Goal: Use online tool/utility: Utilize a website feature to perform a specific function

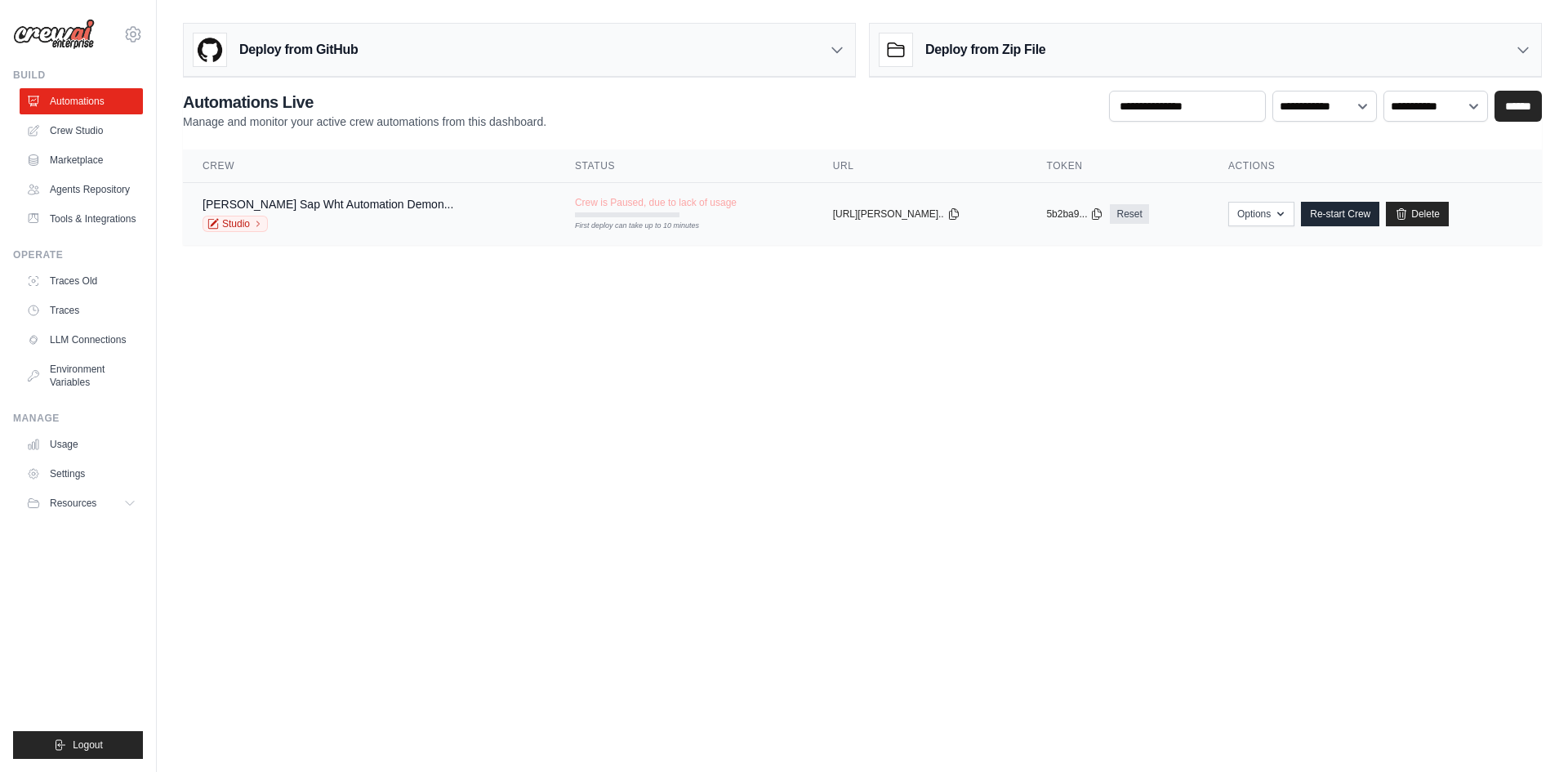
click at [288, 213] on div "Jigar Shah's Sap Wht Automation Demon... Studio" at bounding box center [328, 214] width 251 height 36
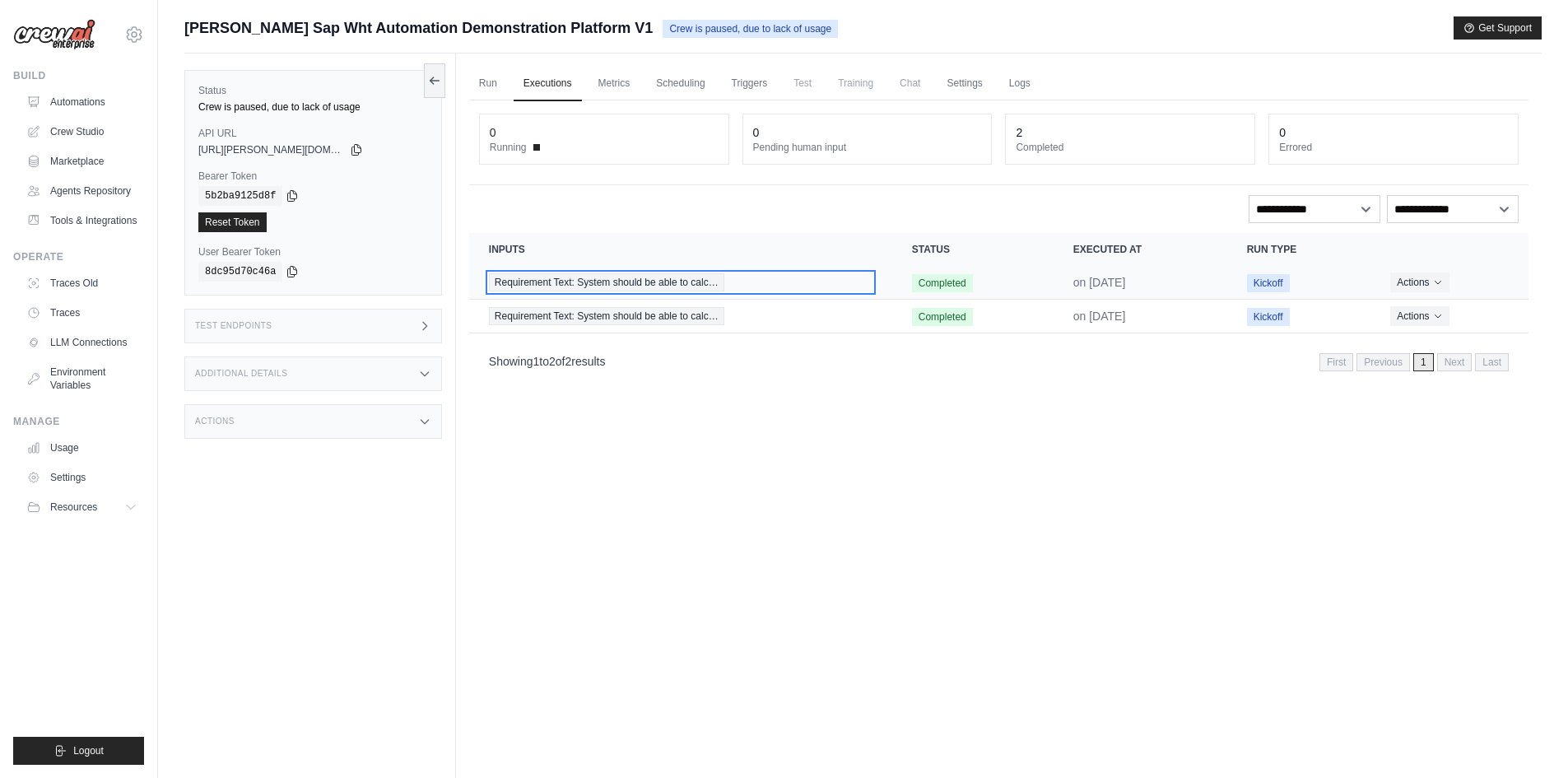
click at [588, 285] on span "Requirement Text: System should be able to calc…" at bounding box center [606, 282] width 235 height 18
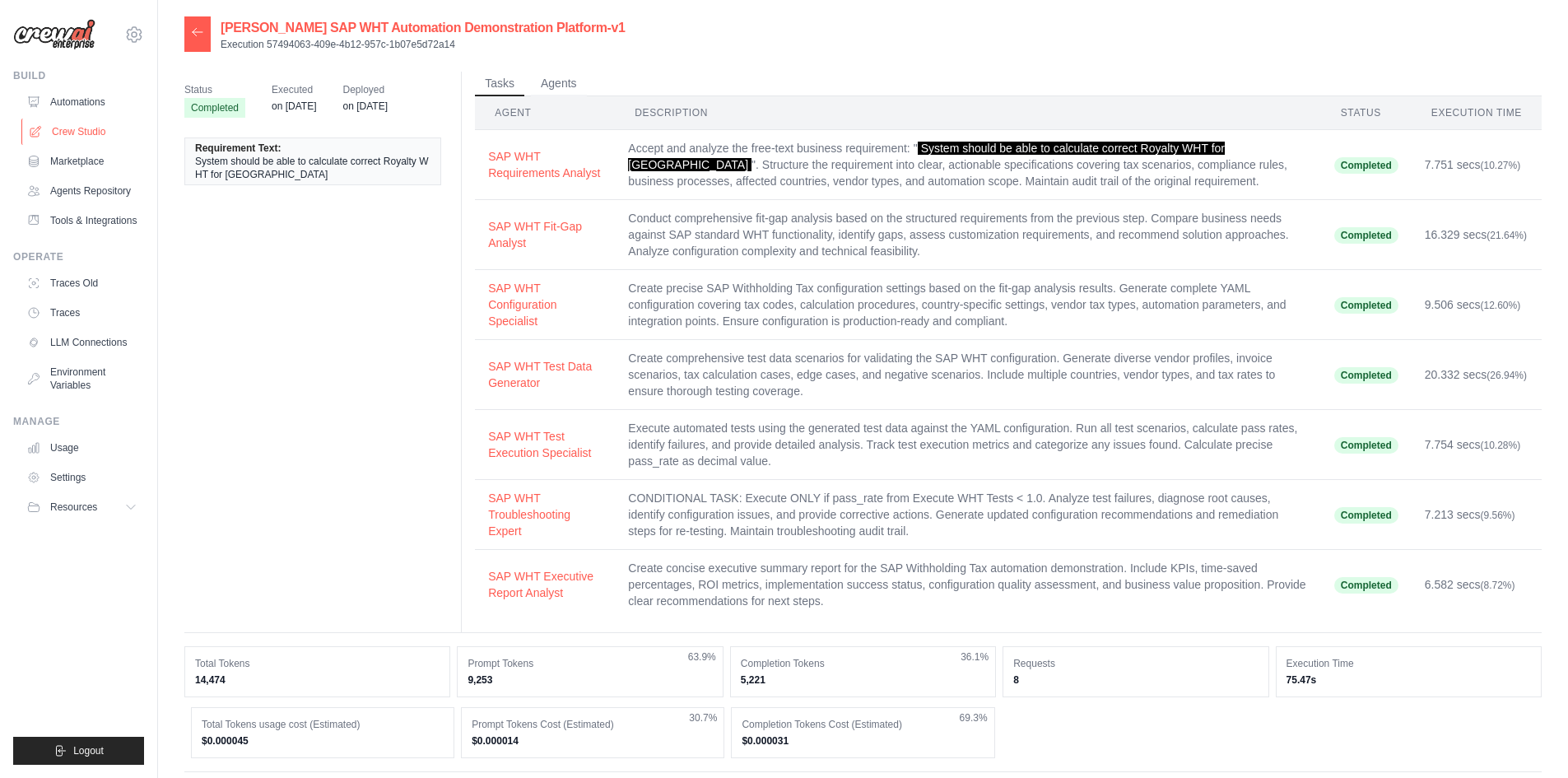
click at [80, 136] on link "Crew Studio" at bounding box center [84, 131] width 124 height 27
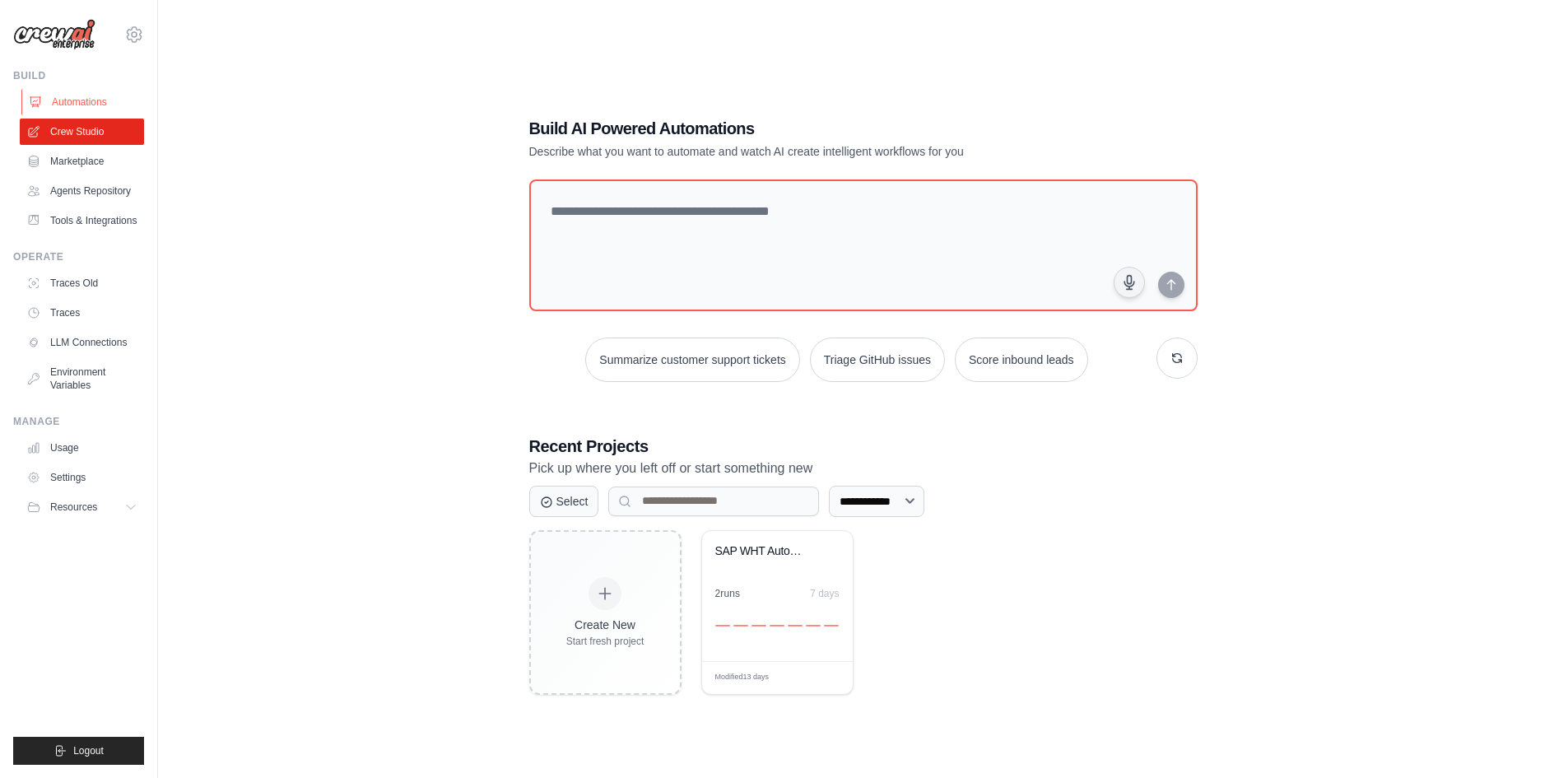
click at [58, 97] on link "Automations" at bounding box center [84, 102] width 124 height 27
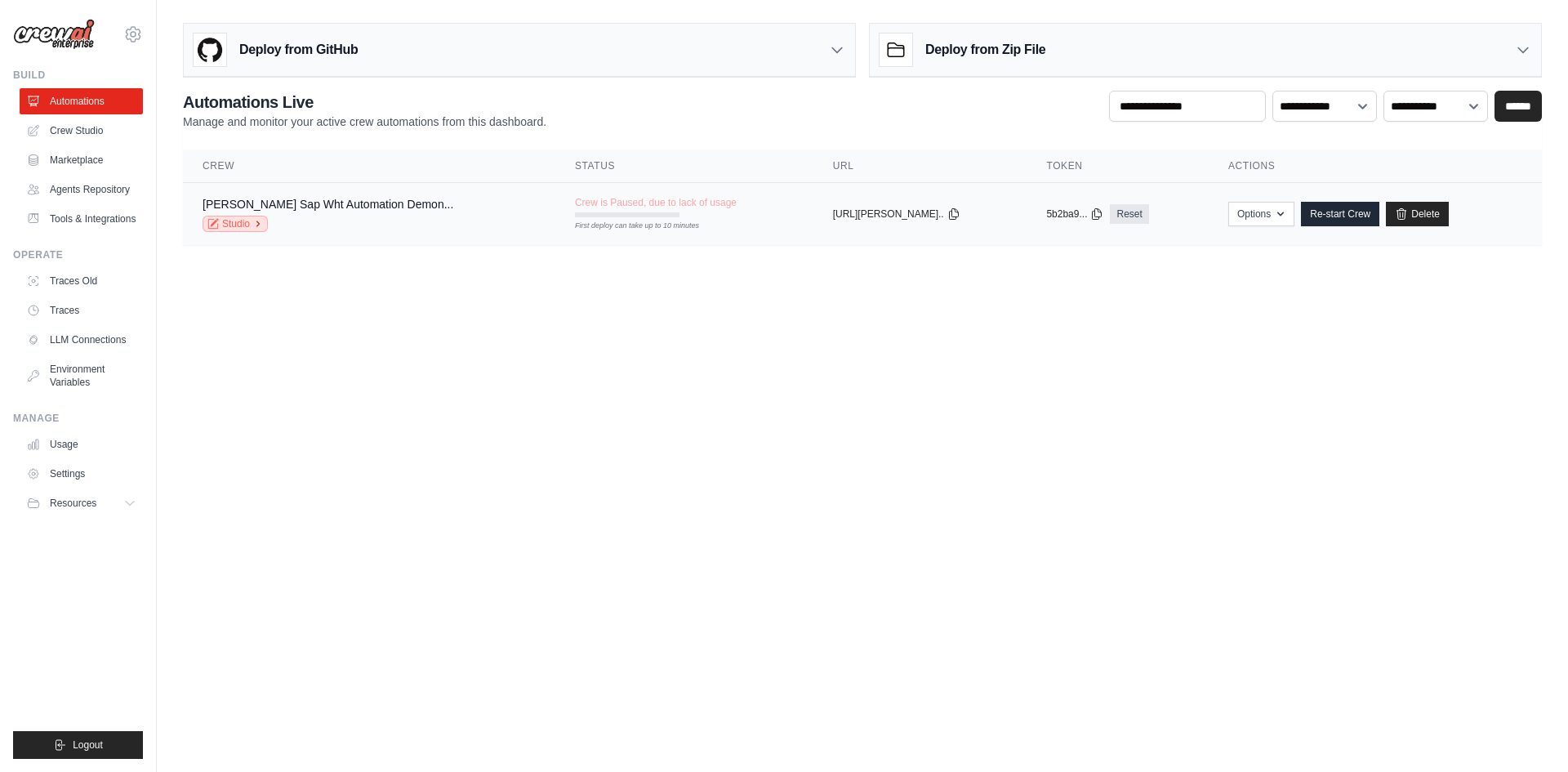
click at [231, 230] on link "Studio" at bounding box center [235, 223] width 65 height 16
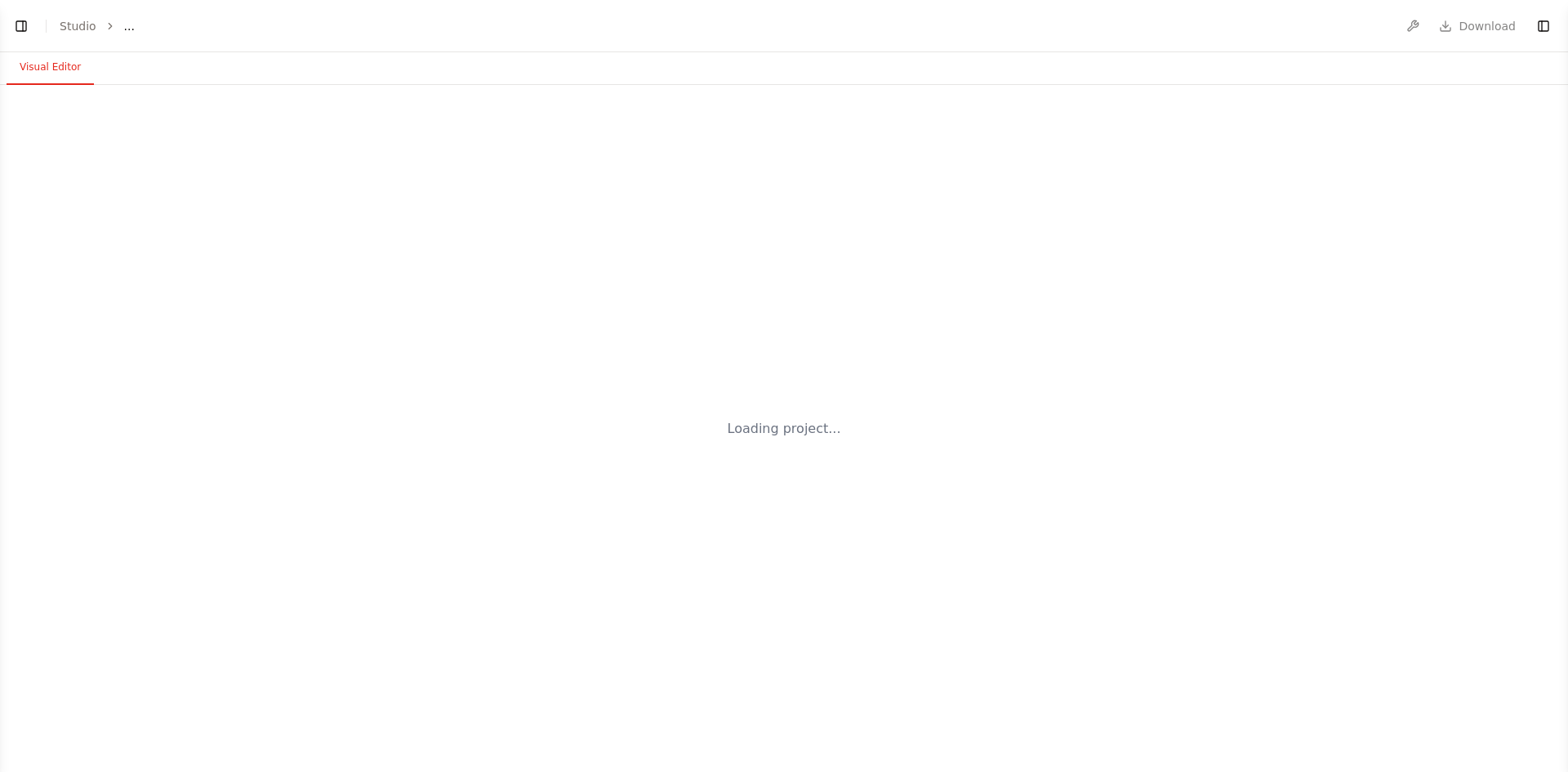
select select "****"
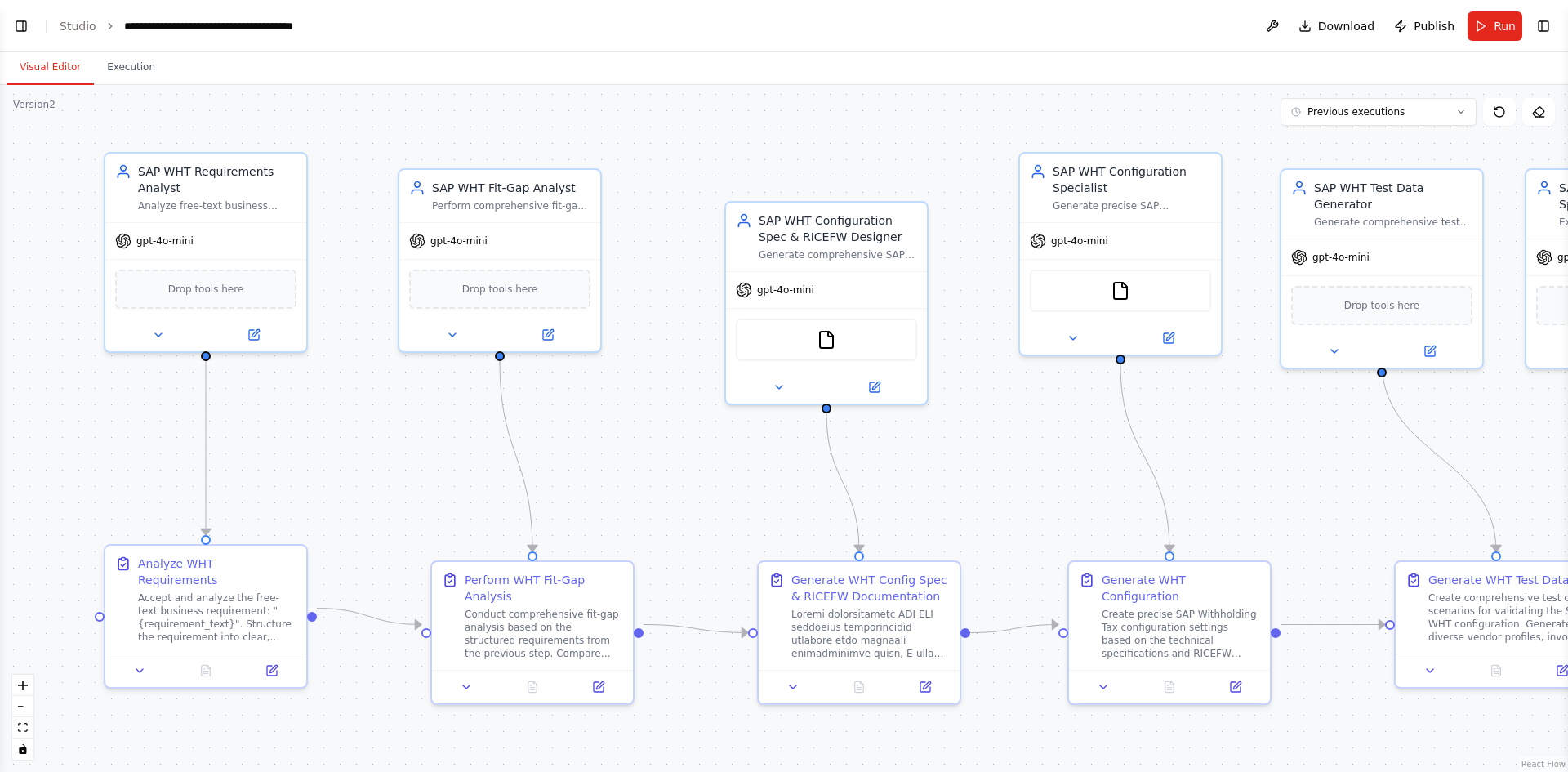
drag, startPoint x: 221, startPoint y: 418, endPoint x: 666, endPoint y: 444, distance: 445.8
click at [666, 444] on div ".deletable-edge-delete-btn { width: 20px; height: 20px; border: 0px solid #ffff…" at bounding box center [784, 428] width 1568 height 687
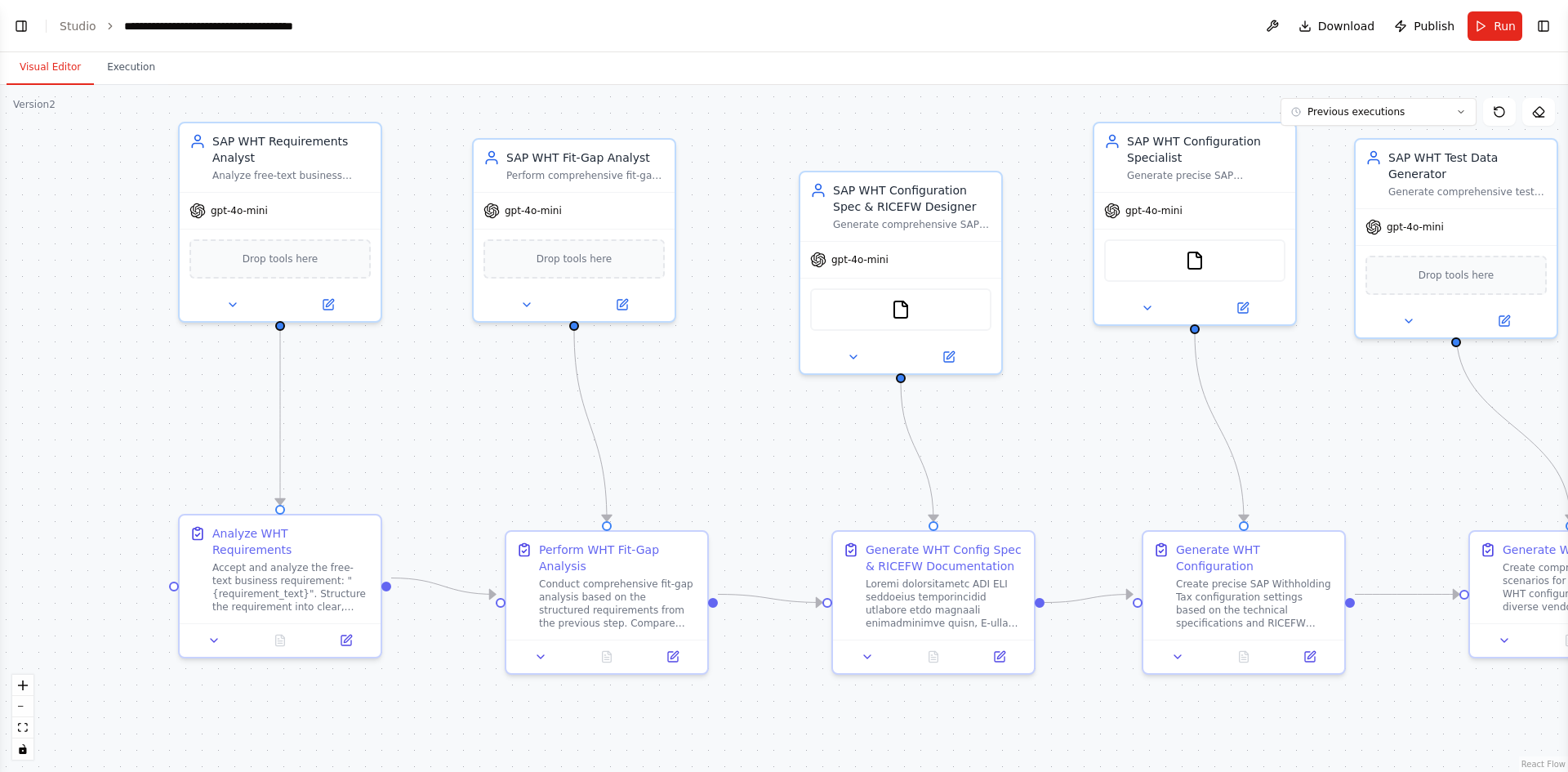
drag, startPoint x: 362, startPoint y: 436, endPoint x: 388, endPoint y: 413, distance: 34.7
click at [388, 413] on div ".deletable-edge-delete-btn { width: 20px; height: 20px; border: 0px solid #ffff…" at bounding box center [784, 428] width 1568 height 687
click at [246, 216] on div "gpt-4o-mini" at bounding box center [280, 208] width 201 height 36
click at [237, 300] on icon at bounding box center [232, 301] width 13 height 13
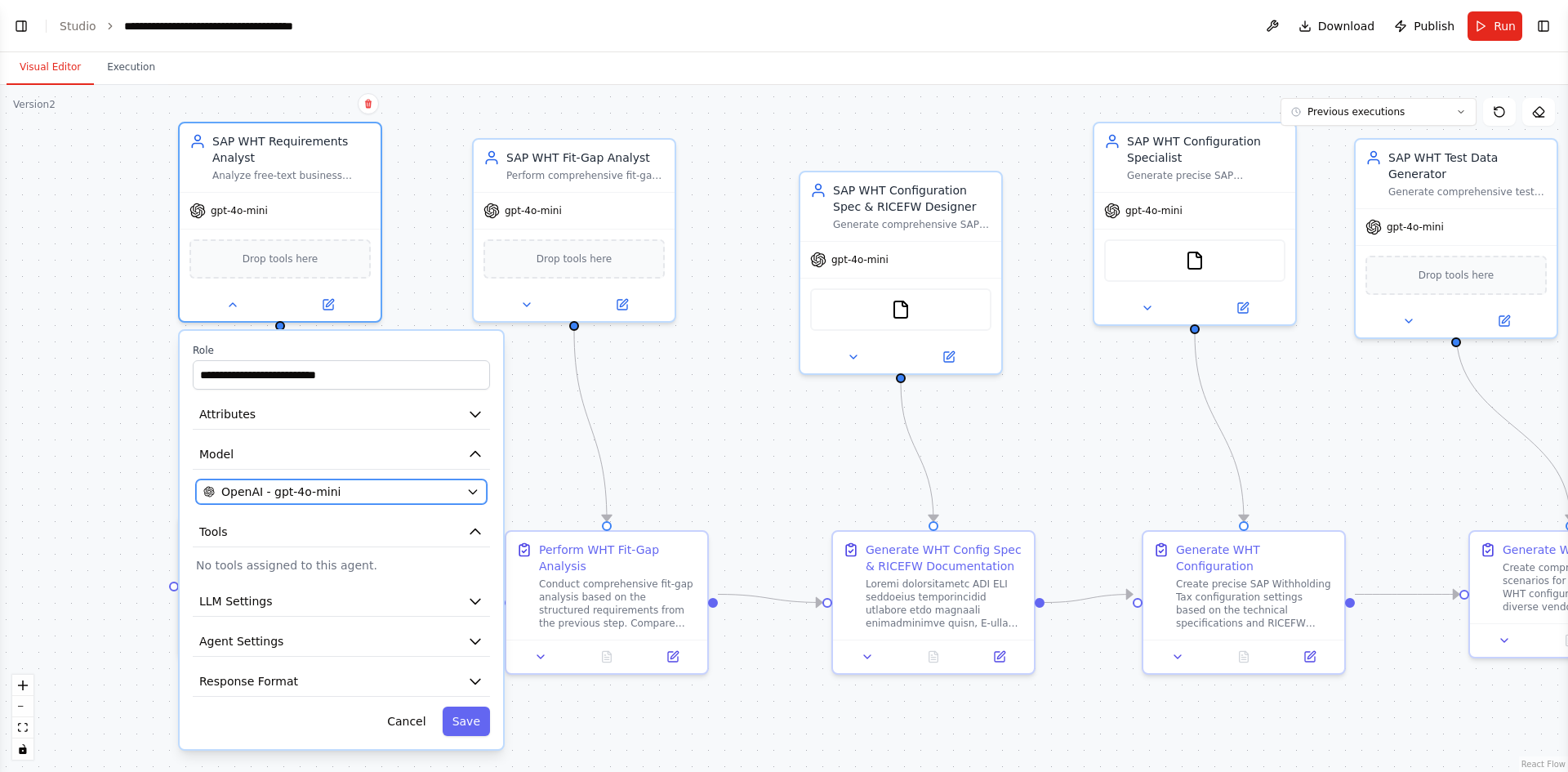
click at [478, 501] on button "OpenAI - gpt-4o-mini" at bounding box center [341, 491] width 291 height 25
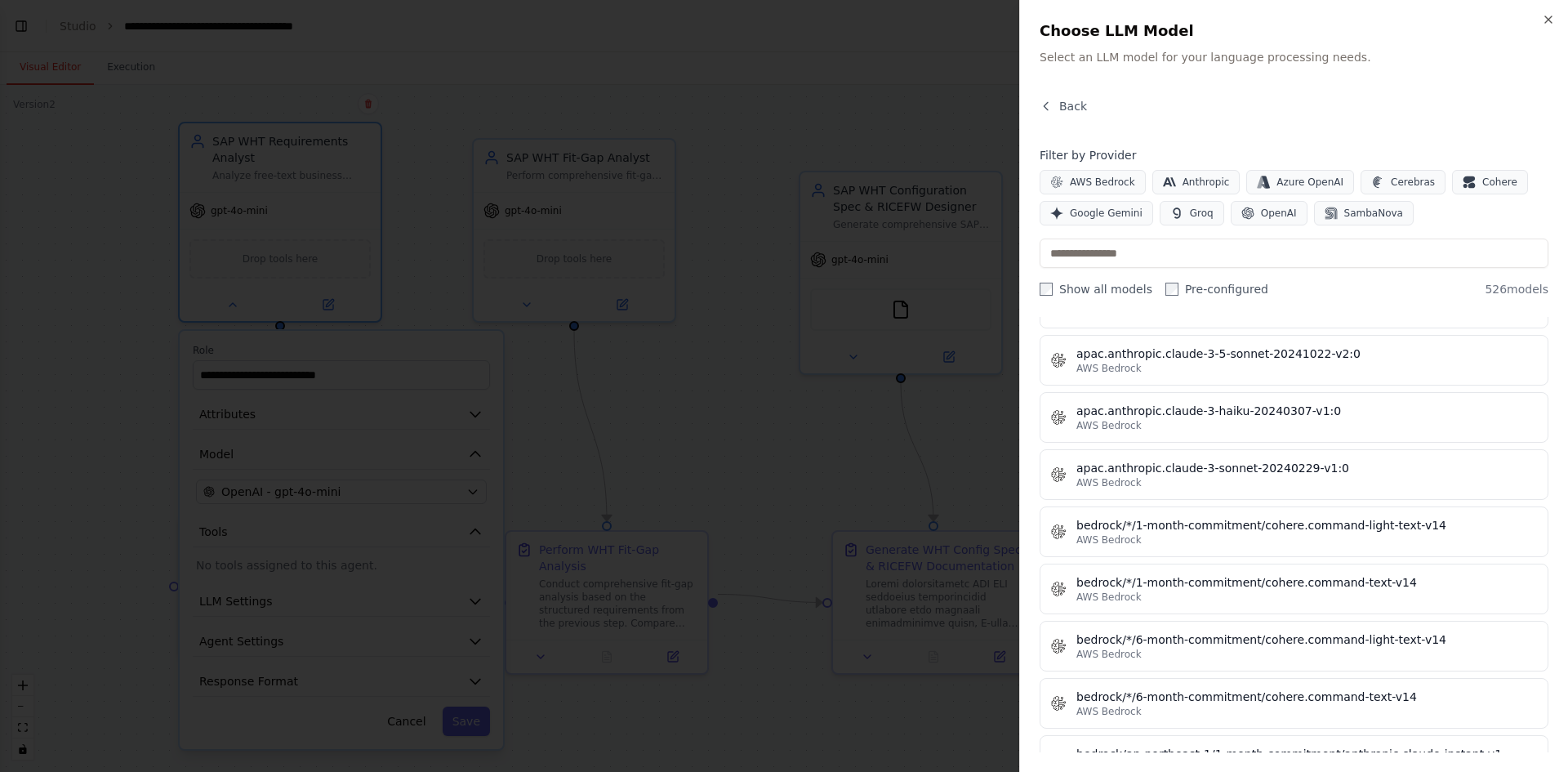
scroll to position [0, 0]
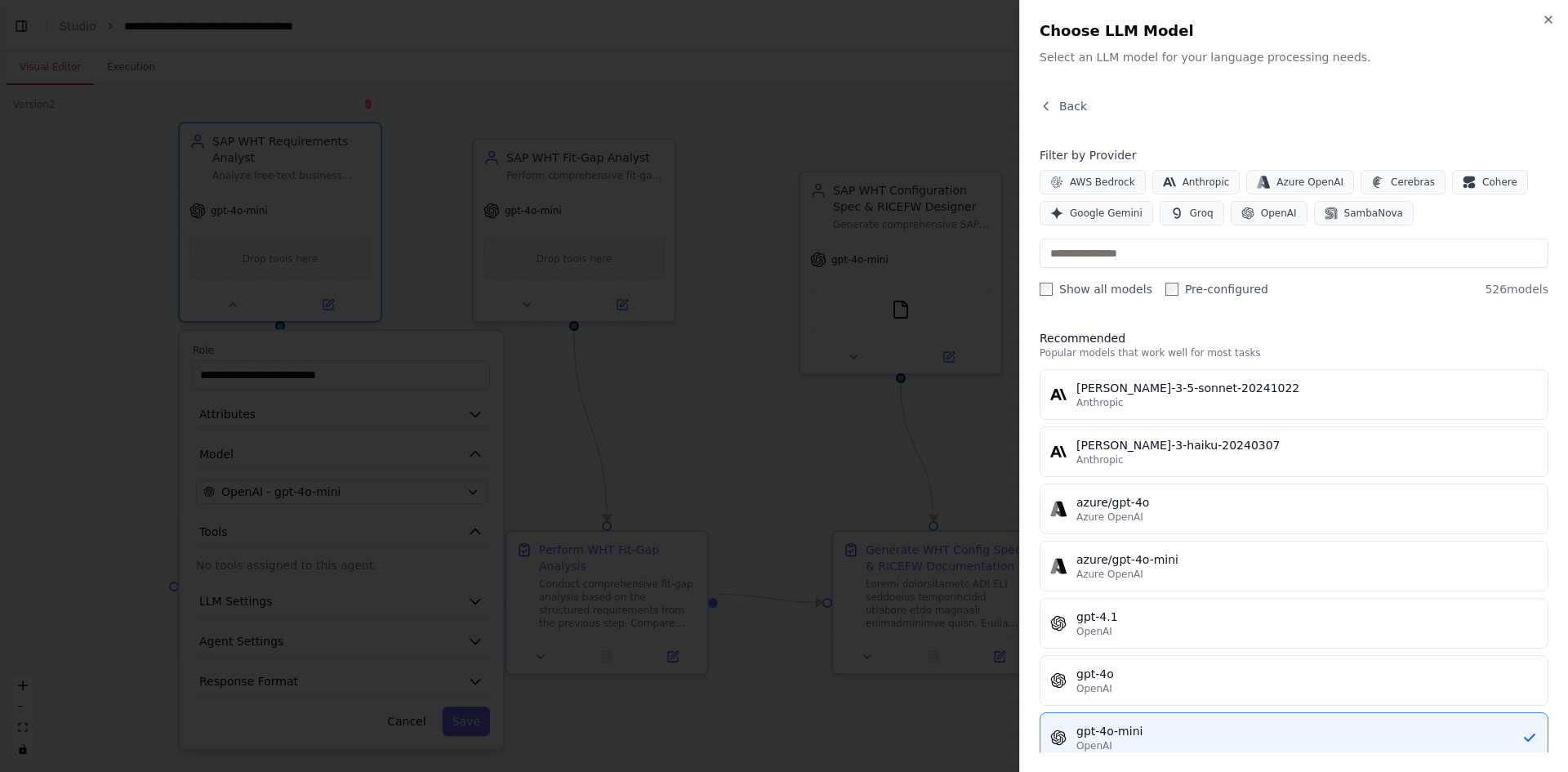
click at [852, 444] on div at bounding box center [784, 386] width 1568 height 772
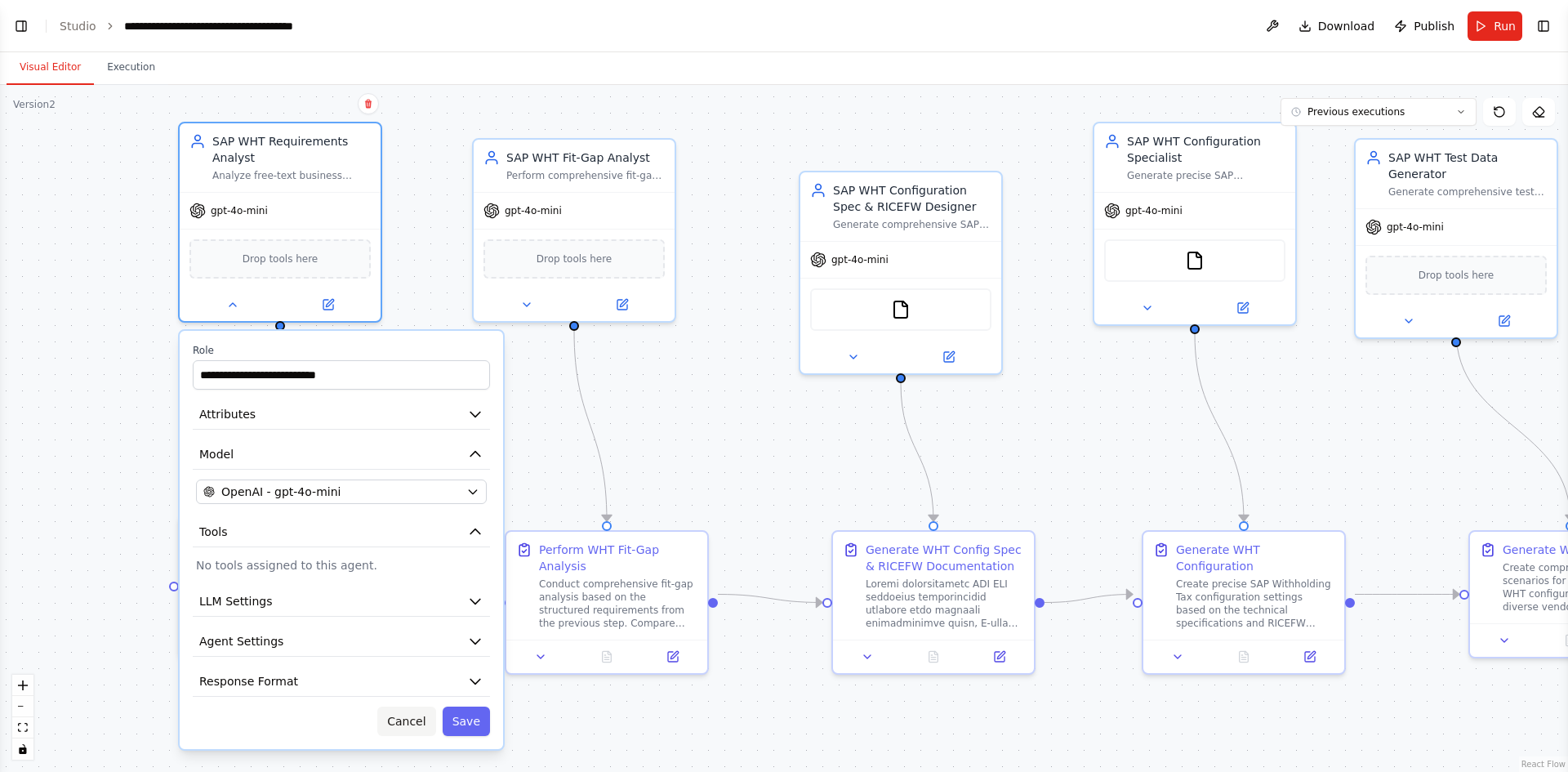
click at [416, 725] on button "Cancel" at bounding box center [406, 722] width 58 height 29
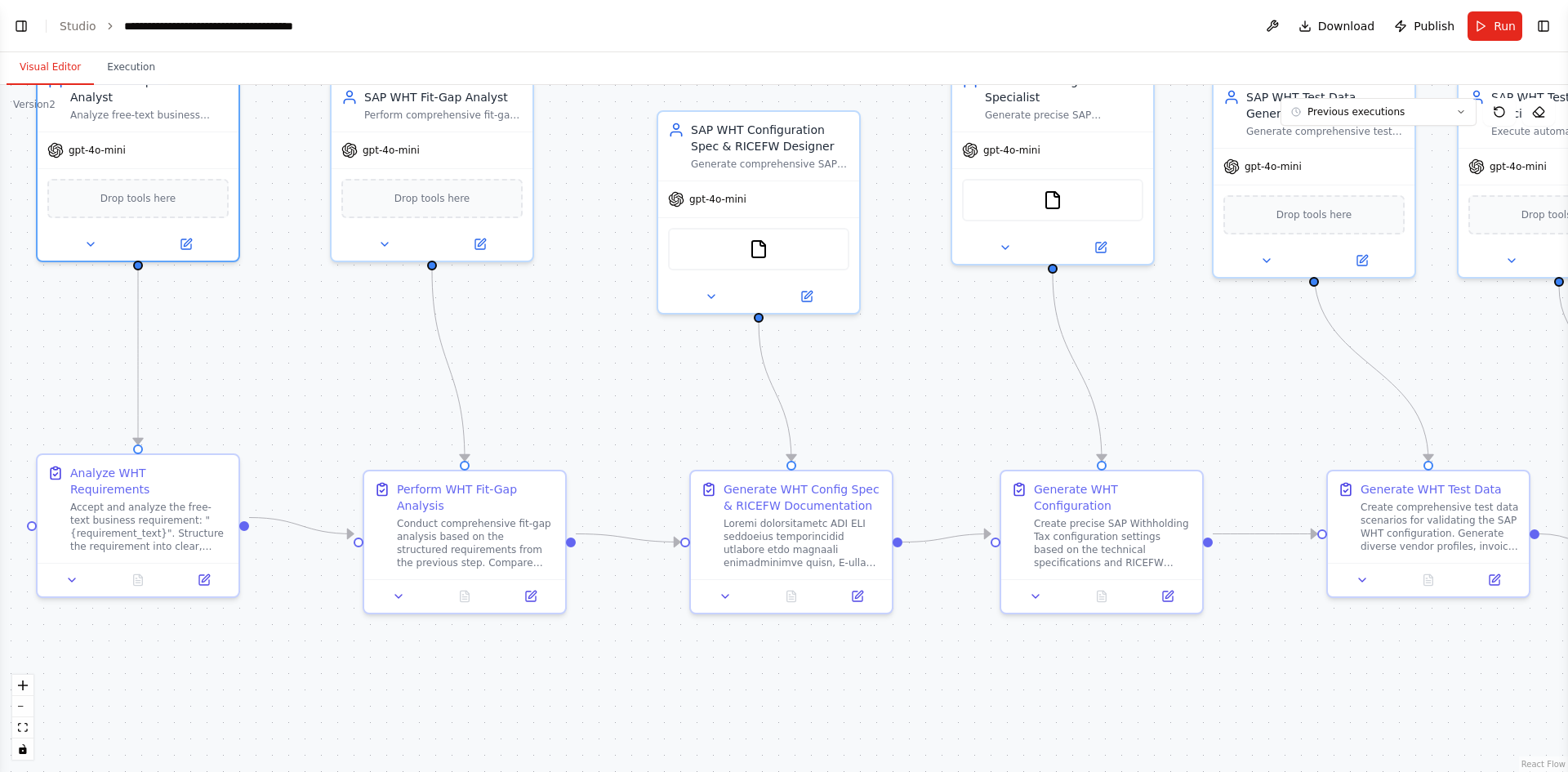
drag, startPoint x: 476, startPoint y: 482, endPoint x: 334, endPoint y: 424, distance: 153.4
click at [334, 424] on div ".deletable-edge-delete-btn { width: 20px; height: 20px; border: 0px solid #ffff…" at bounding box center [784, 428] width 1568 height 687
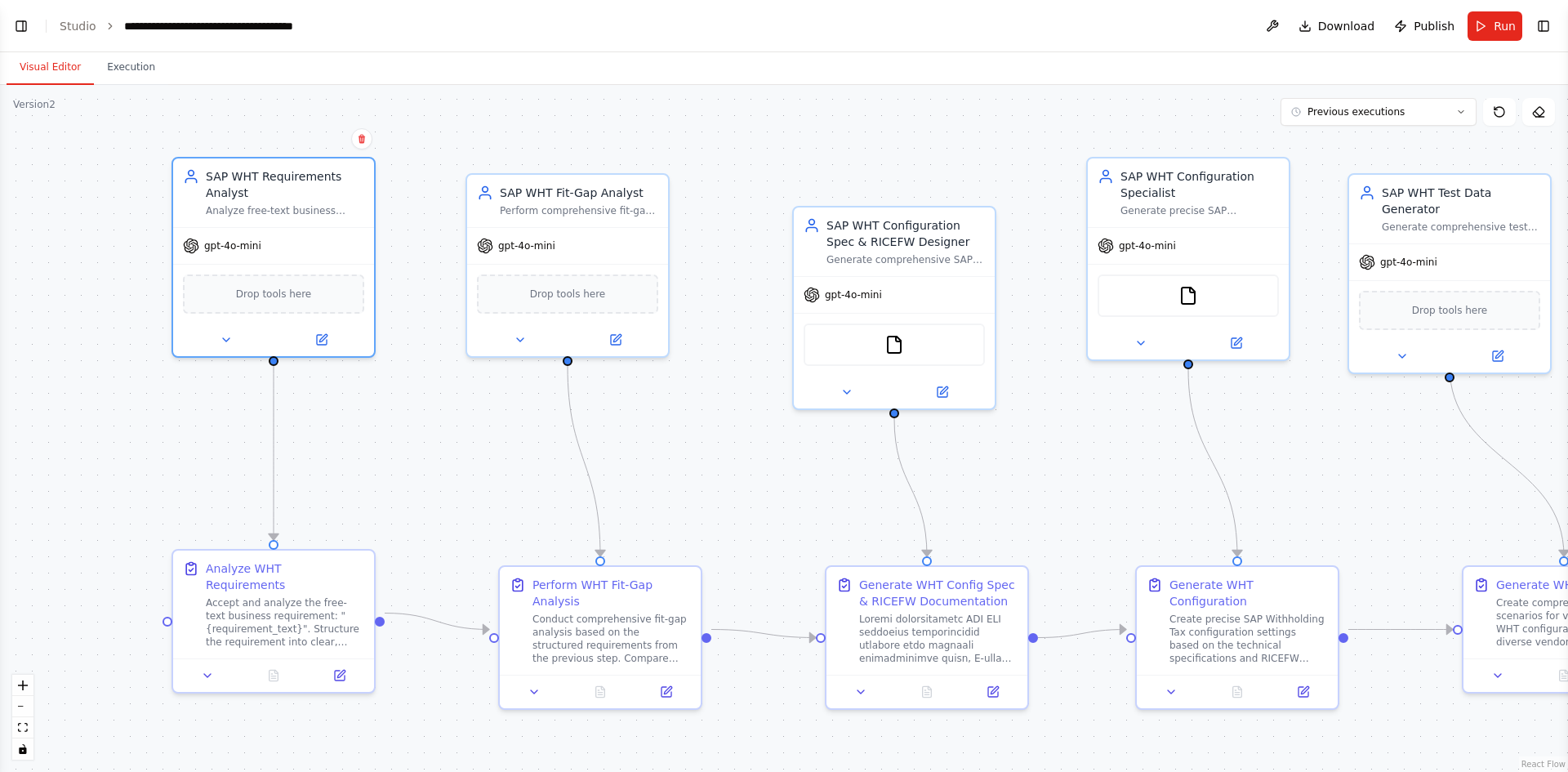
drag, startPoint x: 304, startPoint y: 353, endPoint x: 440, endPoint y: 448, distance: 165.9
click at [440, 448] on div ".deletable-edge-delete-btn { width: 20px; height: 20px; border: 0px solid #ffff…" at bounding box center [784, 428] width 1568 height 687
click at [223, 337] on icon at bounding box center [226, 336] width 13 height 13
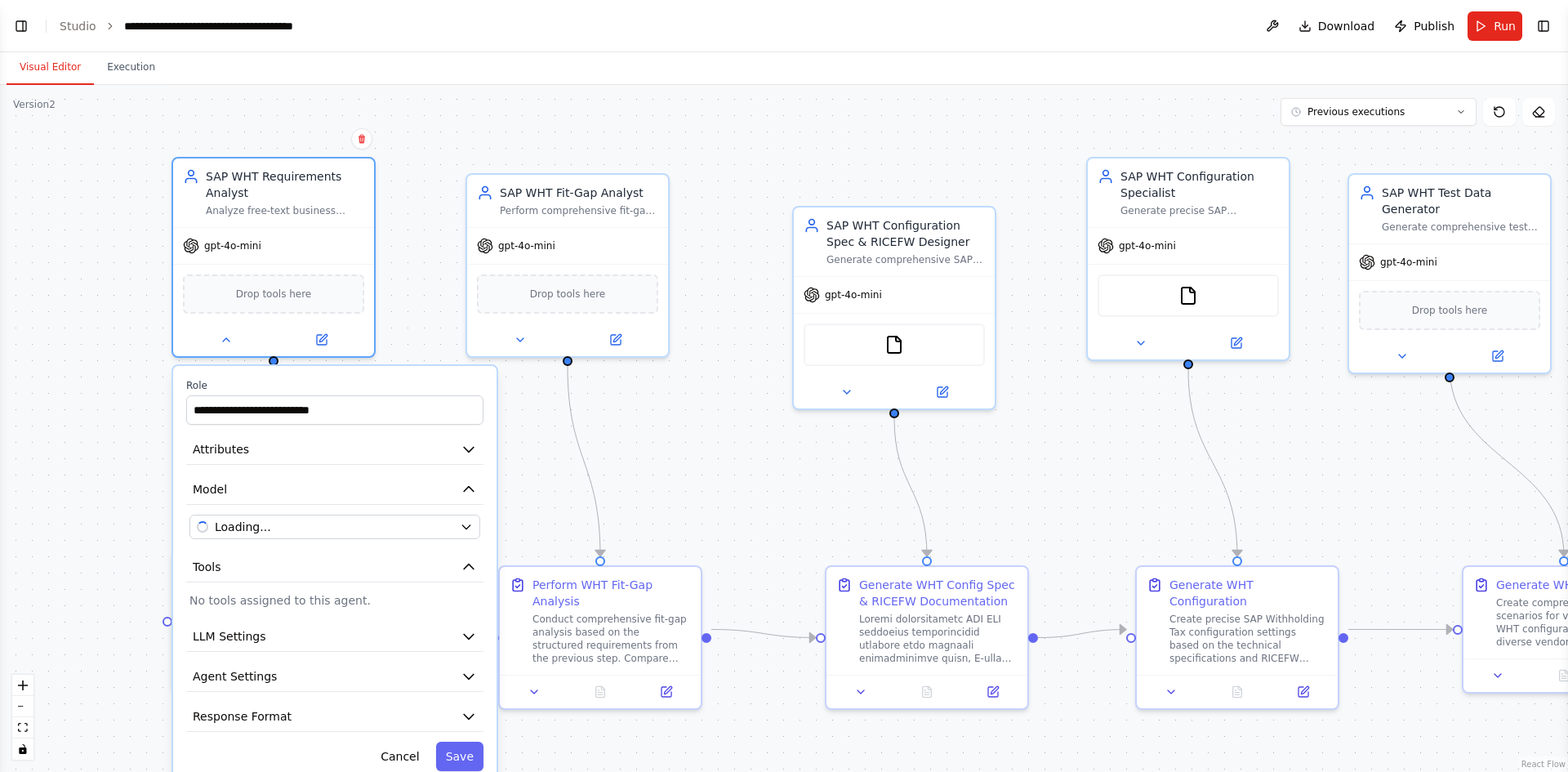
click at [716, 425] on div ".deletable-edge-delete-btn { width: 20px; height: 20px; border: 0px solid #ffff…" at bounding box center [784, 428] width 1568 height 687
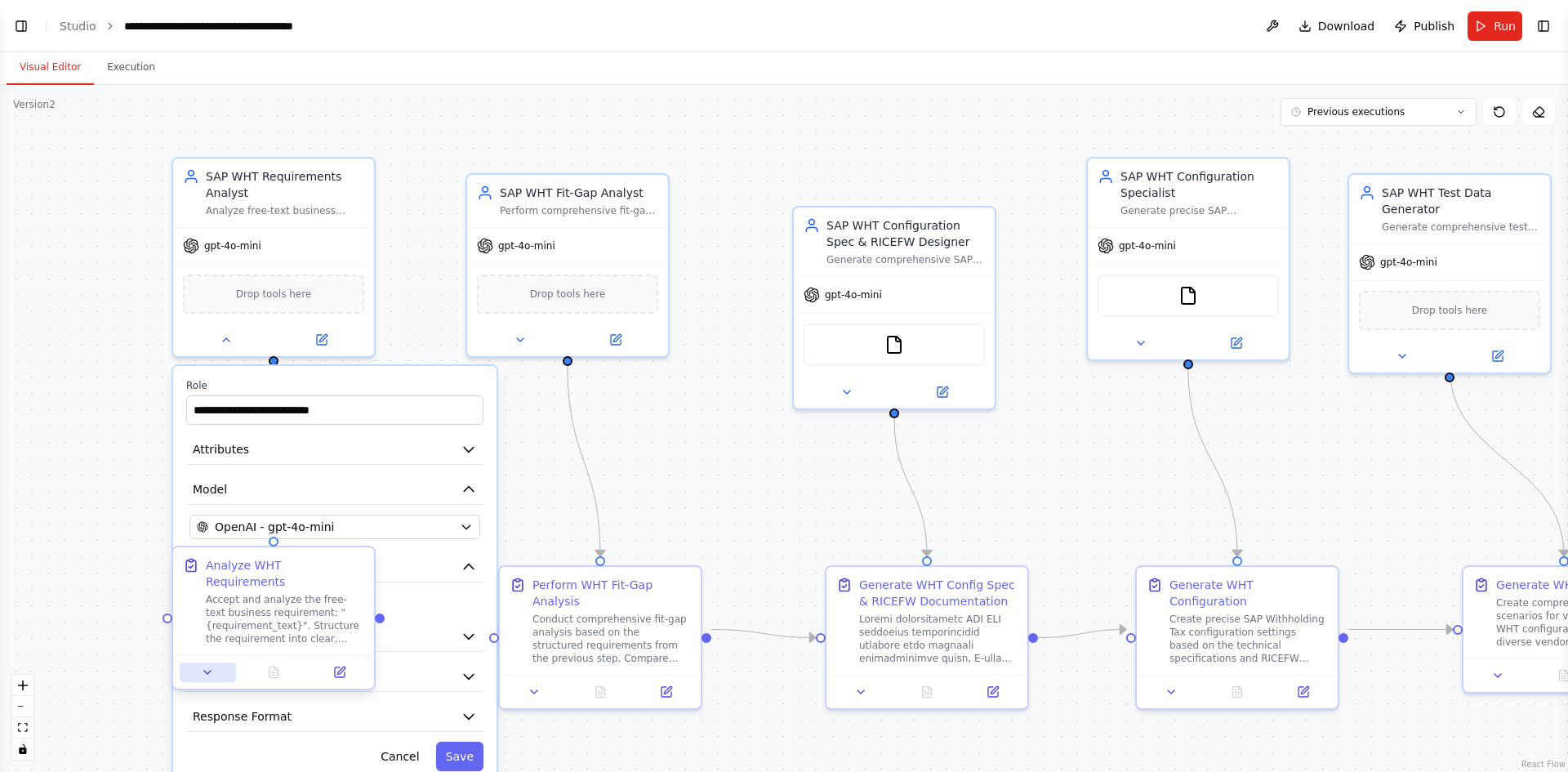
click at [203, 666] on icon at bounding box center [207, 672] width 13 height 13
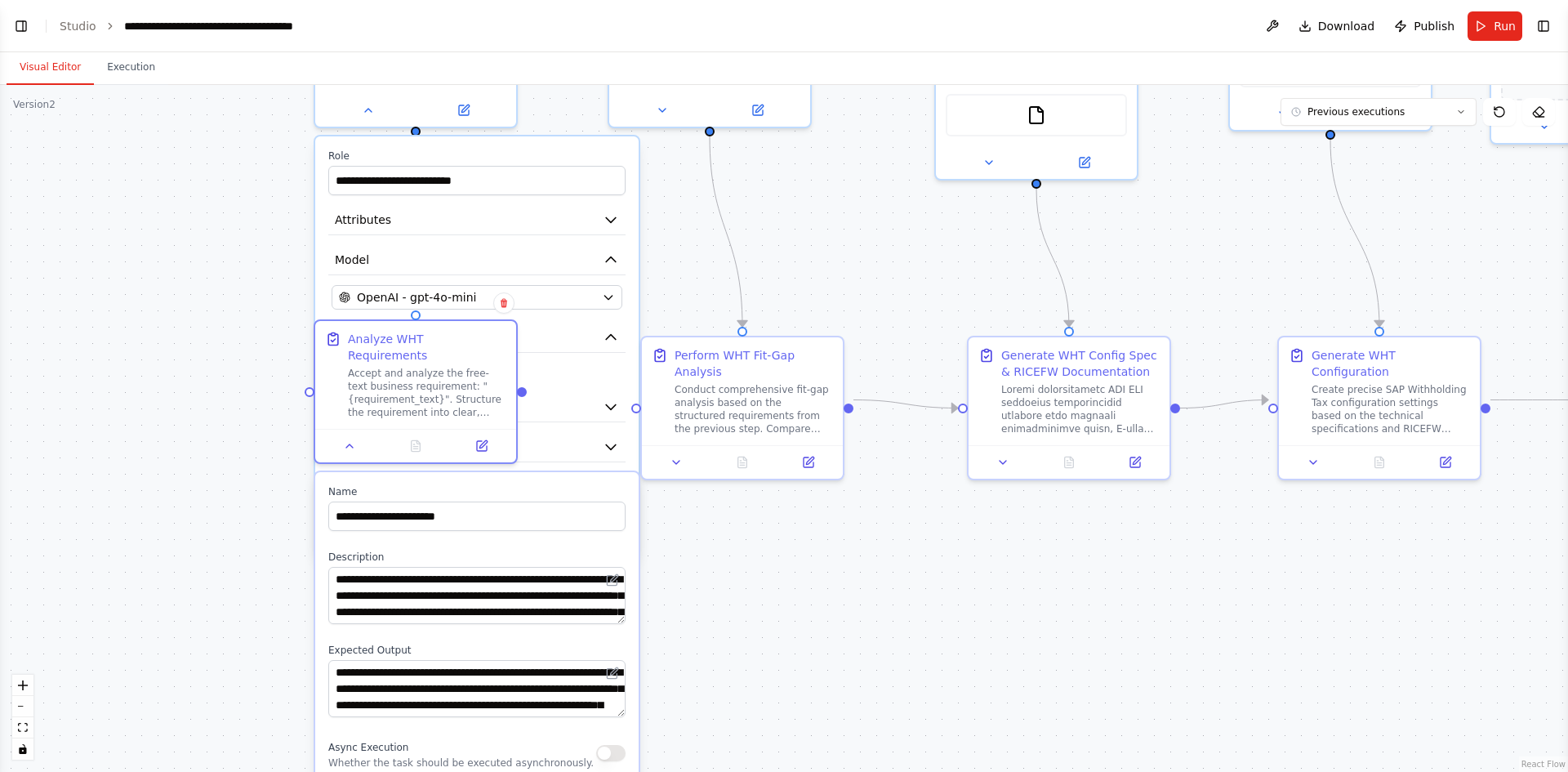
drag, startPoint x: 745, startPoint y: 484, endPoint x: 930, endPoint y: 163, distance: 370.5
click at [930, 163] on div ".deletable-edge-delete-btn { width: 20px; height: 20px; border: 0px solid #ffff…" at bounding box center [784, 428] width 1568 height 687
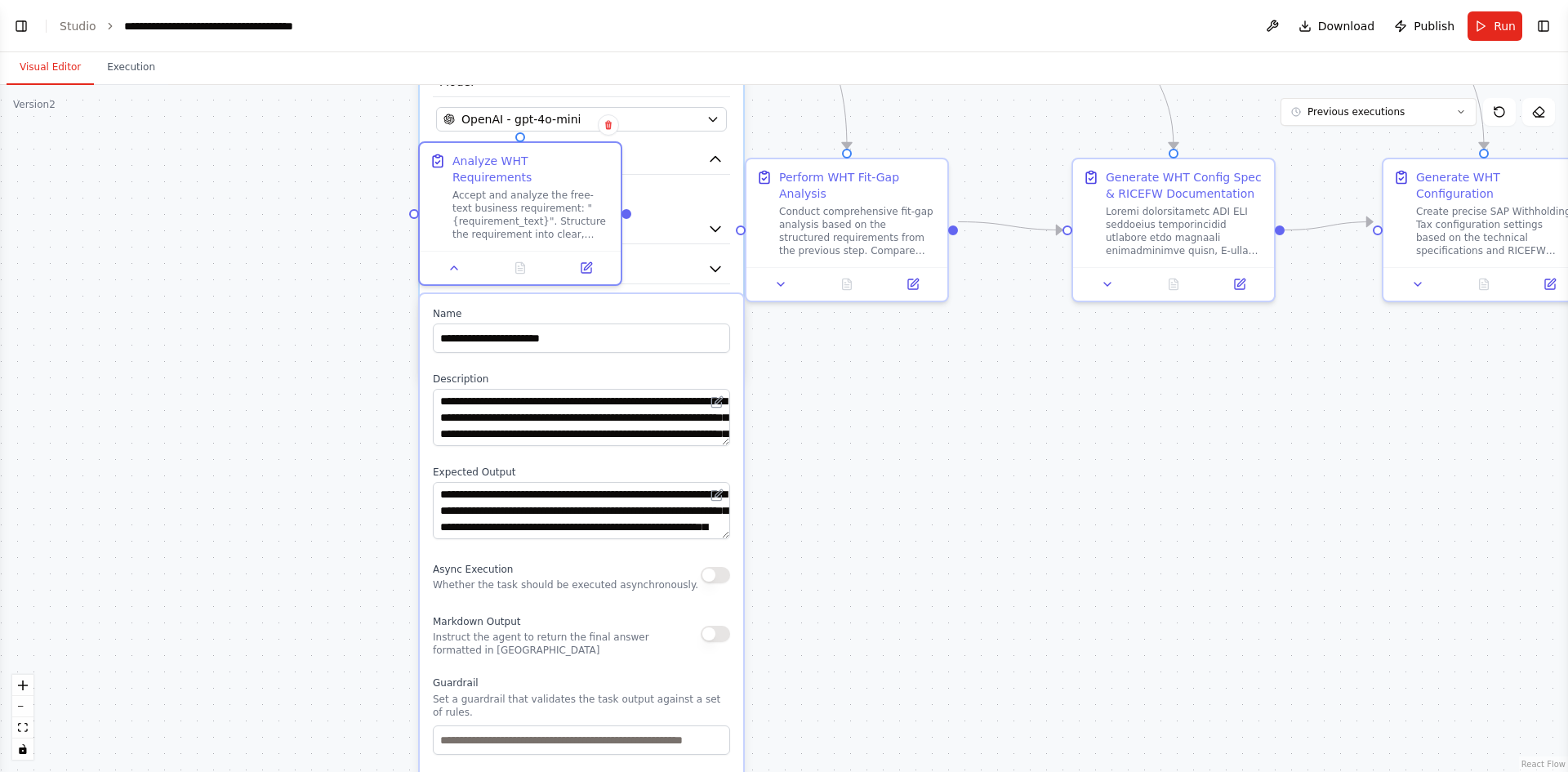
drag, startPoint x: 831, startPoint y: 574, endPoint x: 963, endPoint y: 461, distance: 173.8
click at [963, 461] on div ".deletable-edge-delete-btn { width: 20px; height: 20px; border: 0px solid #ffff…" at bounding box center [784, 428] width 1568 height 687
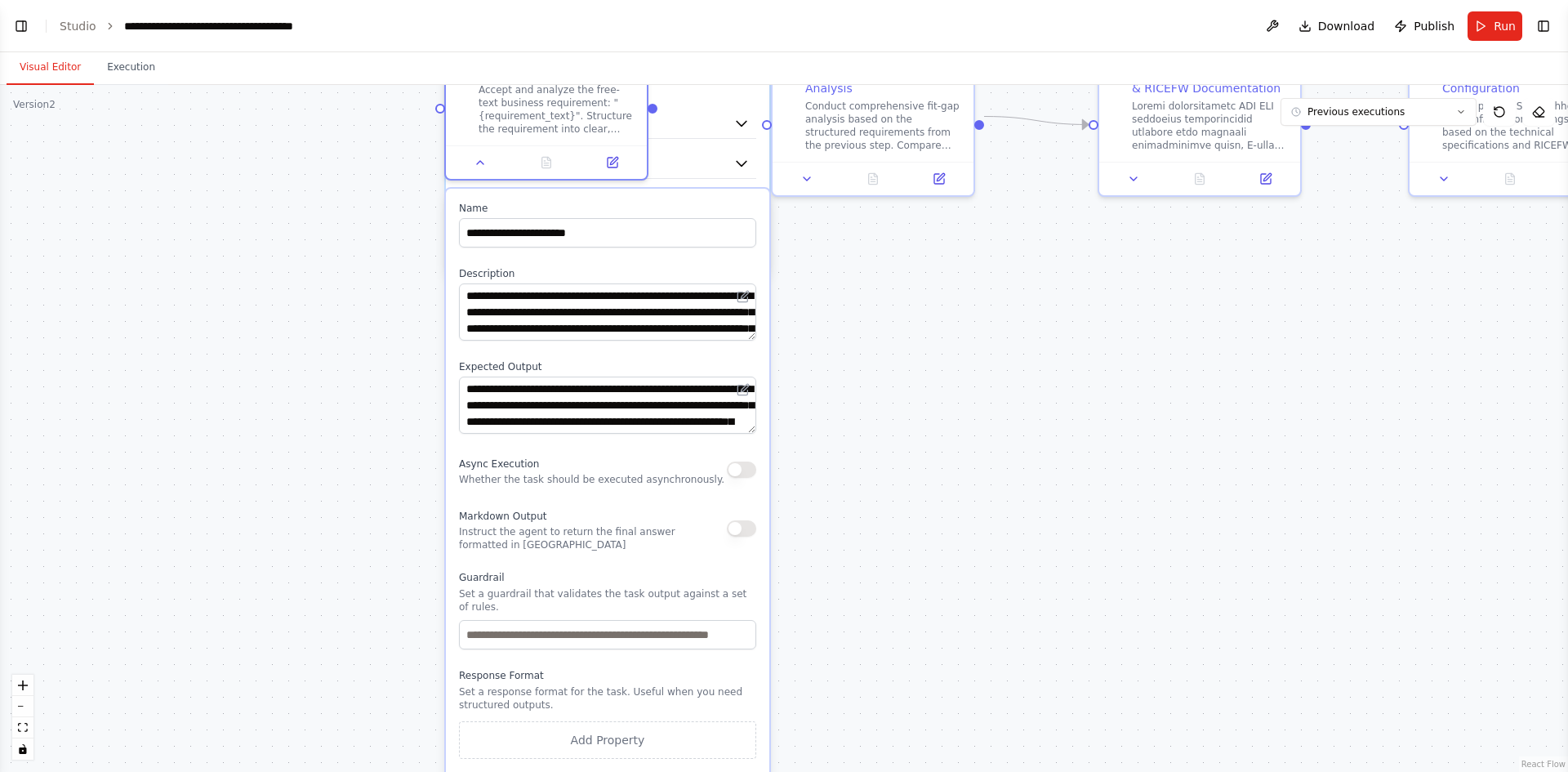
drag, startPoint x: 965, startPoint y: 460, endPoint x: 844, endPoint y: 429, distance: 124.9
click at [844, 429] on div ".deletable-edge-delete-btn { width: 20px; height: 20px; border: 0px solid #ffff…" at bounding box center [784, 428] width 1568 height 687
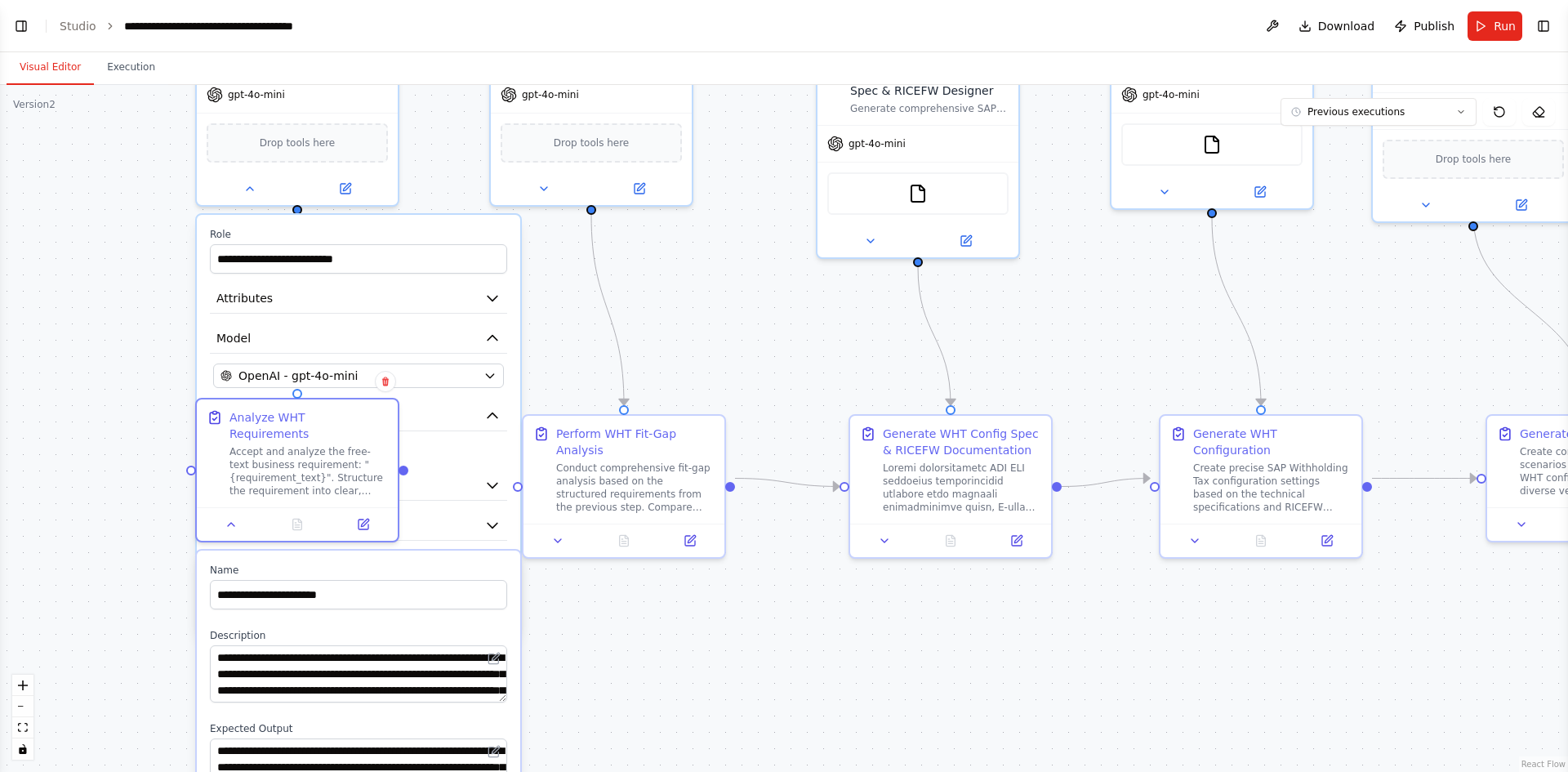
drag, startPoint x: 865, startPoint y: 438, endPoint x: 655, endPoint y: 811, distance: 428.1
click at [655, 771] on html "BETA You orchestrate a demonstration of SAP Withholding Tax (WHT) automation us…" at bounding box center [784, 386] width 1568 height 772
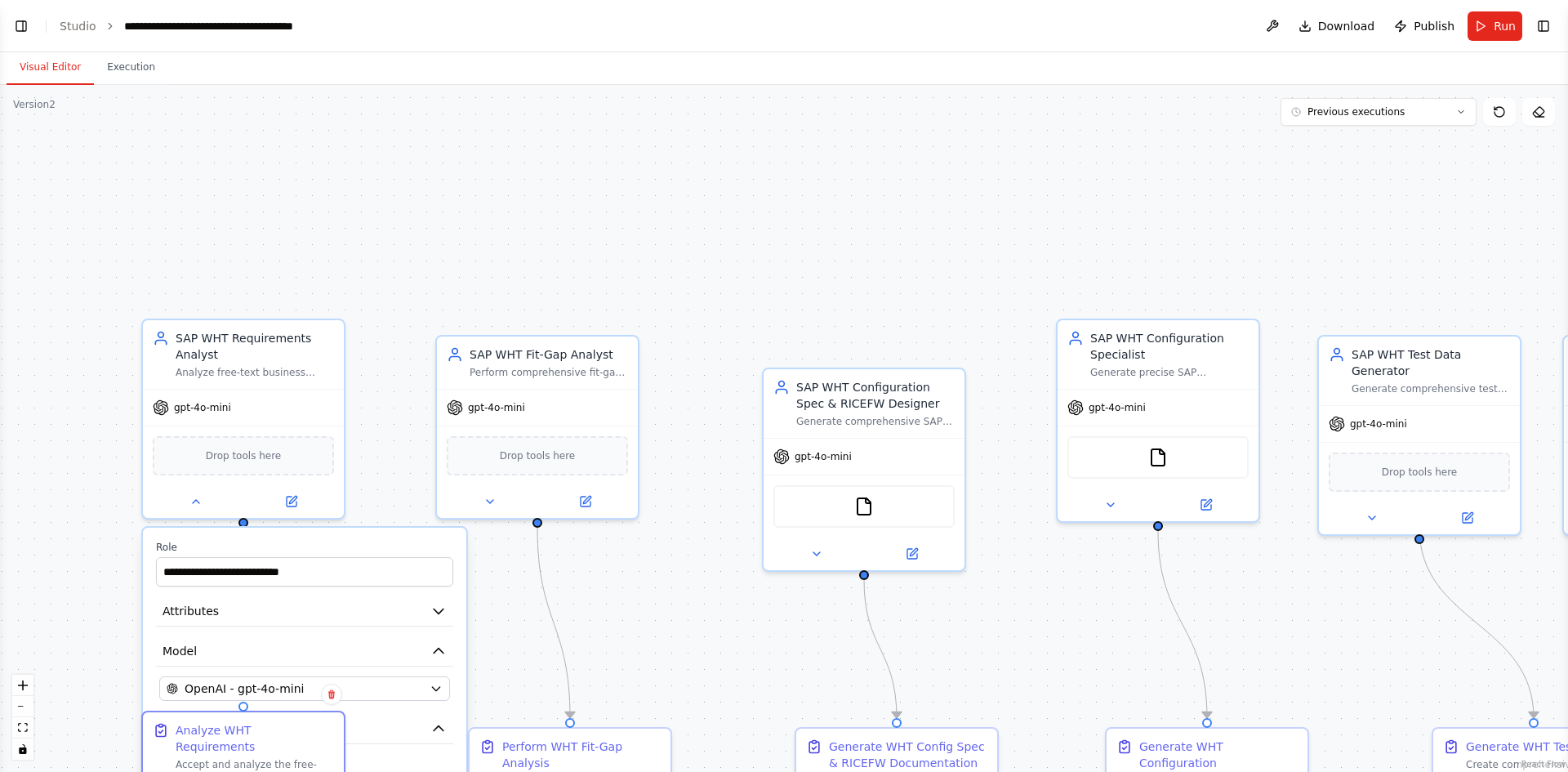
drag, startPoint x: 820, startPoint y: 281, endPoint x: 766, endPoint y: 594, distance: 317.6
click at [766, 594] on div ".deletable-edge-delete-btn { width: 20px; height: 20px; border: 0px solid #ffff…" at bounding box center [784, 428] width 1568 height 687
click at [850, 153] on div ".deletable-edge-delete-btn { width: 20px; height: 20px; border: 0px solid #ffff…" at bounding box center [784, 428] width 1568 height 687
click at [1490, 30] on button "Run" at bounding box center [1495, 26] width 55 height 29
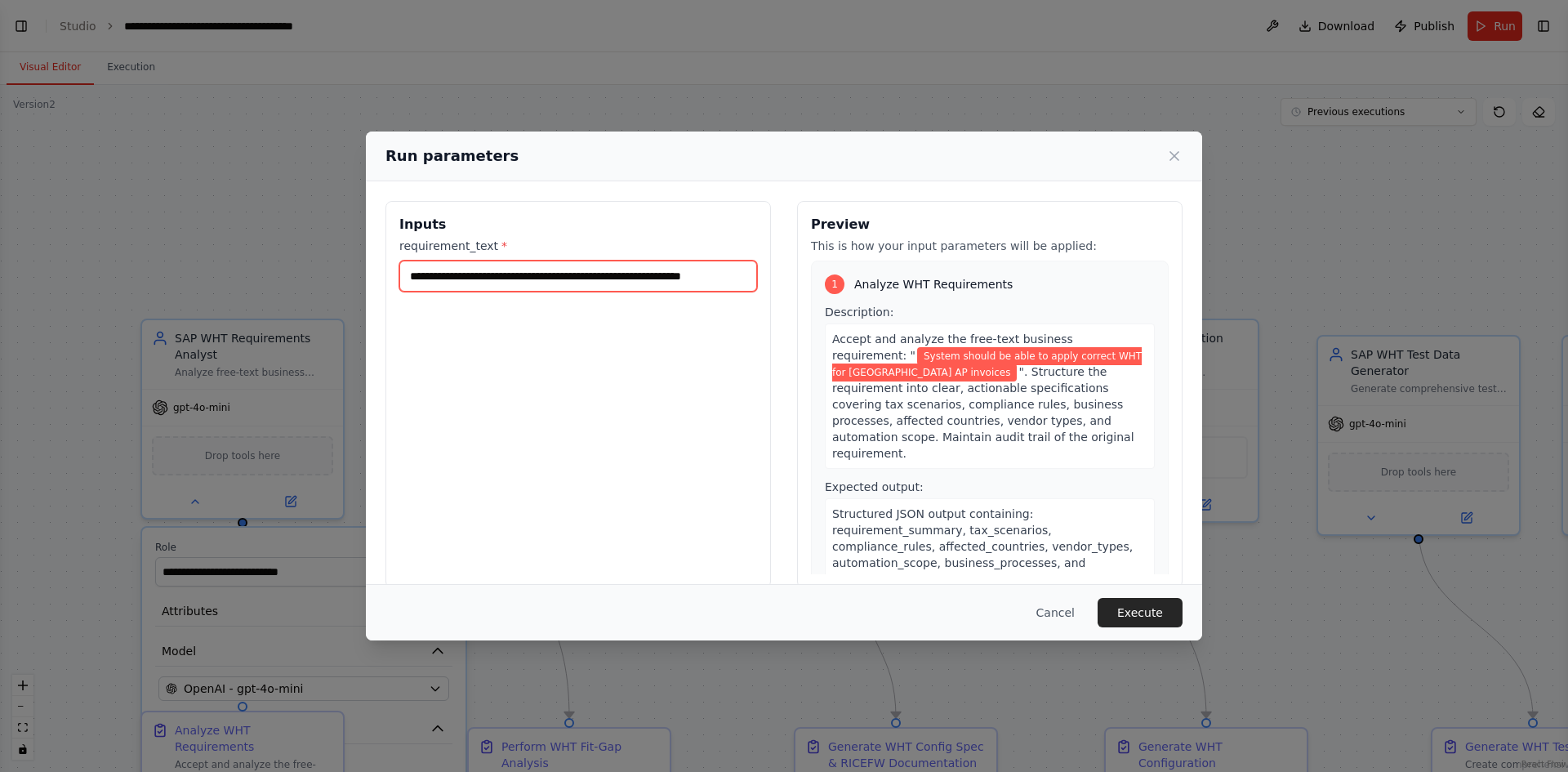
click at [647, 269] on input "**********" at bounding box center [578, 276] width 358 height 31
drag, startPoint x: 656, startPoint y: 272, endPoint x: 749, endPoint y: 295, distance: 95.8
click at [749, 295] on div "**********" at bounding box center [578, 395] width 386 height 388
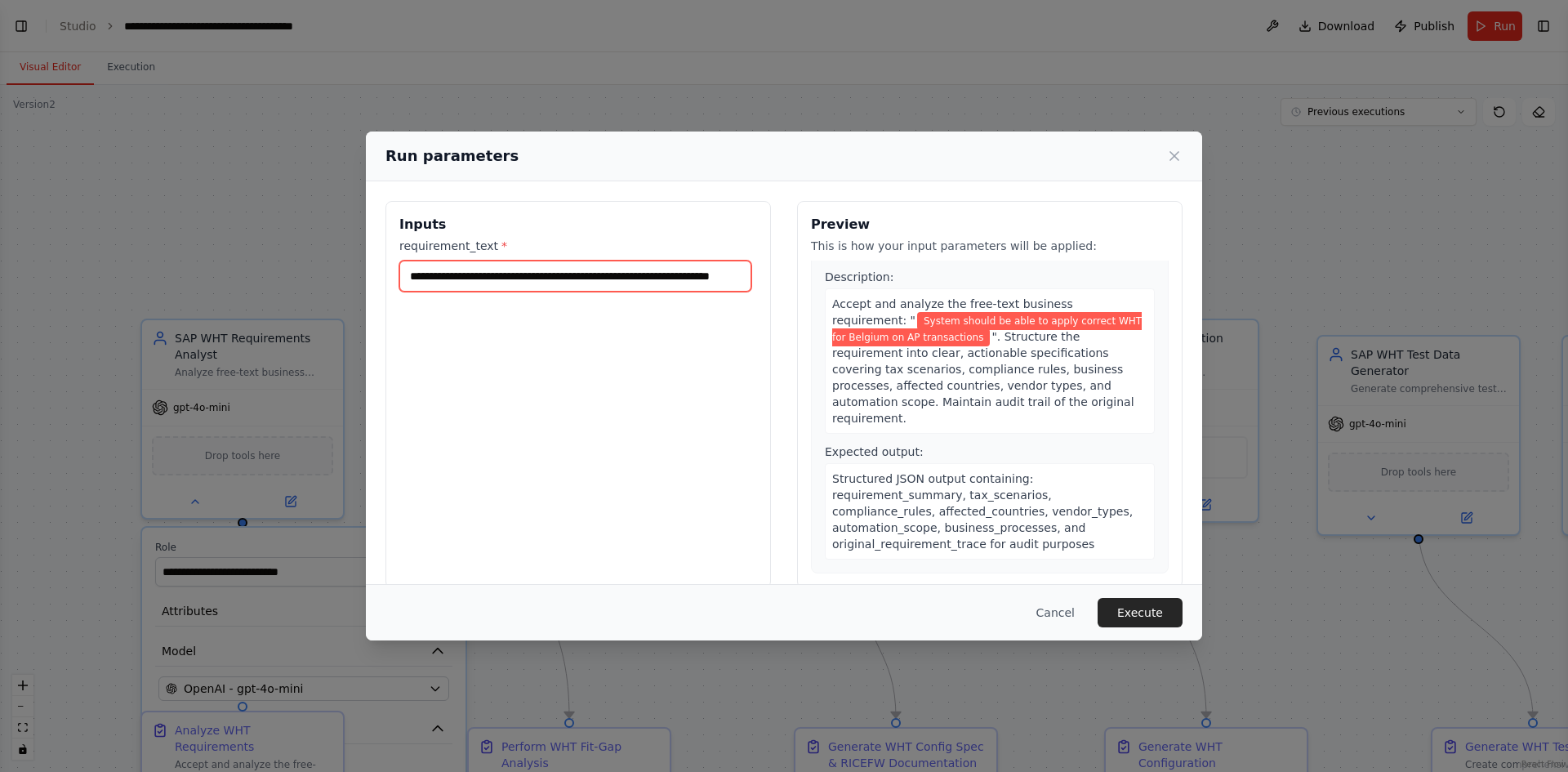
scroll to position [0, 0]
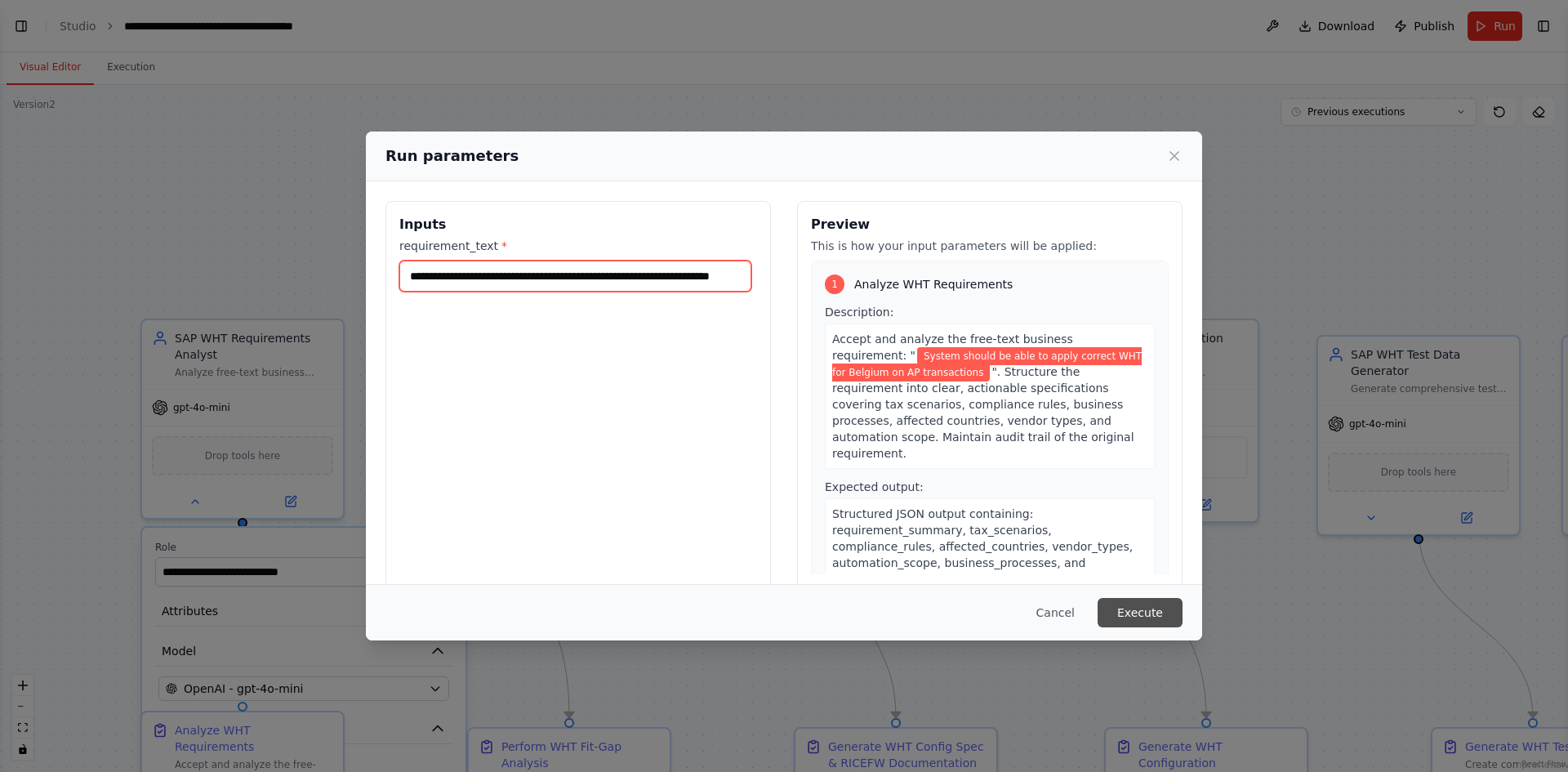
type input "**********"
click at [1136, 622] on button "Execute" at bounding box center [1139, 613] width 85 height 29
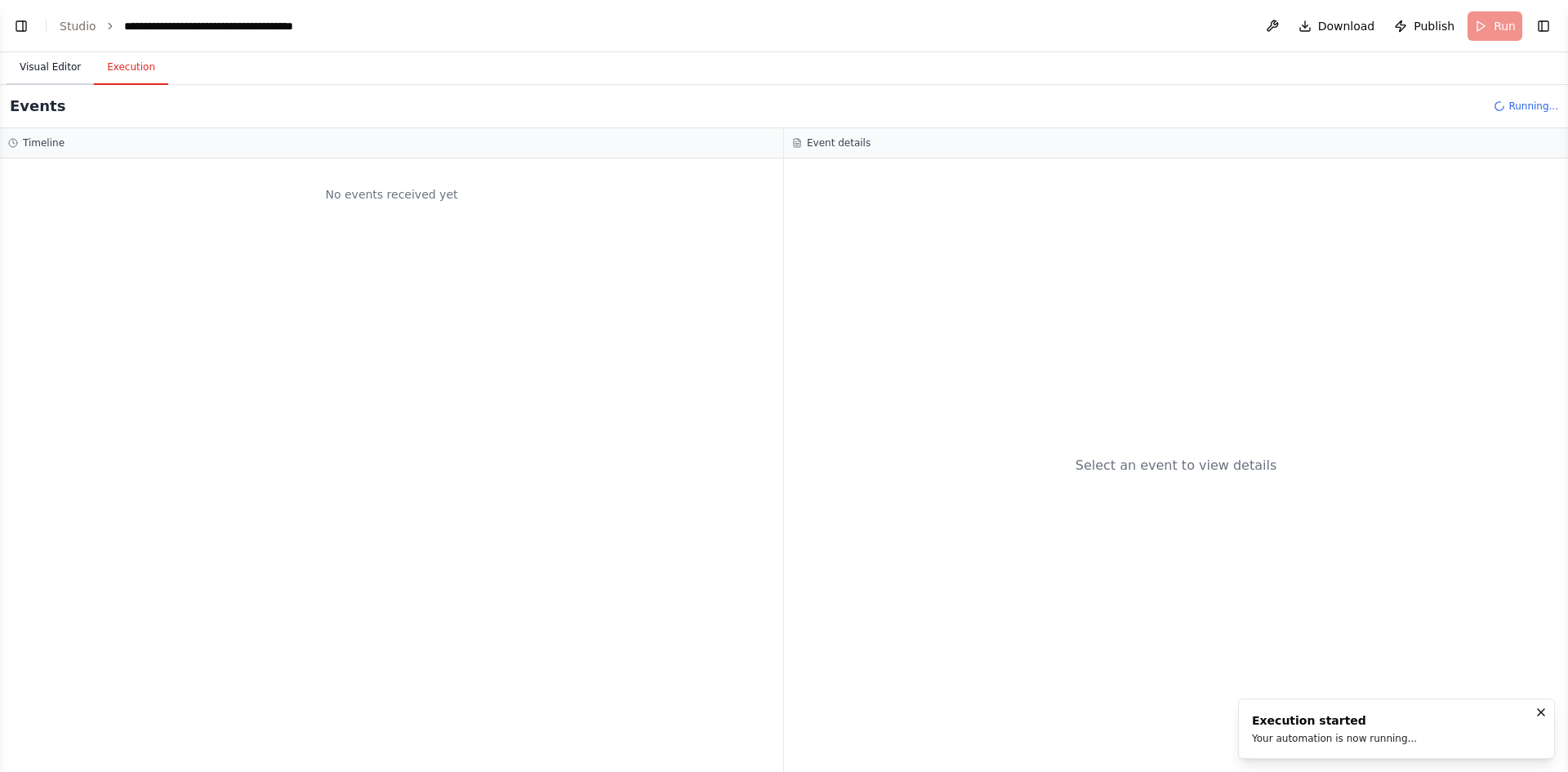
click at [44, 63] on button "Visual Editor" at bounding box center [50, 68] width 87 height 34
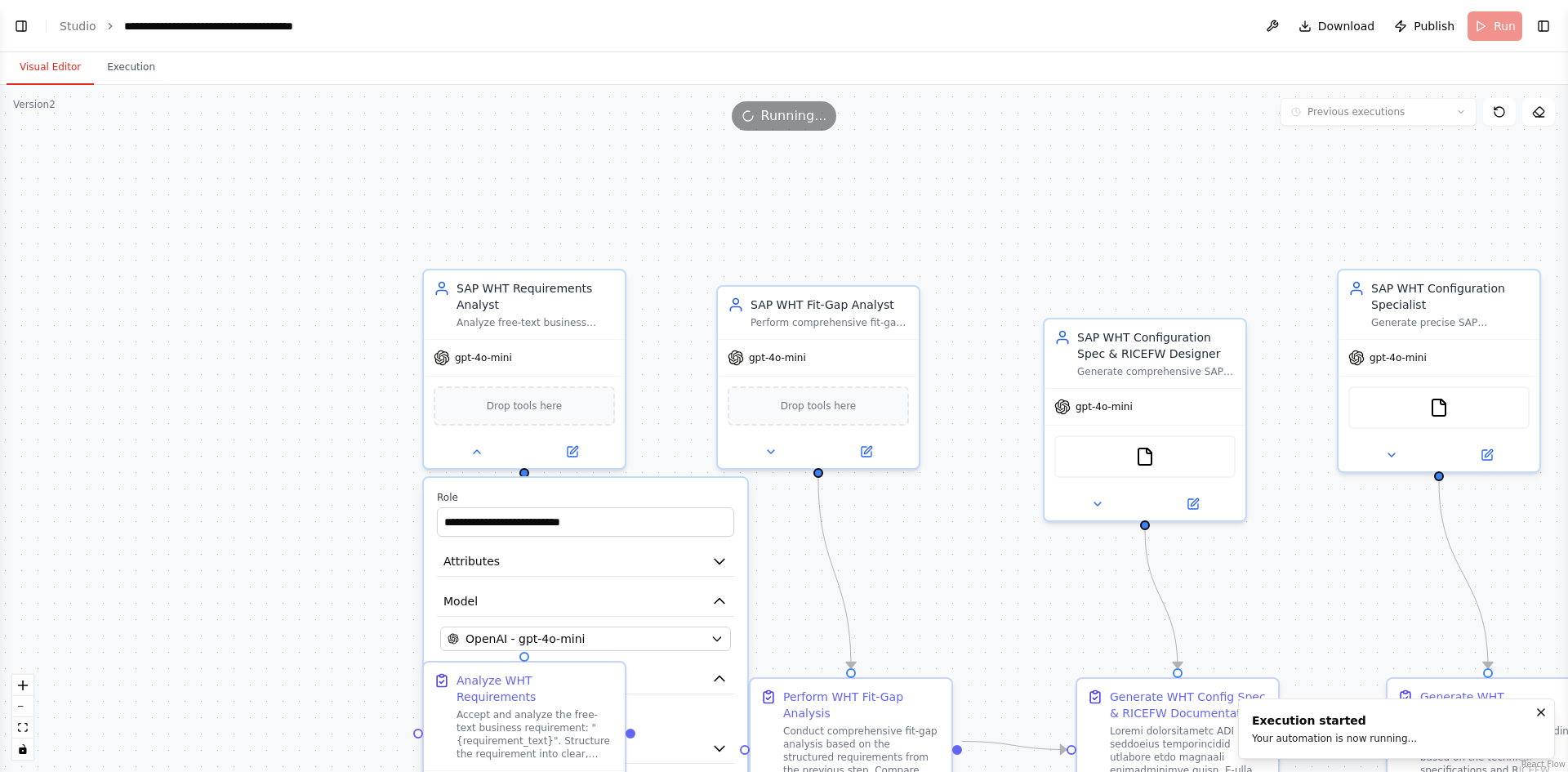
drag, startPoint x: 355, startPoint y: 177, endPoint x: 641, endPoint y: 119, distance: 291.8
click at [641, 119] on div "Version 2 Previous executions Show Tools Hide Agents .deletable-edge-delete-btn…" at bounding box center [784, 428] width 1568 height 687
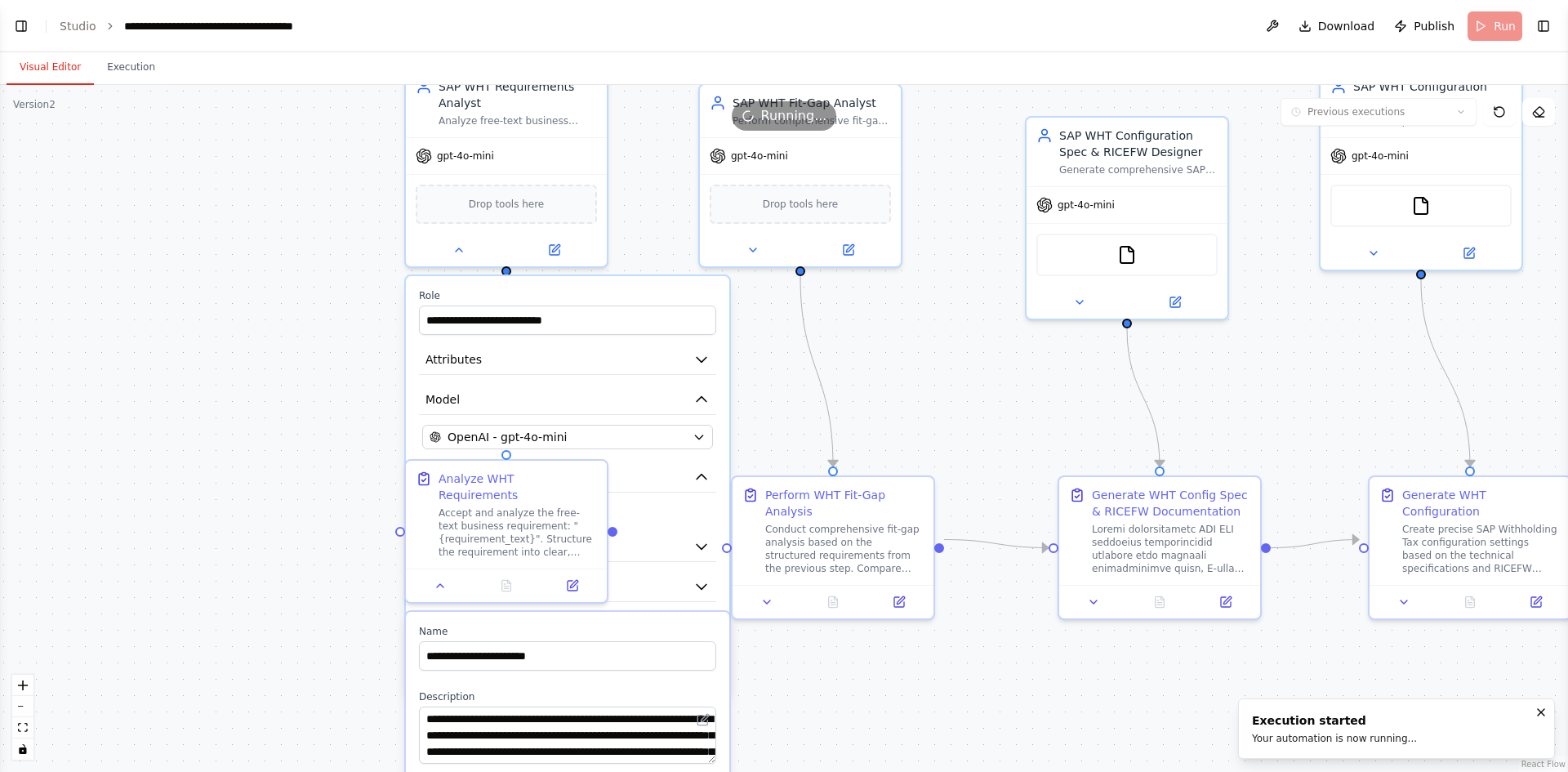
drag, startPoint x: 275, startPoint y: 348, endPoint x: 246, endPoint y: 121, distance: 228.8
click at [246, 121] on div "Version 2 Previous executions Show Tools Hide Agents .deletable-edge-delete-btn…" at bounding box center [784, 428] width 1568 height 687
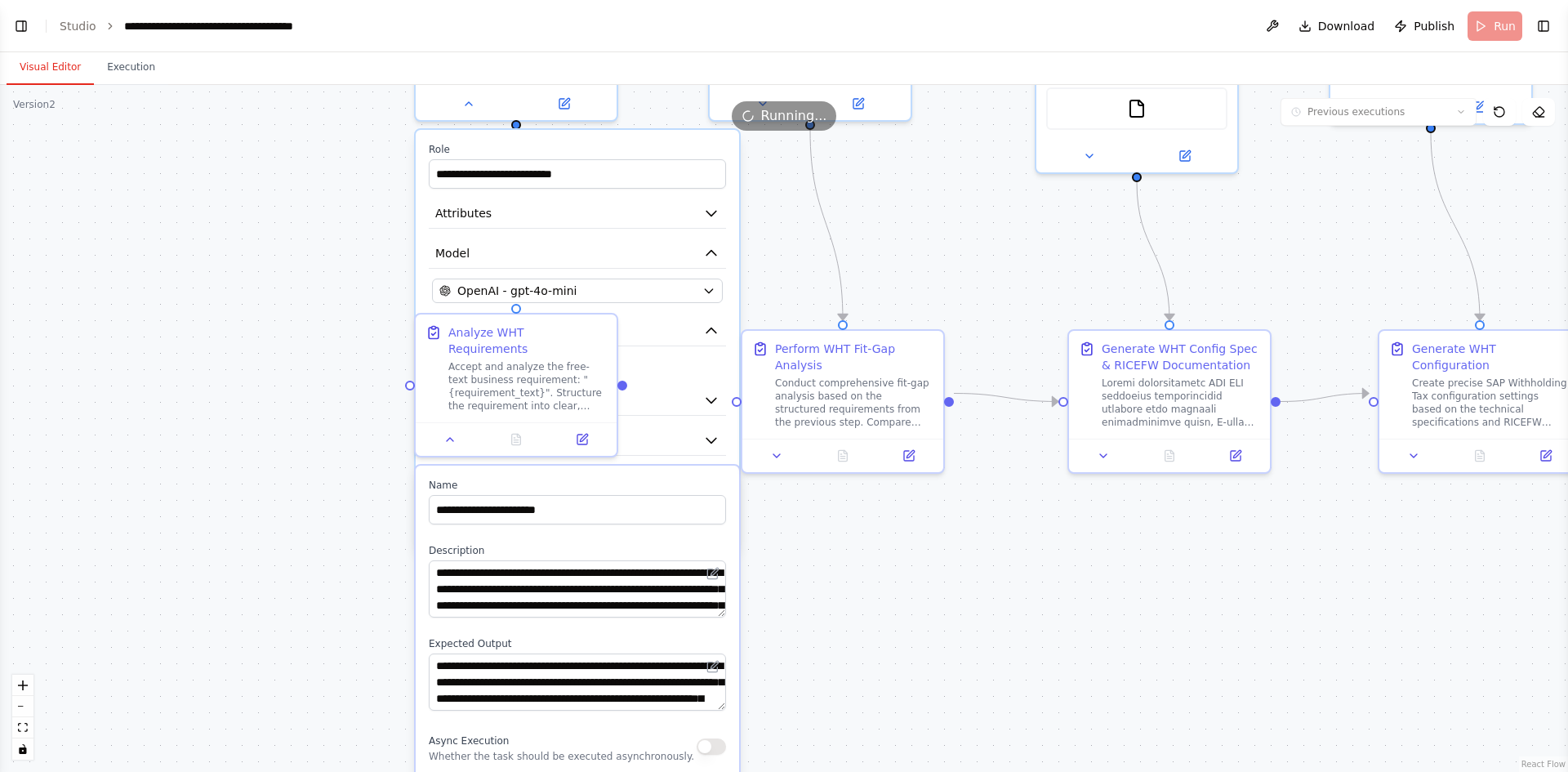
drag, startPoint x: 930, startPoint y: 698, endPoint x: 958, endPoint y: 539, distance: 161.4
click at [958, 539] on div ".deletable-edge-delete-btn { width: 20px; height: 20px; border: 0px solid #ffff…" at bounding box center [784, 428] width 1568 height 687
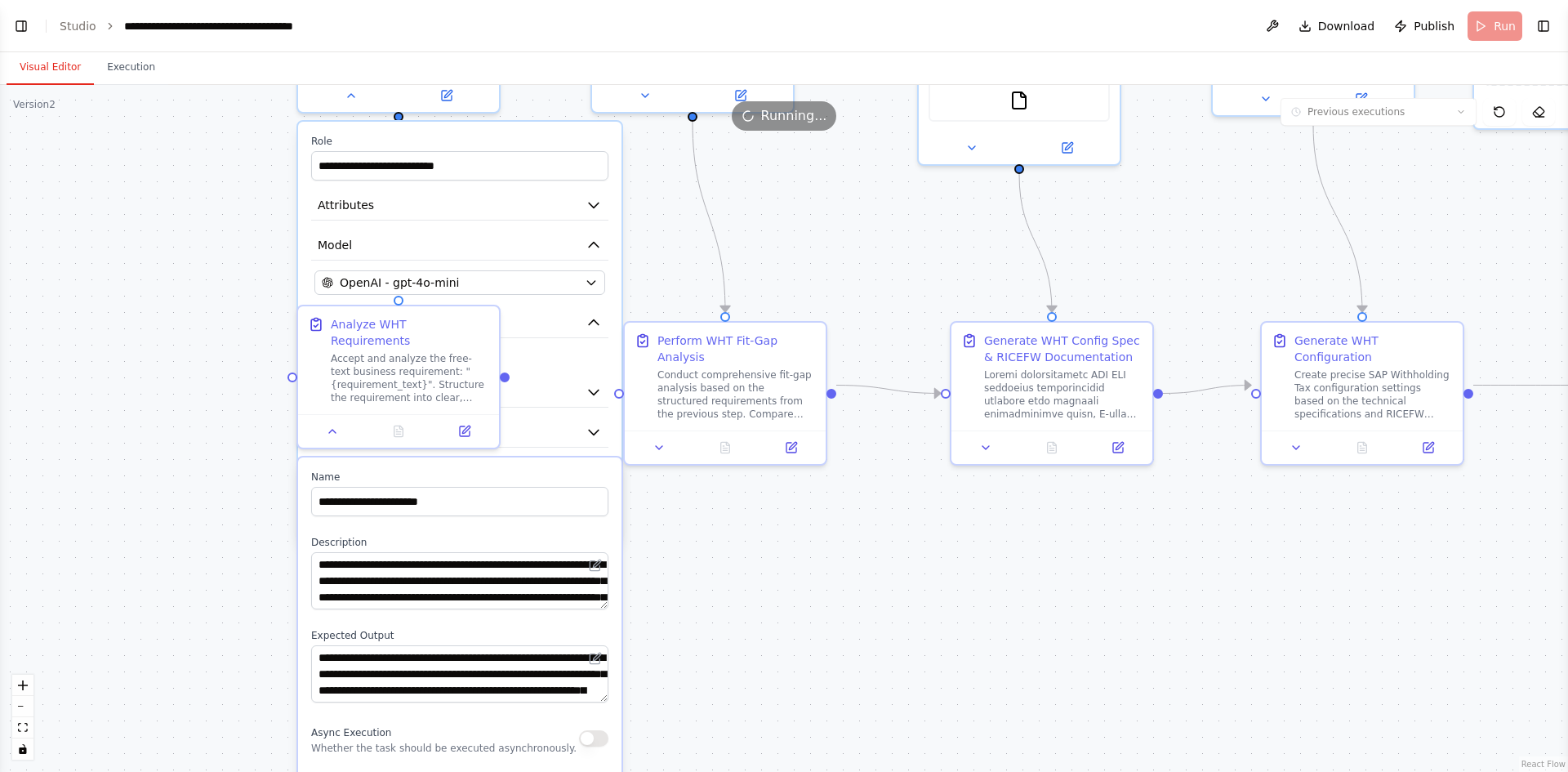
drag, startPoint x: 958, startPoint y: 539, endPoint x: 825, endPoint y: 579, distance: 138.9
click at [825, 579] on div ".deletable-edge-delete-btn { width: 20px; height: 20px; border: 0px solid #ffff…" at bounding box center [784, 428] width 1568 height 687
click at [598, 324] on icon "button" at bounding box center [592, 324] width 16 height 16
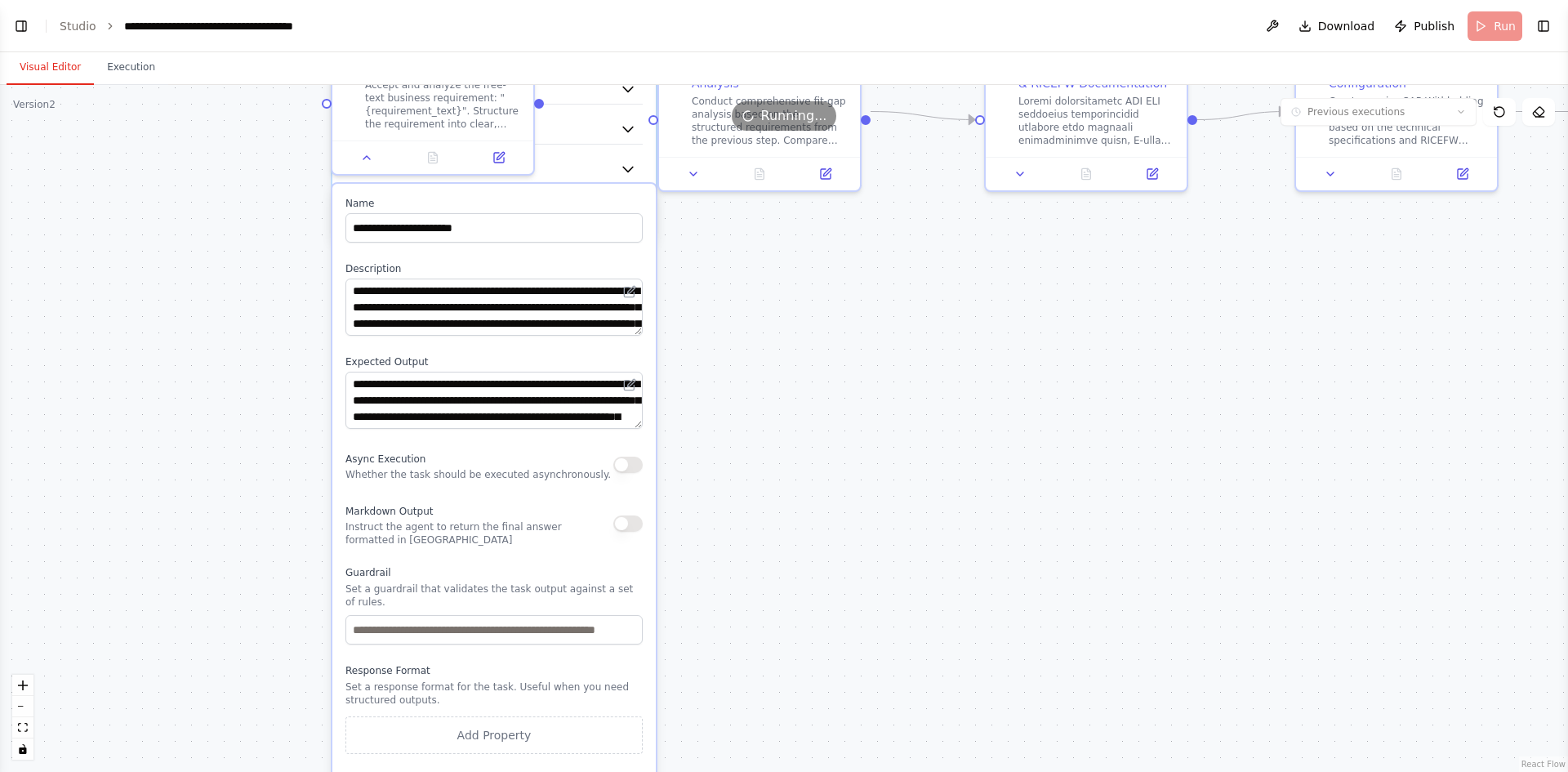
drag, startPoint x: 1052, startPoint y: 730, endPoint x: 1092, endPoint y: 444, distance: 288.8
click at [1092, 444] on div ".deletable-edge-delete-btn { width: 20px; height: 20px; border: 0px solid #ffff…" at bounding box center [784, 428] width 1568 height 687
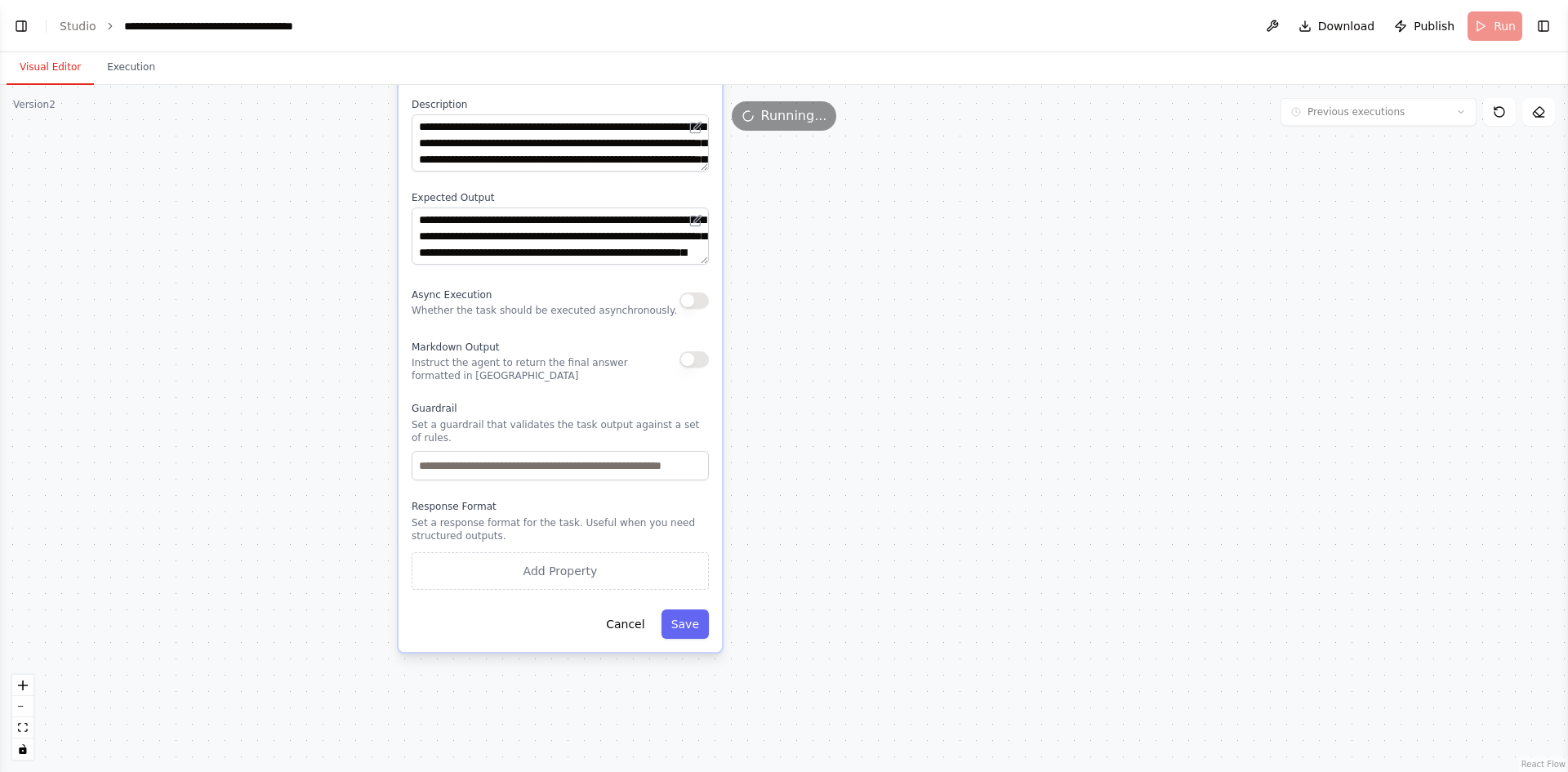
drag, startPoint x: 888, startPoint y: 594, endPoint x: 949, endPoint y: 441, distance: 164.7
click at [949, 441] on div ".deletable-edge-delete-btn { width: 20px; height: 20px; border: 0px solid #ffff…" at bounding box center [784, 428] width 1568 height 687
click at [674, 609] on button "Save" at bounding box center [684, 624] width 47 height 29
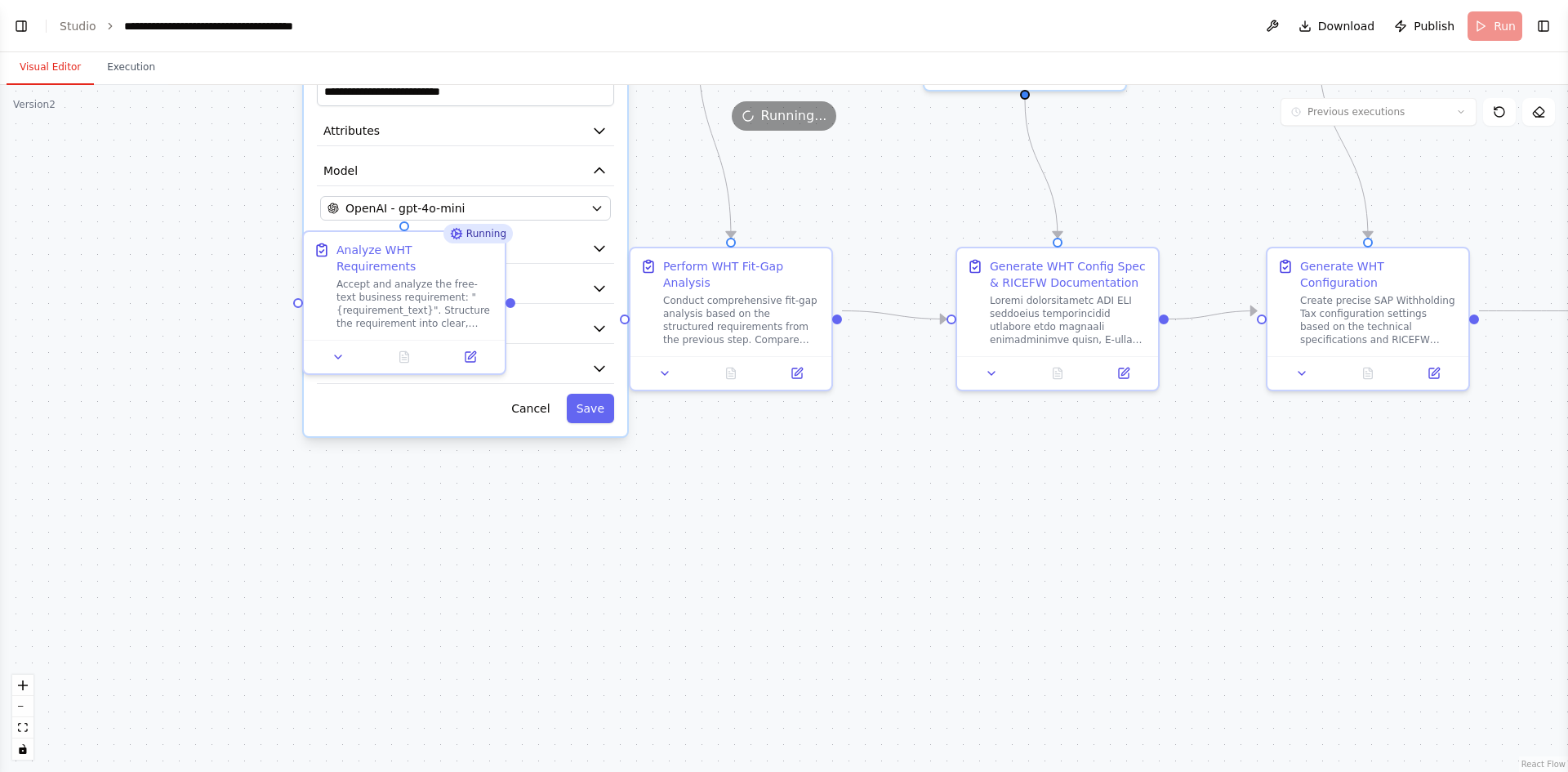
drag, startPoint x: 1074, startPoint y: 353, endPoint x: 976, endPoint y: 713, distance: 373.1
click at [976, 713] on div ".deletable-edge-delete-btn { width: 20px; height: 20px; border: 0px solid #ffff…" at bounding box center [784, 428] width 1568 height 687
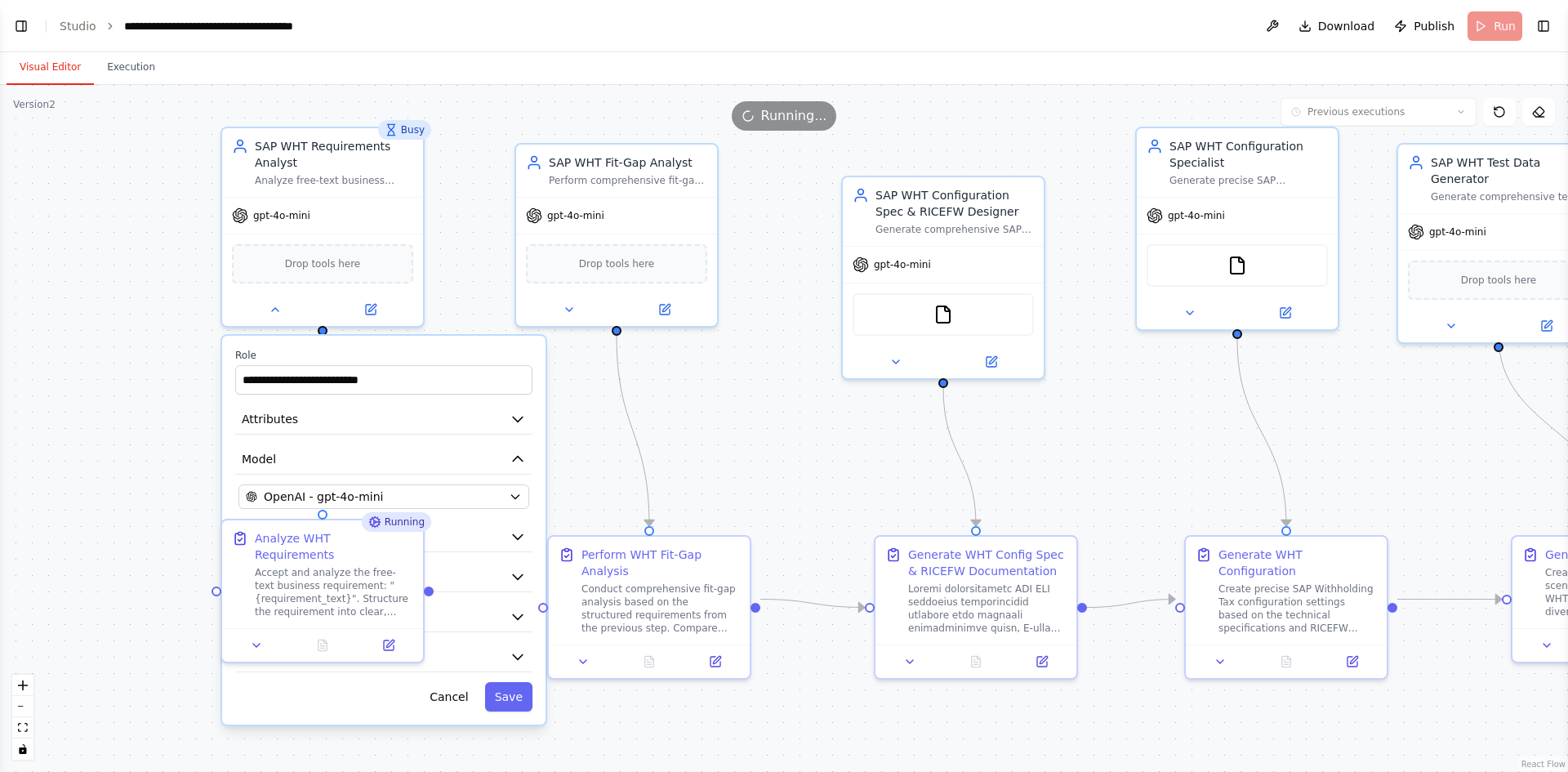
drag, startPoint x: 920, startPoint y: 446, endPoint x: 841, endPoint y: 739, distance: 303.5
click at [841, 739] on div ".deletable-edge-delete-btn { width: 20px; height: 20px; border: 0px solid #ffff…" at bounding box center [784, 428] width 1568 height 687
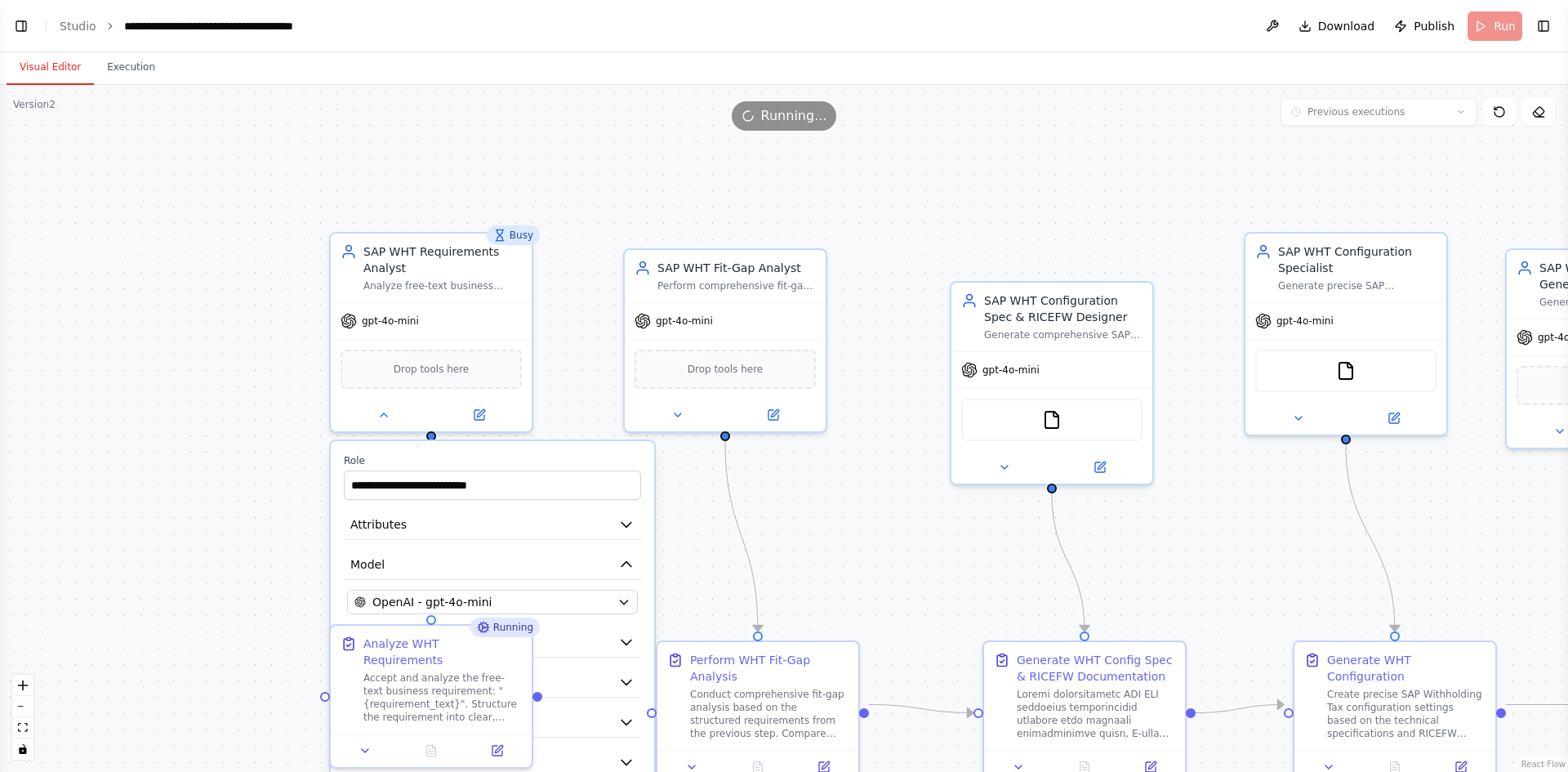
drag, startPoint x: 826, startPoint y: 378, endPoint x: 959, endPoint y: 471, distance: 162.3
click at [959, 471] on div ".deletable-edge-delete-btn { width: 20px; height: 20px; border: 0px solid #ffff…" at bounding box center [784, 428] width 1568 height 687
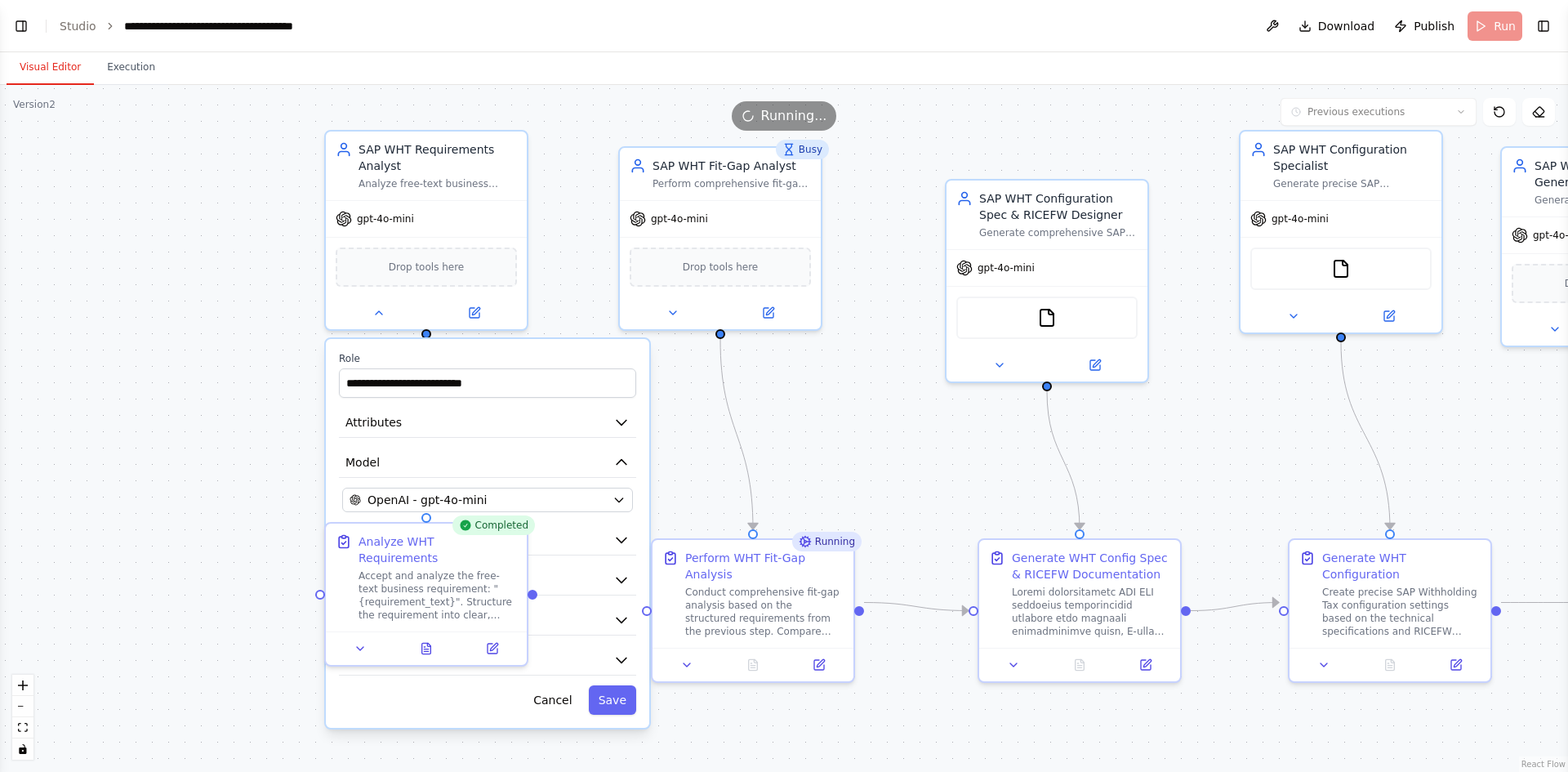
drag, startPoint x: 889, startPoint y: 513, endPoint x: 860, endPoint y: 424, distance: 93.6
click at [860, 424] on div ".deletable-edge-delete-btn { width: 20px; height: 20px; border: 0px solid #ffff…" at bounding box center [784, 428] width 1568 height 687
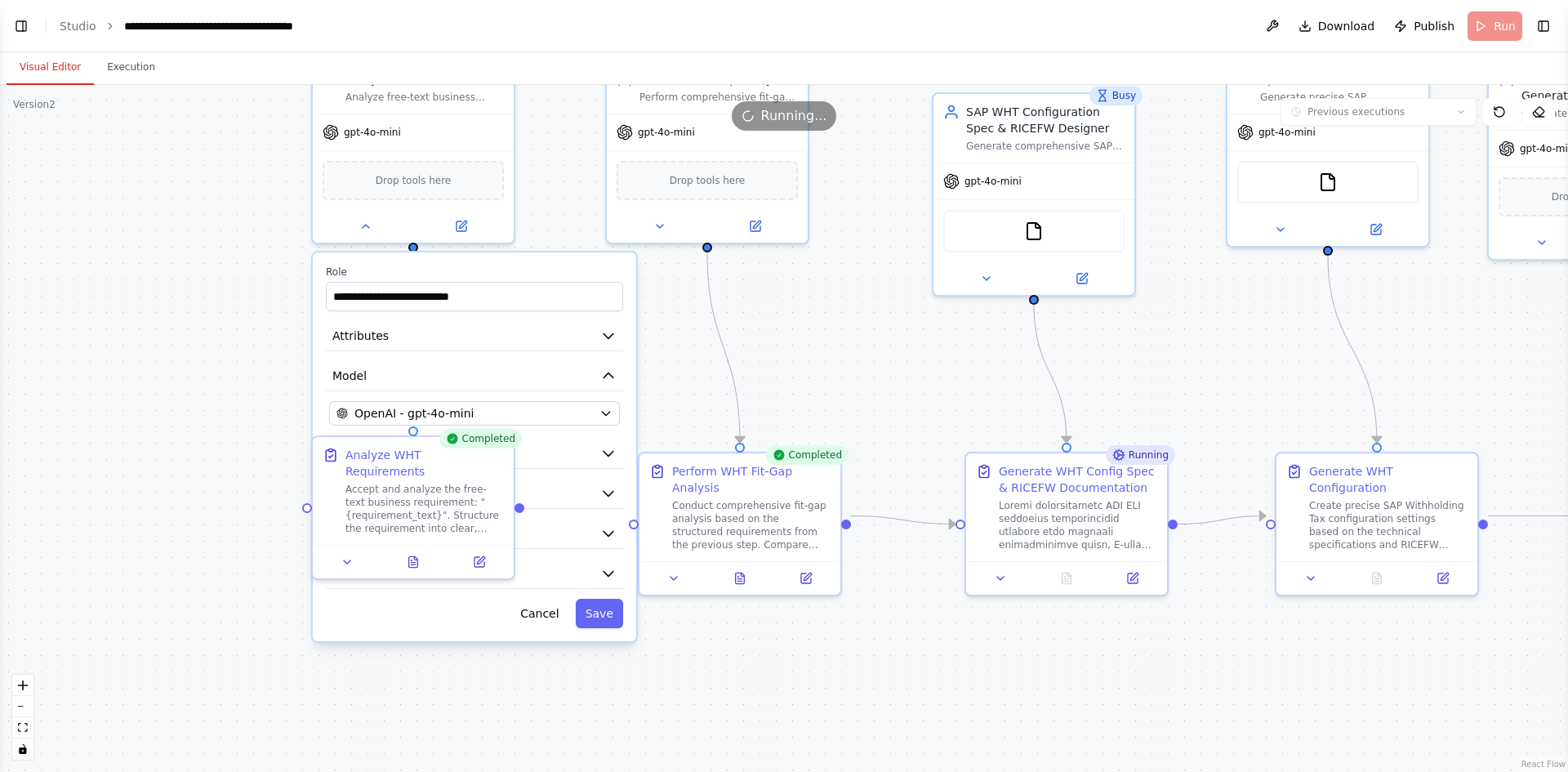
drag, startPoint x: 817, startPoint y: 410, endPoint x: 803, endPoint y: 323, distance: 88.1
click at [803, 323] on div ".deletable-edge-delete-btn { width: 20px; height: 20px; border: 0px solid #ffff…" at bounding box center [784, 428] width 1568 height 687
click at [411, 552] on icon at bounding box center [413, 557] width 9 height 10
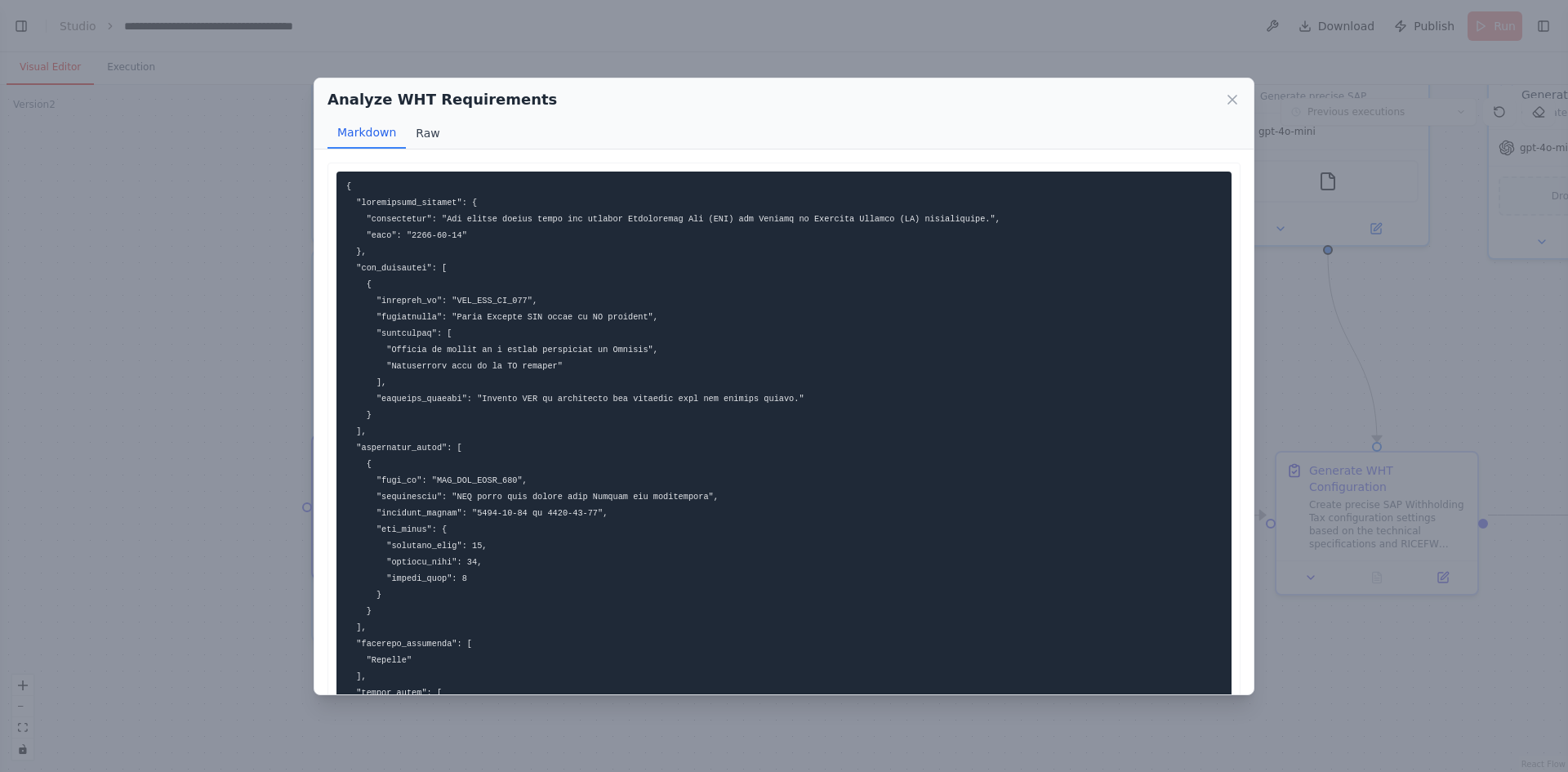
click at [439, 134] on button "Raw" at bounding box center [428, 133] width 44 height 31
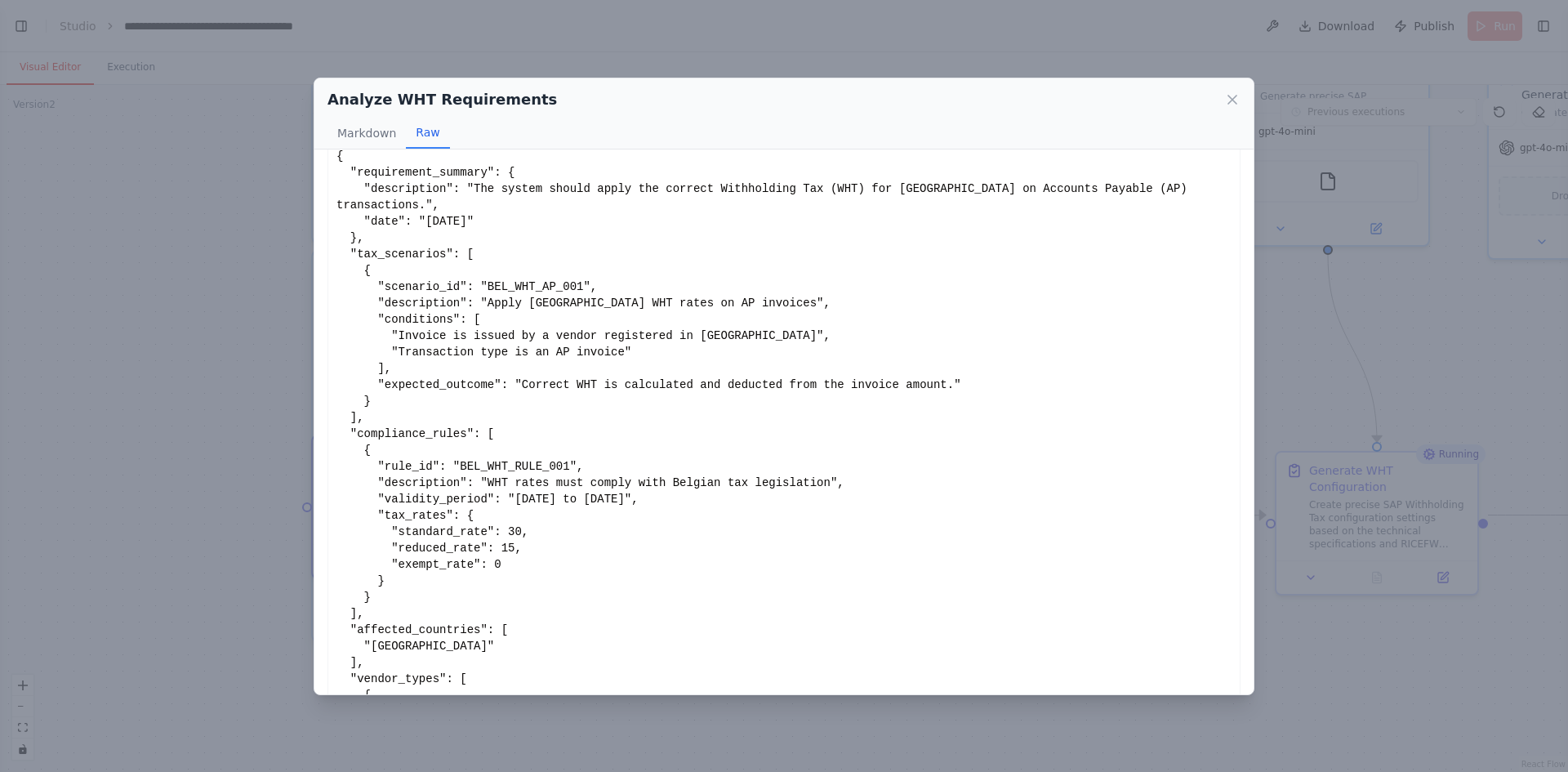
scroll to position [87, 0]
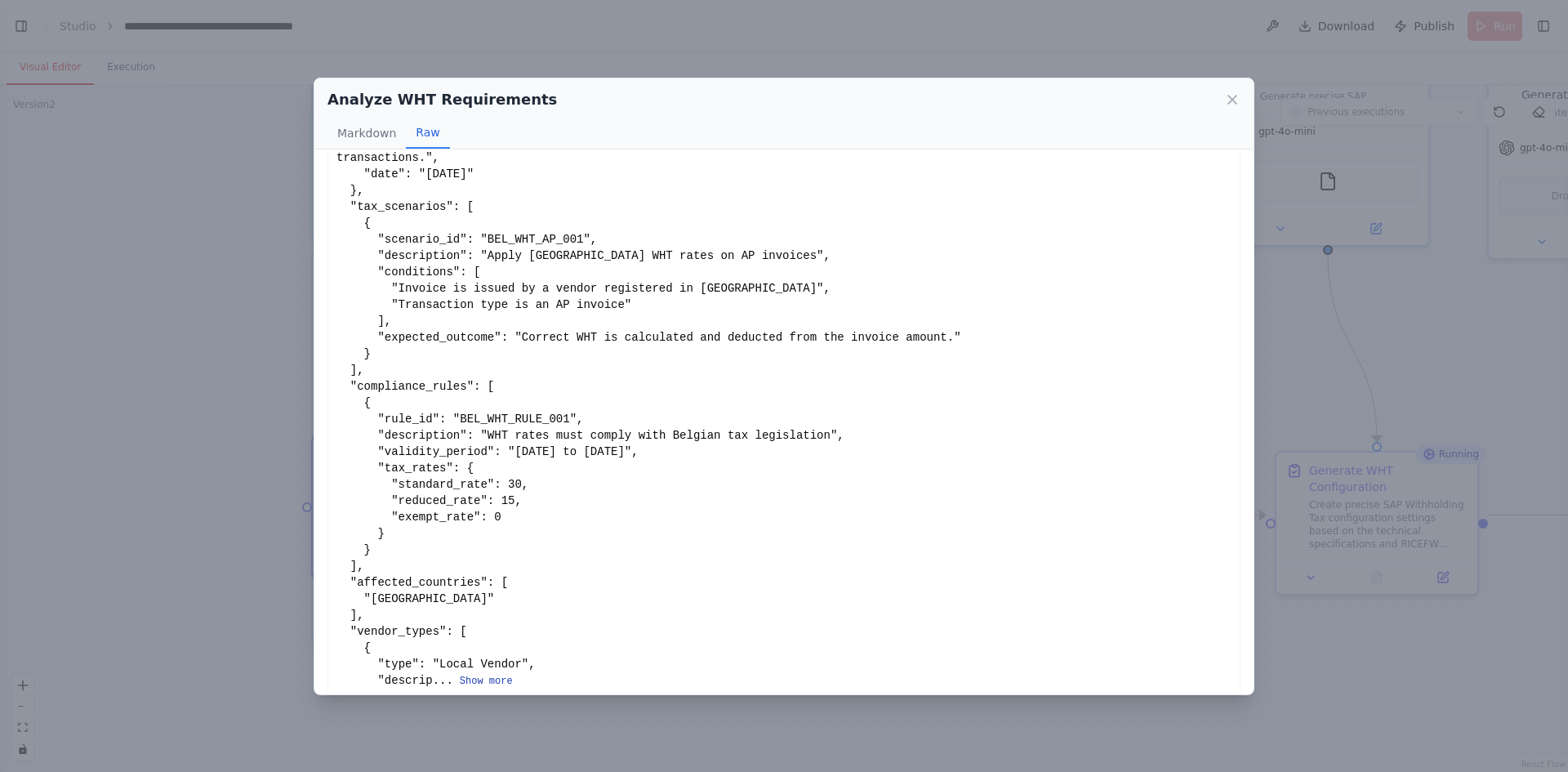
click at [477, 675] on button "Show more" at bounding box center [487, 681] width 53 height 13
click at [462, 675] on button "Show more" at bounding box center [487, 681] width 53 height 13
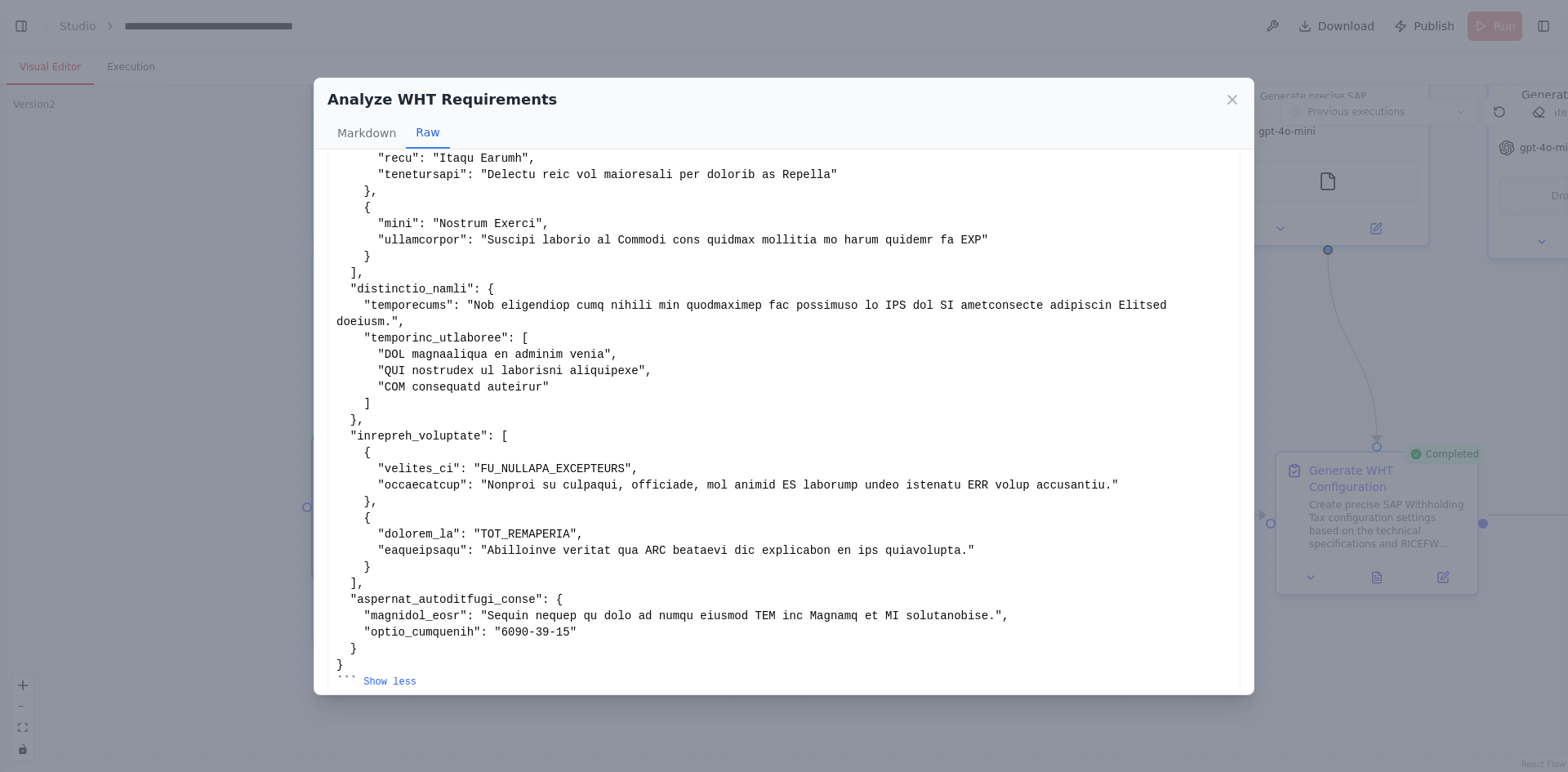
scroll to position [578, 0]
click at [1233, 99] on icon at bounding box center [1233, 100] width 9 height 9
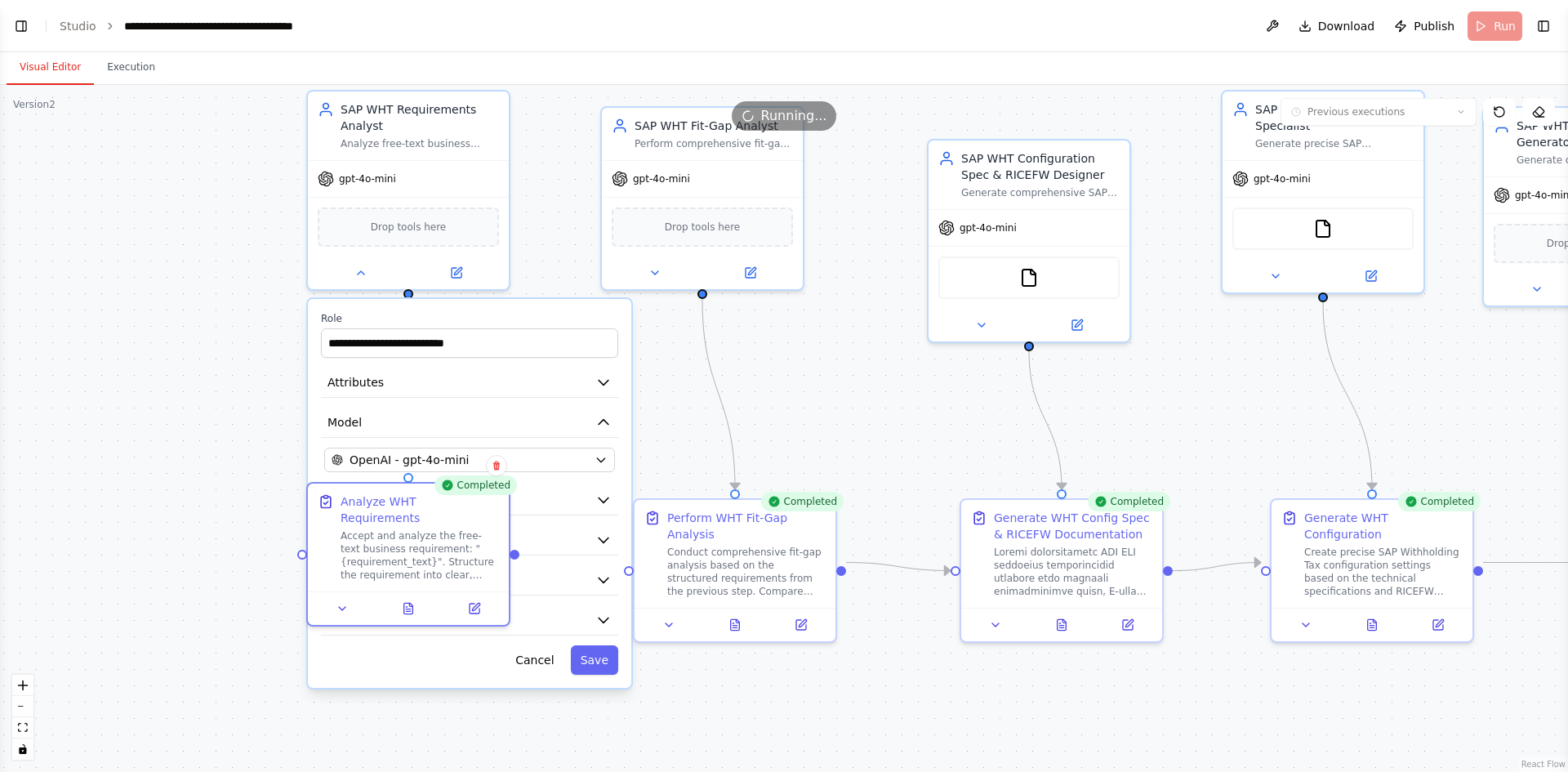
drag, startPoint x: 859, startPoint y: 300, endPoint x: 855, endPoint y: 347, distance: 47.2
click at [855, 347] on div ".deletable-edge-delete-btn { width: 20px; height: 20px; border: 0px solid #ffff…" at bounding box center [784, 428] width 1568 height 687
click at [734, 613] on button at bounding box center [736, 620] width 69 height 20
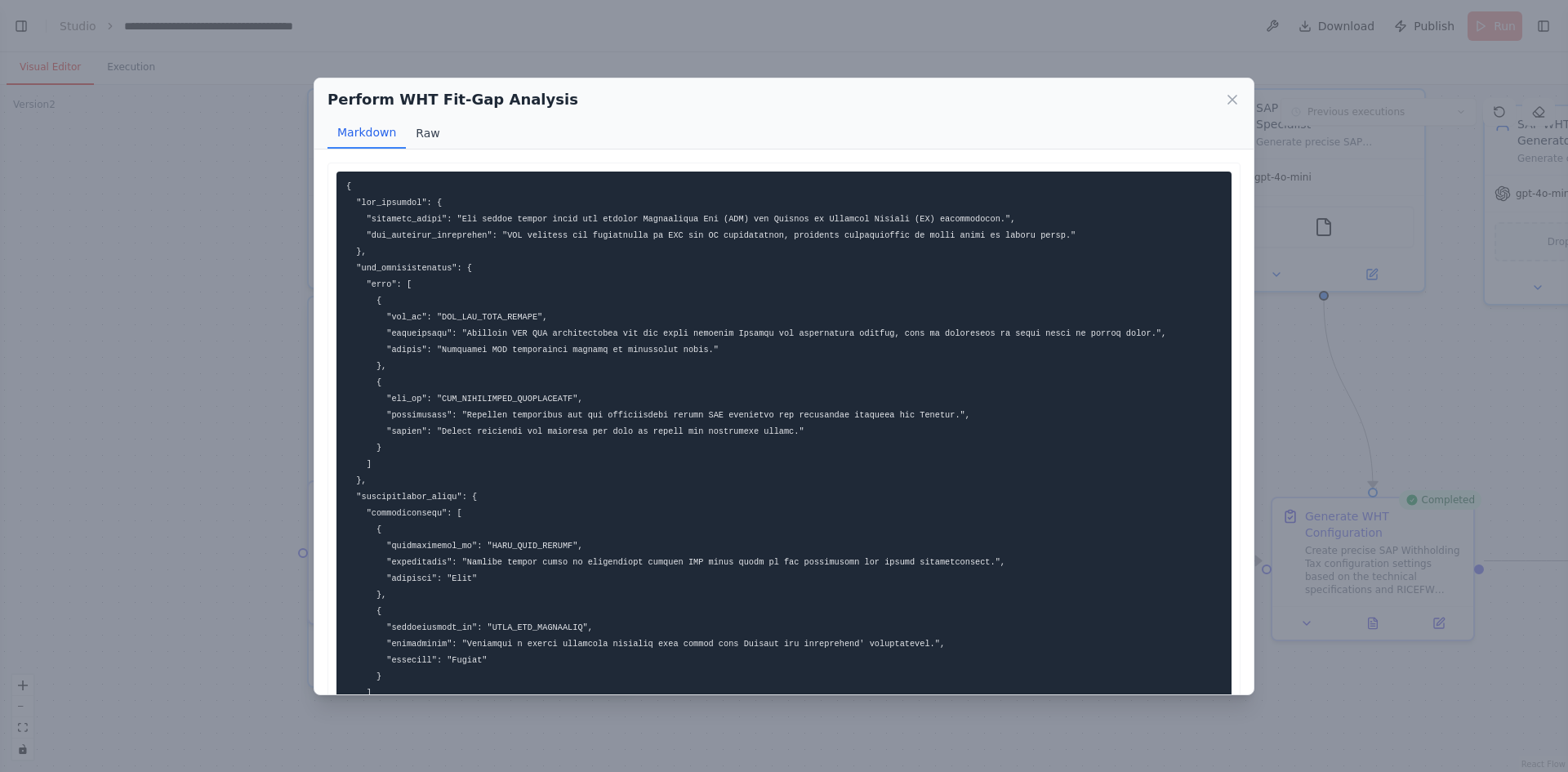
click at [431, 136] on button "Raw" at bounding box center [428, 133] width 44 height 31
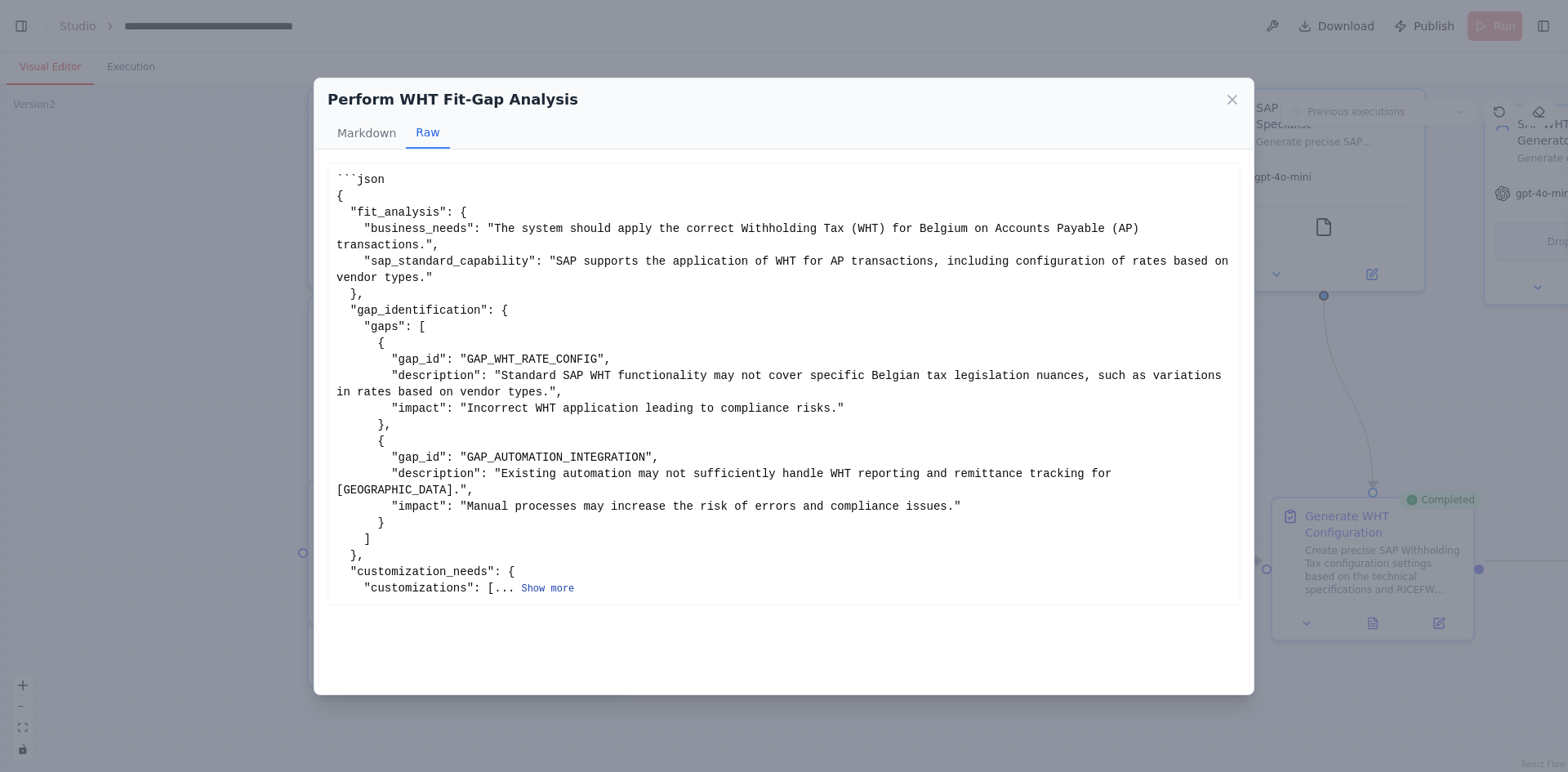
click at [521, 583] on button "Show more" at bounding box center [547, 589] width 53 height 13
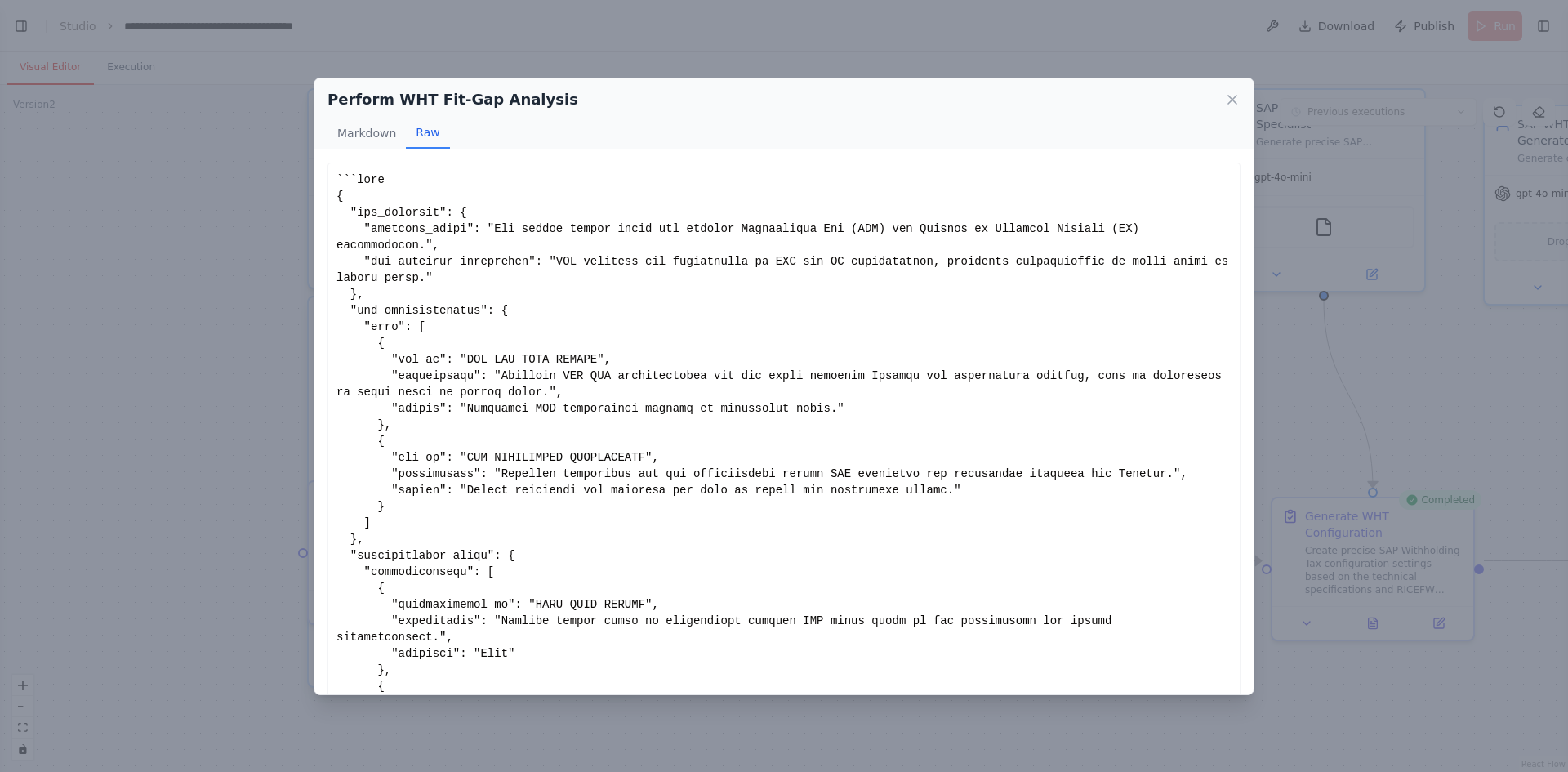
click at [1240, 291] on div "Show less Not valid JSON" at bounding box center [784, 422] width 939 height 545
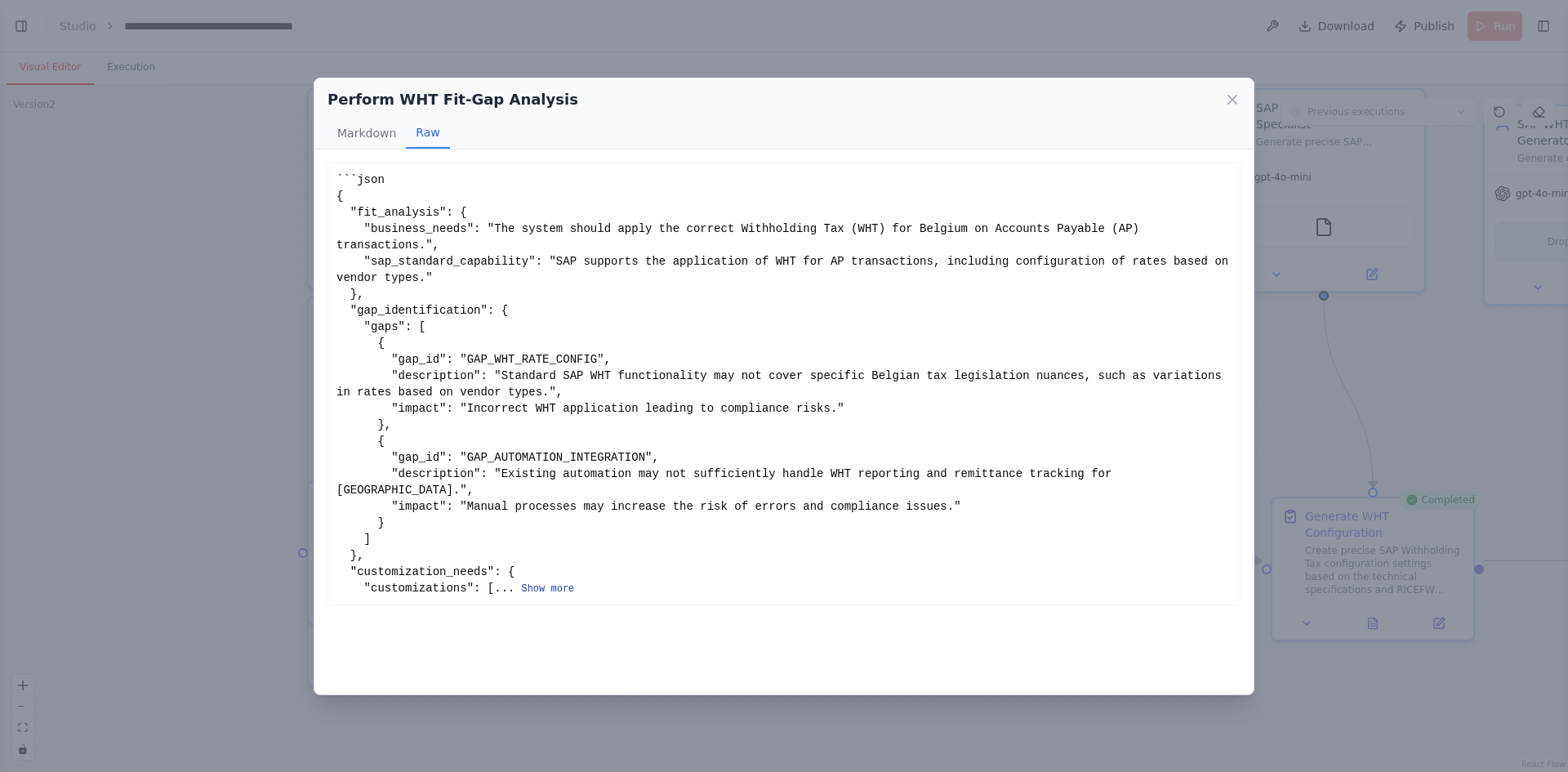
click at [521, 583] on button "Show more" at bounding box center [547, 589] width 53 height 13
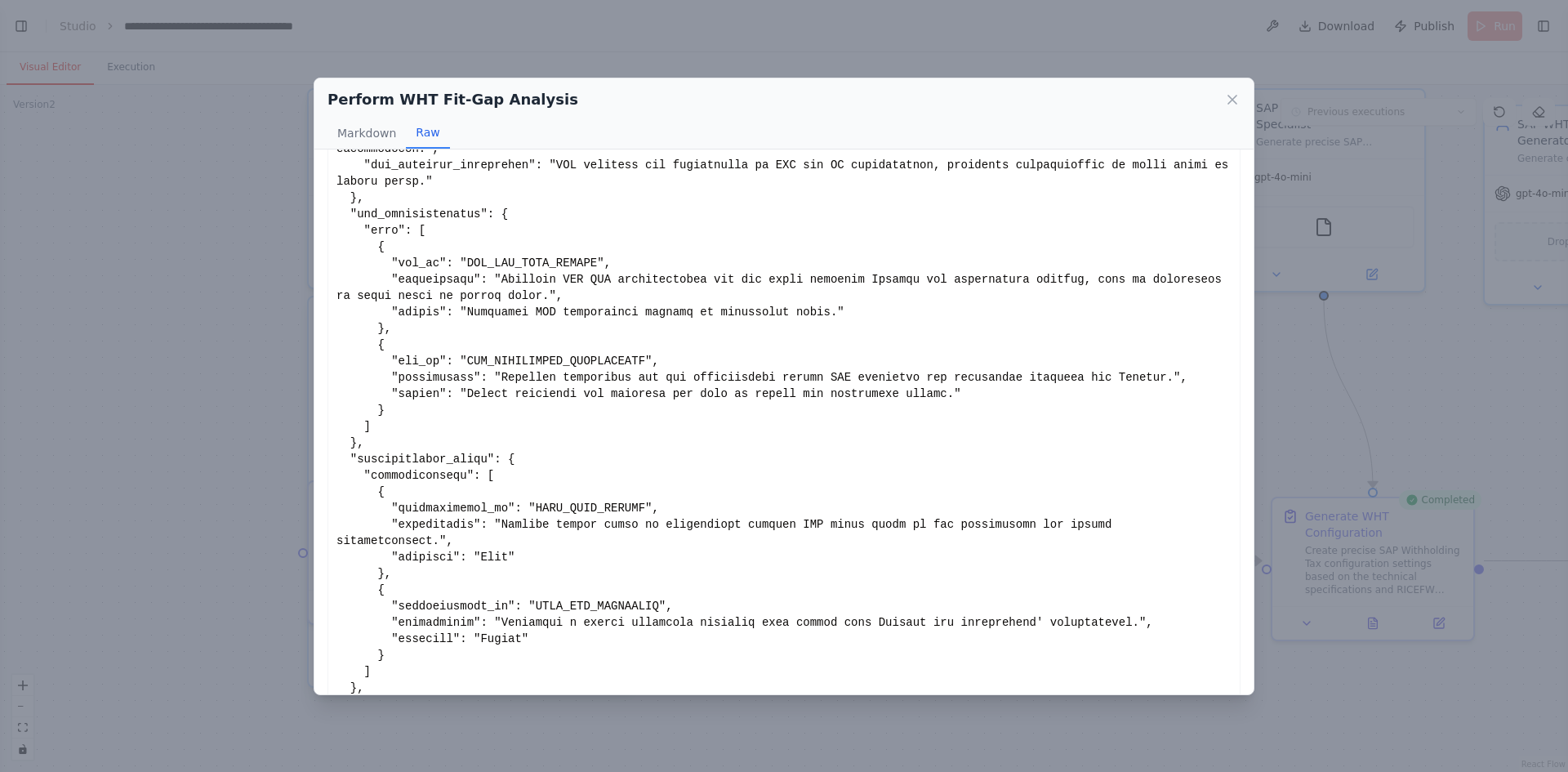
scroll to position [0, 0]
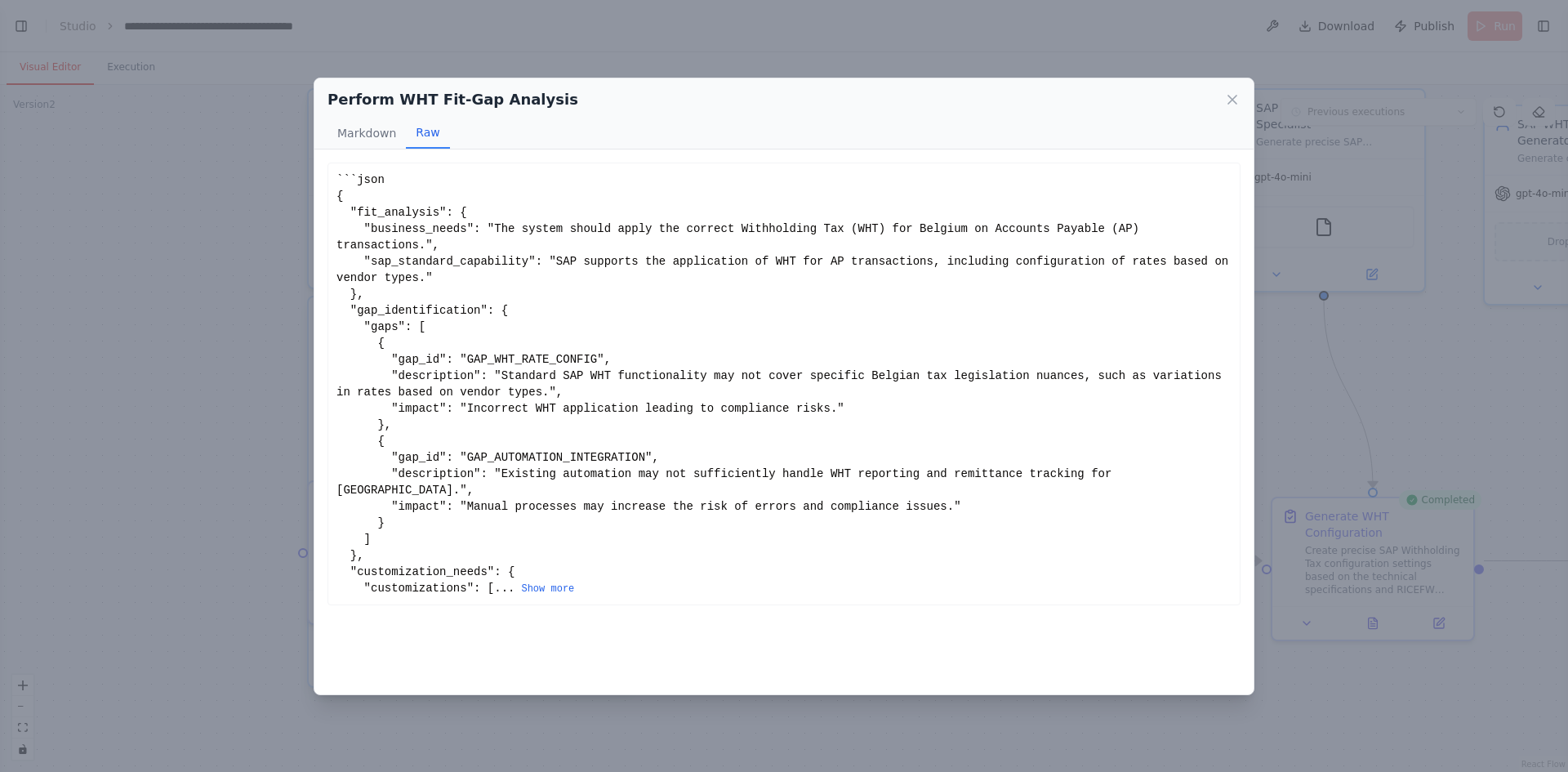
click at [1246, 313] on div "```json { "fit_analysis": { "business_needs": "The system should apply the corr…" at bounding box center [784, 422] width 939 height 545
click at [521, 583] on button "Show more" at bounding box center [547, 589] width 53 height 13
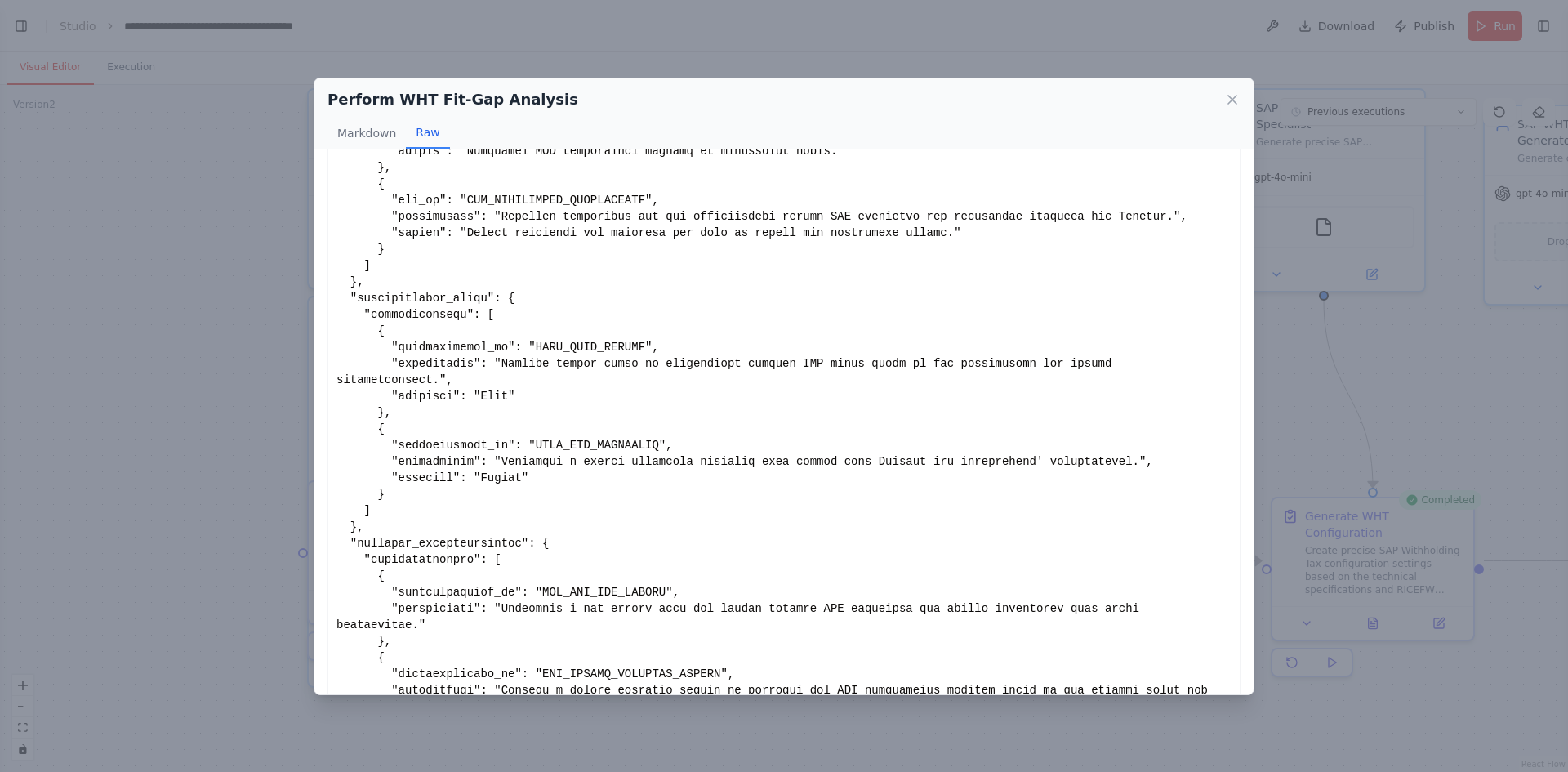
scroll to position [260, 0]
click at [930, 732] on div "Perform WHT Fit-Gap Analysis Markdown Raw Show less Not valid JSON" at bounding box center [784, 386] width 1568 height 772
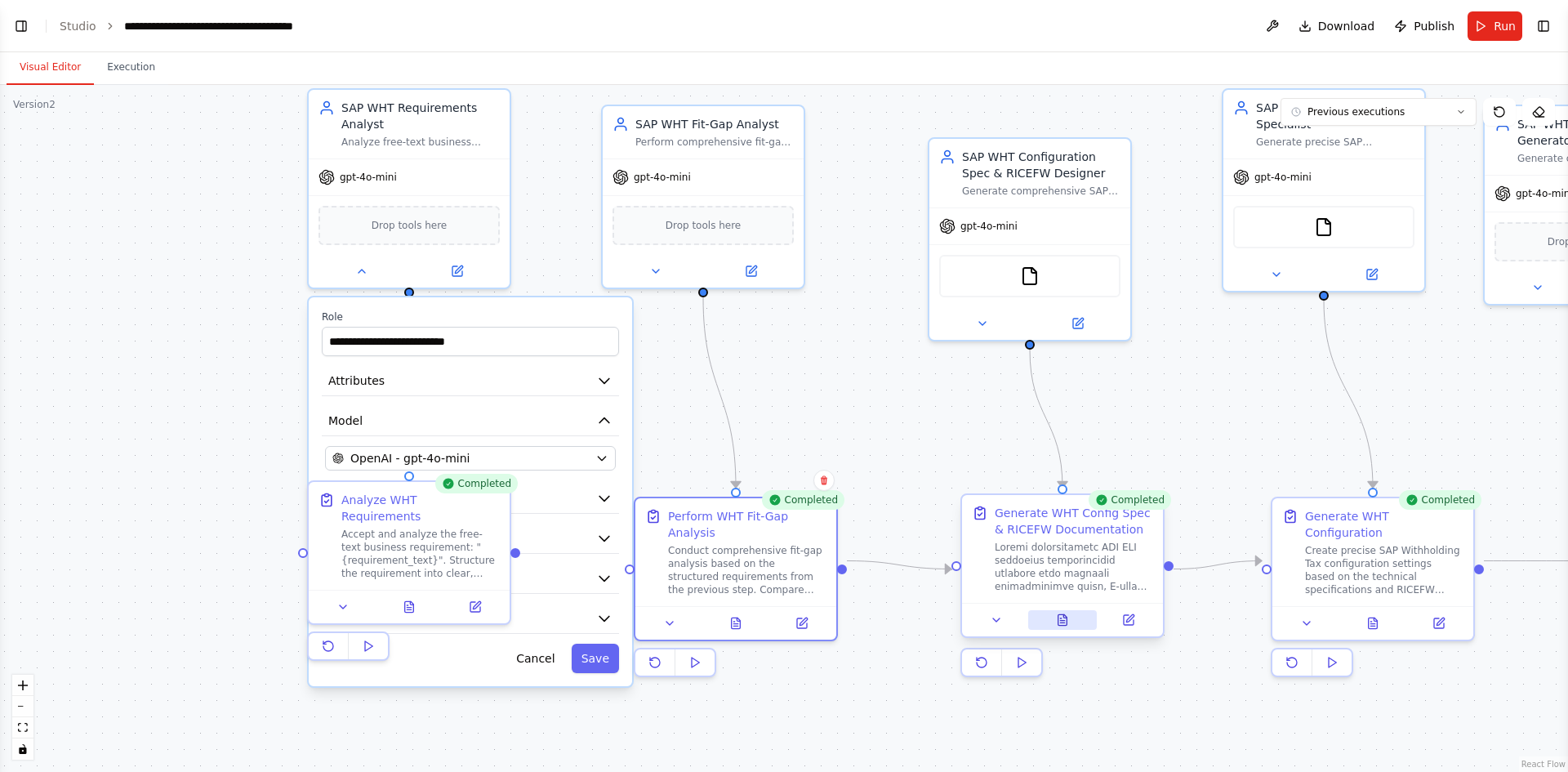
click at [1067, 623] on icon at bounding box center [1062, 620] width 9 height 10
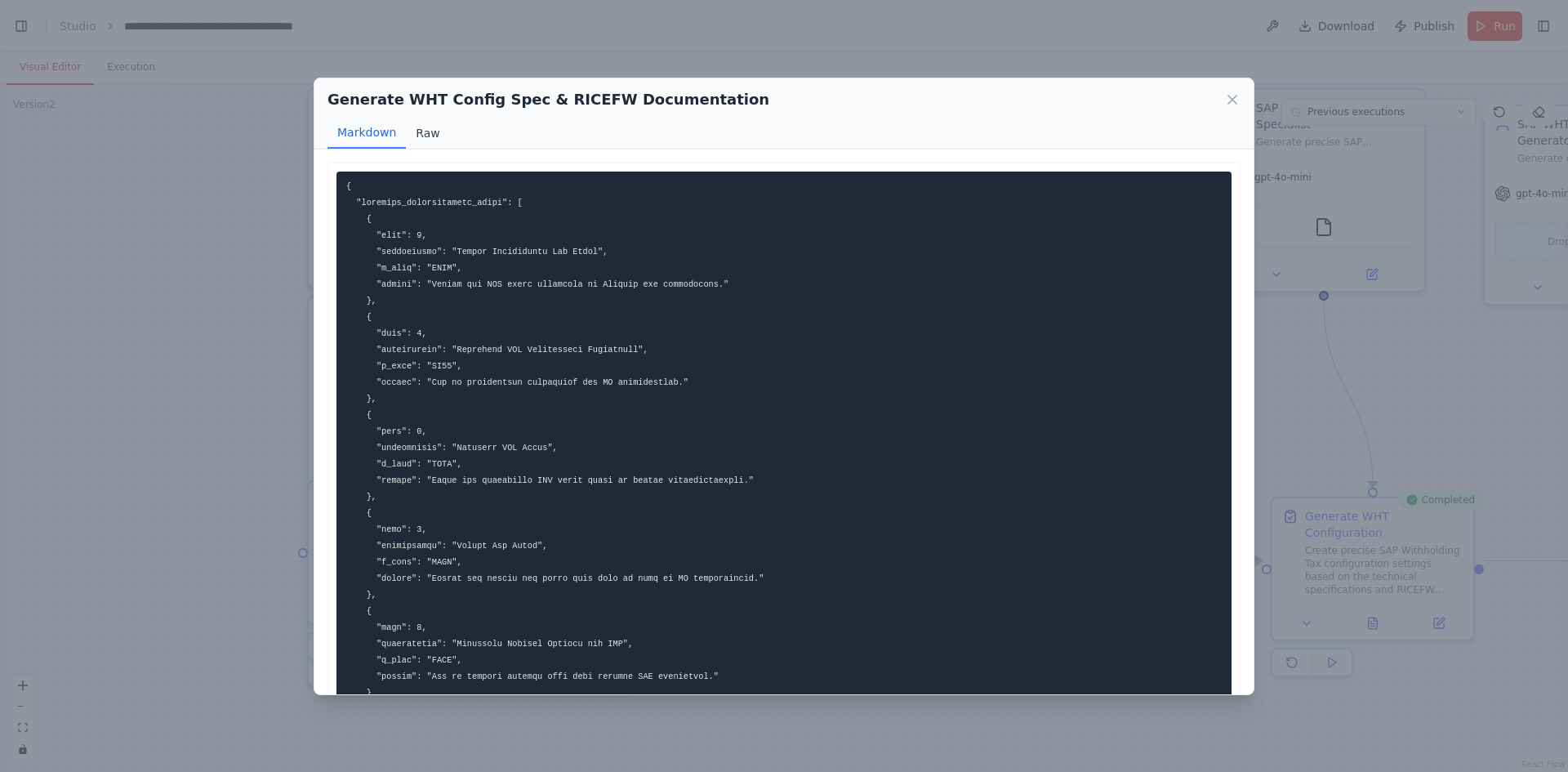
click at [424, 140] on button "Raw" at bounding box center [428, 133] width 44 height 31
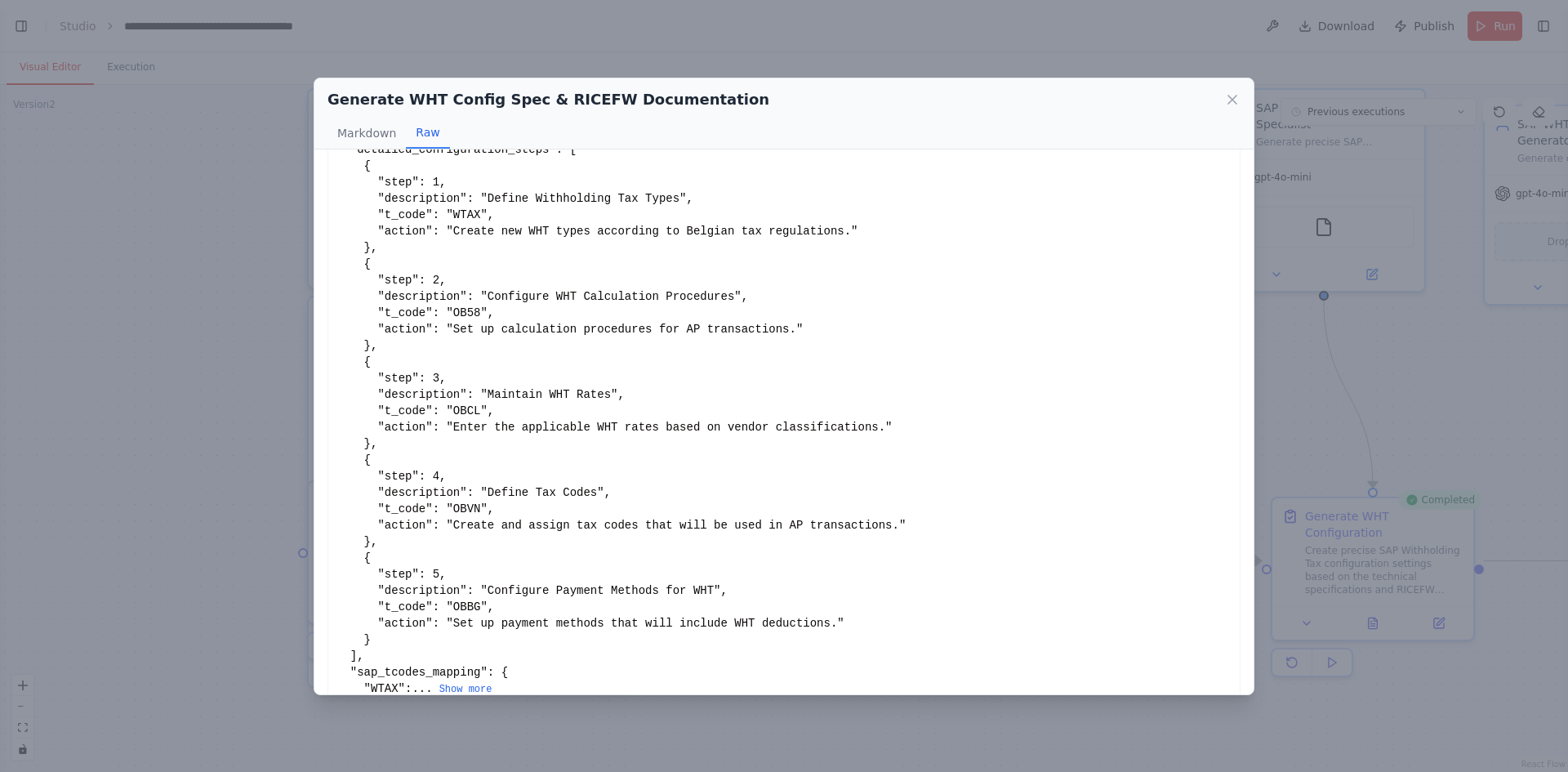
scroll to position [87, 0]
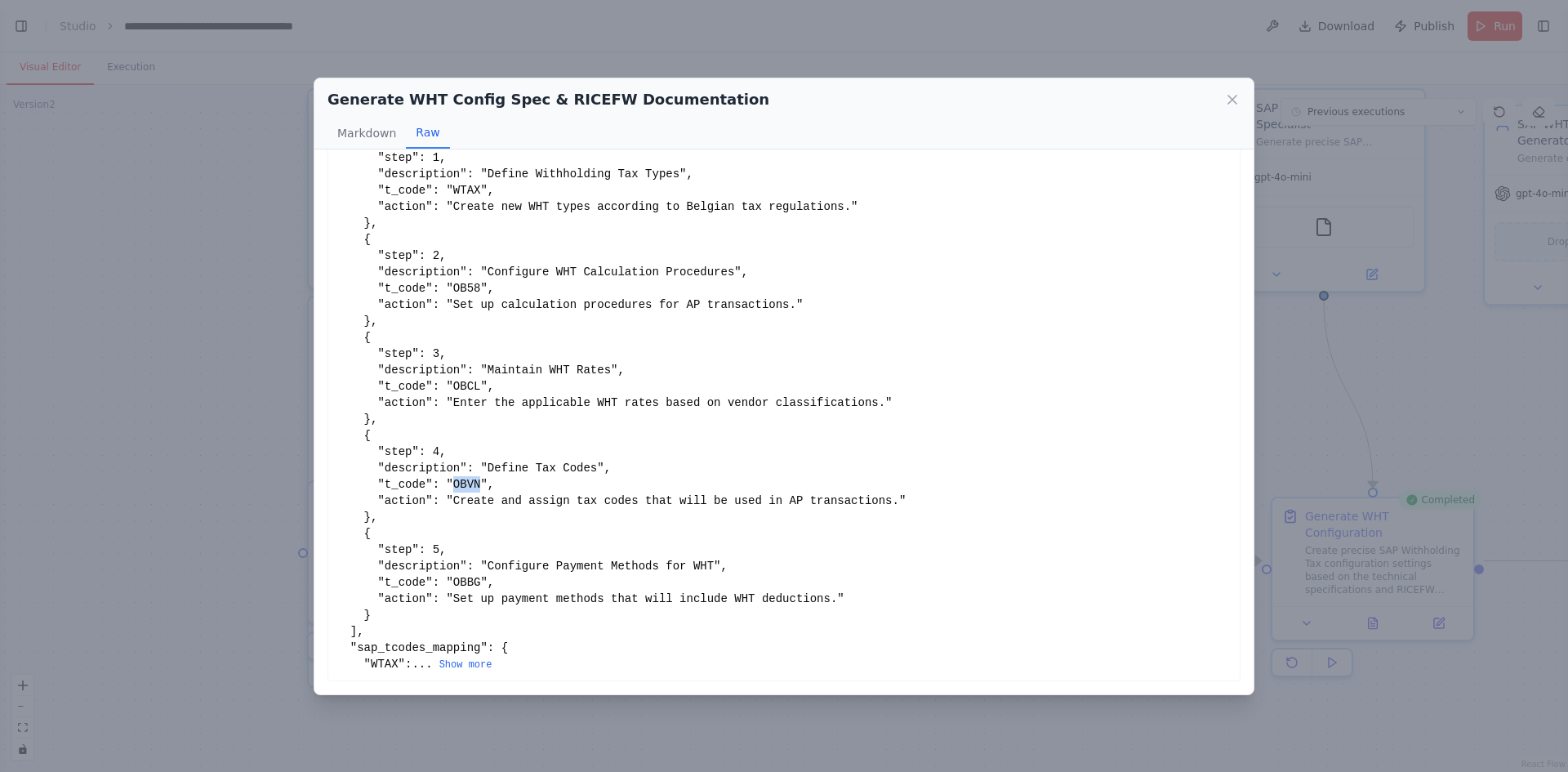
drag, startPoint x: 470, startPoint y: 487, endPoint x: 442, endPoint y: 485, distance: 28.1
click at [442, 485] on div "```json { "detailed_configuration_steps": [ { "step": 1, "description": "Define…" at bounding box center [784, 377] width 895 height 588
click at [457, 659] on button "Show more" at bounding box center [466, 665] width 53 height 13
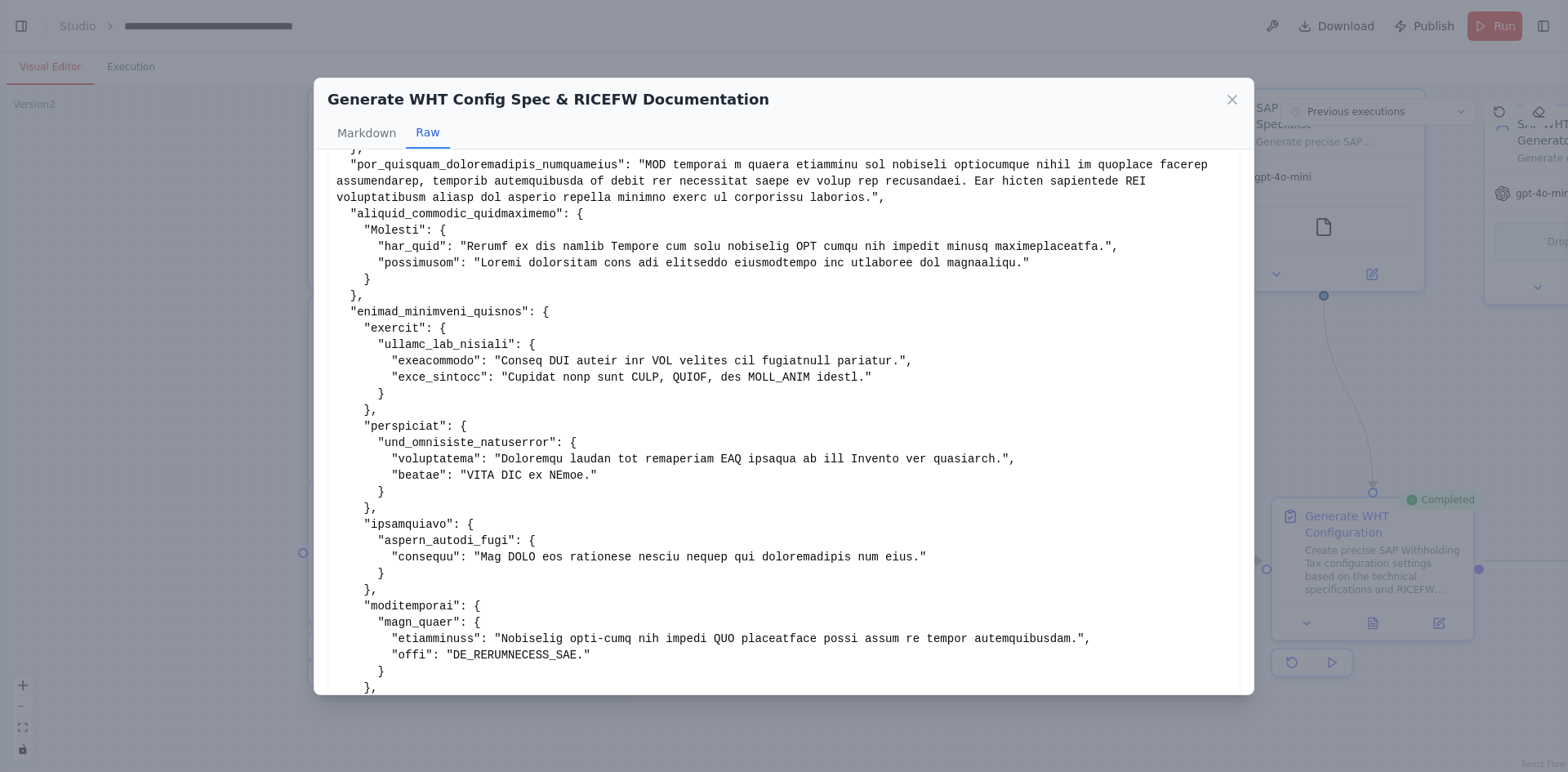
scroll to position [852, 0]
click at [1459, 388] on div "Generate WHT Config Spec & RICEFW Documentation Markdown Raw Show less Not vali…" at bounding box center [784, 386] width 1568 height 772
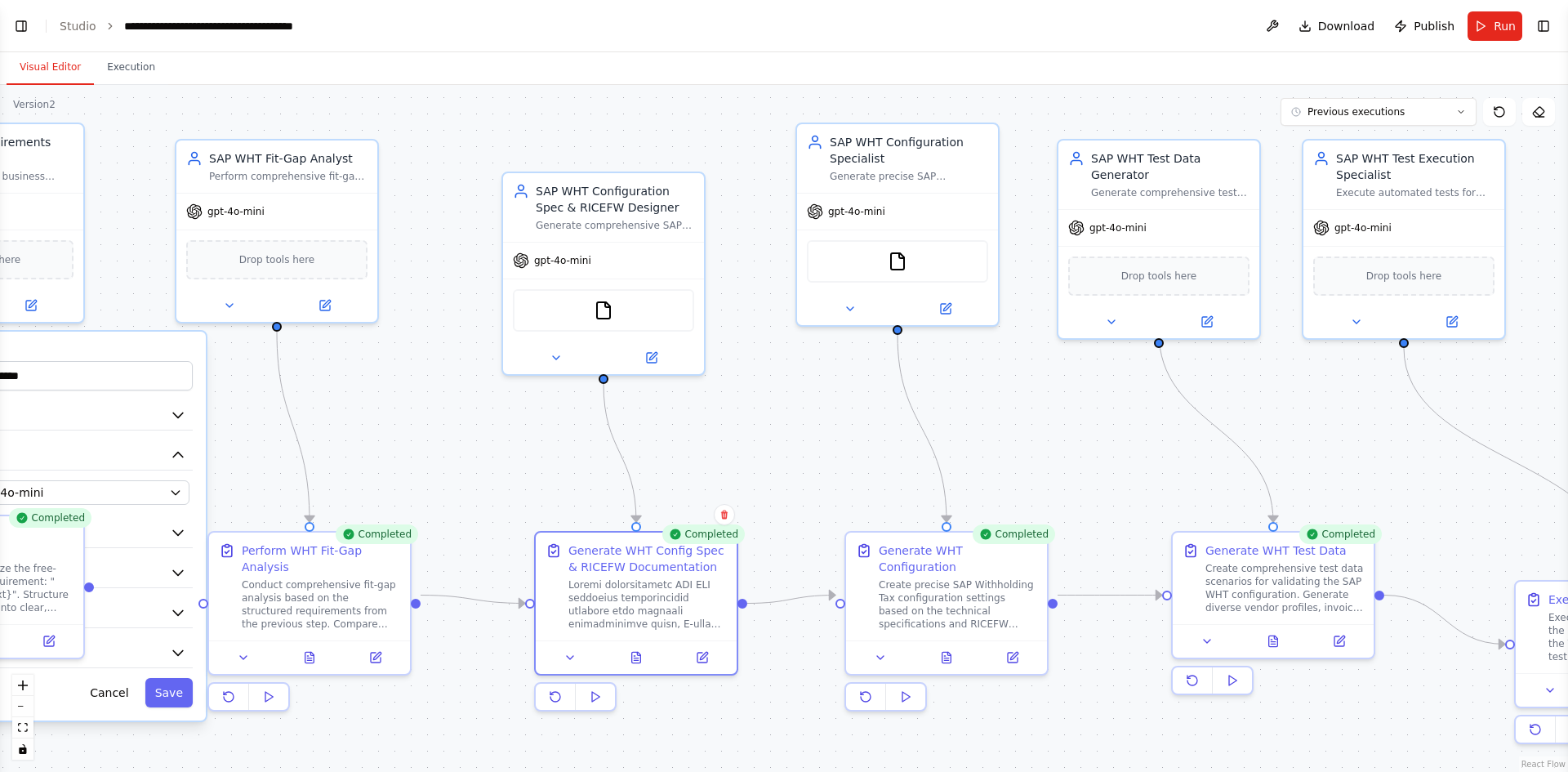
drag, startPoint x: 1169, startPoint y: 388, endPoint x: 723, endPoint y: 415, distance: 446.8
click at [723, 415] on div ".deletable-edge-delete-btn { width: 20px; height: 20px; border: 0px solid #ffff…" at bounding box center [784, 428] width 1568 height 687
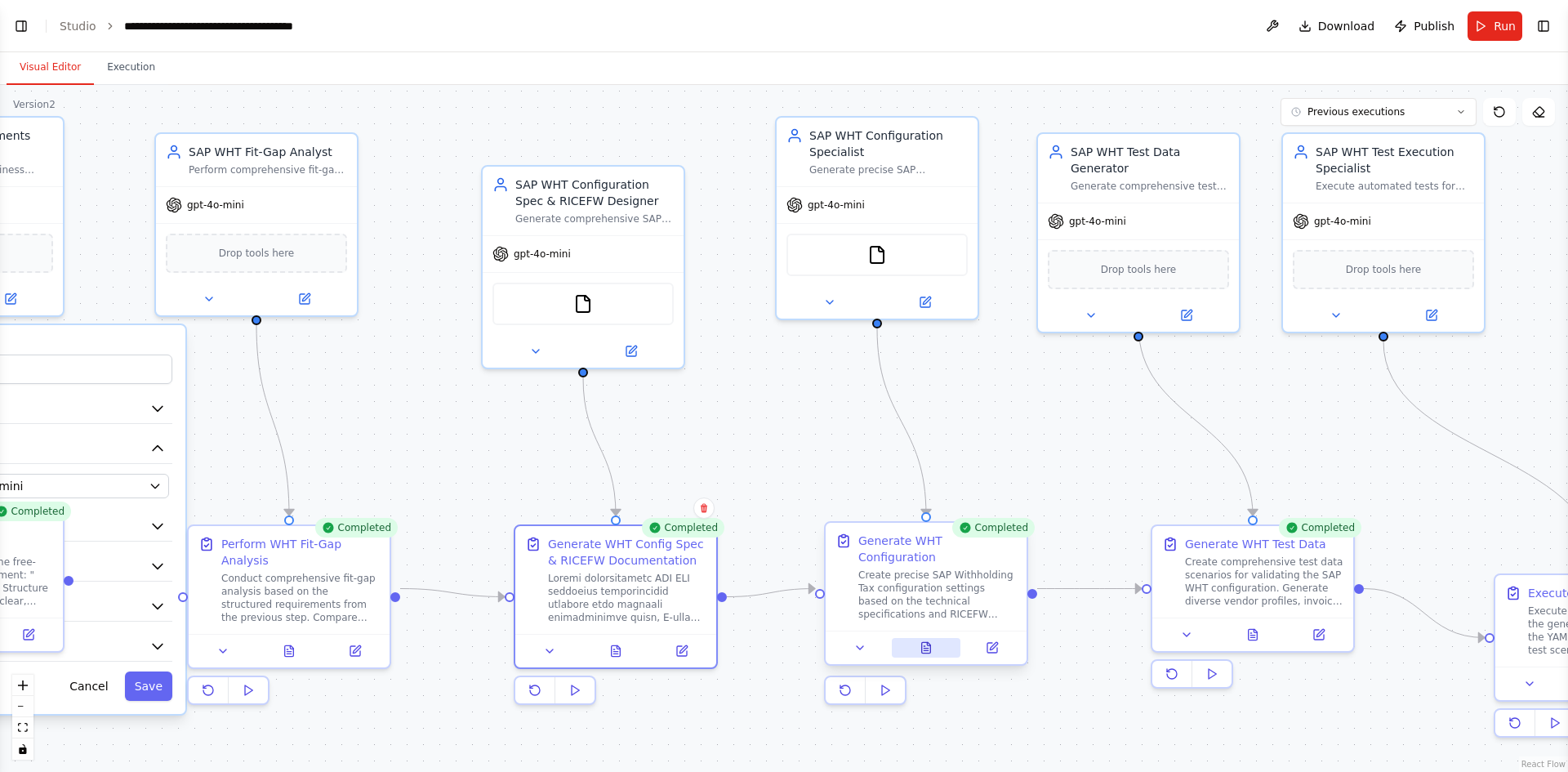
click at [927, 642] on icon at bounding box center [926, 647] width 9 height 10
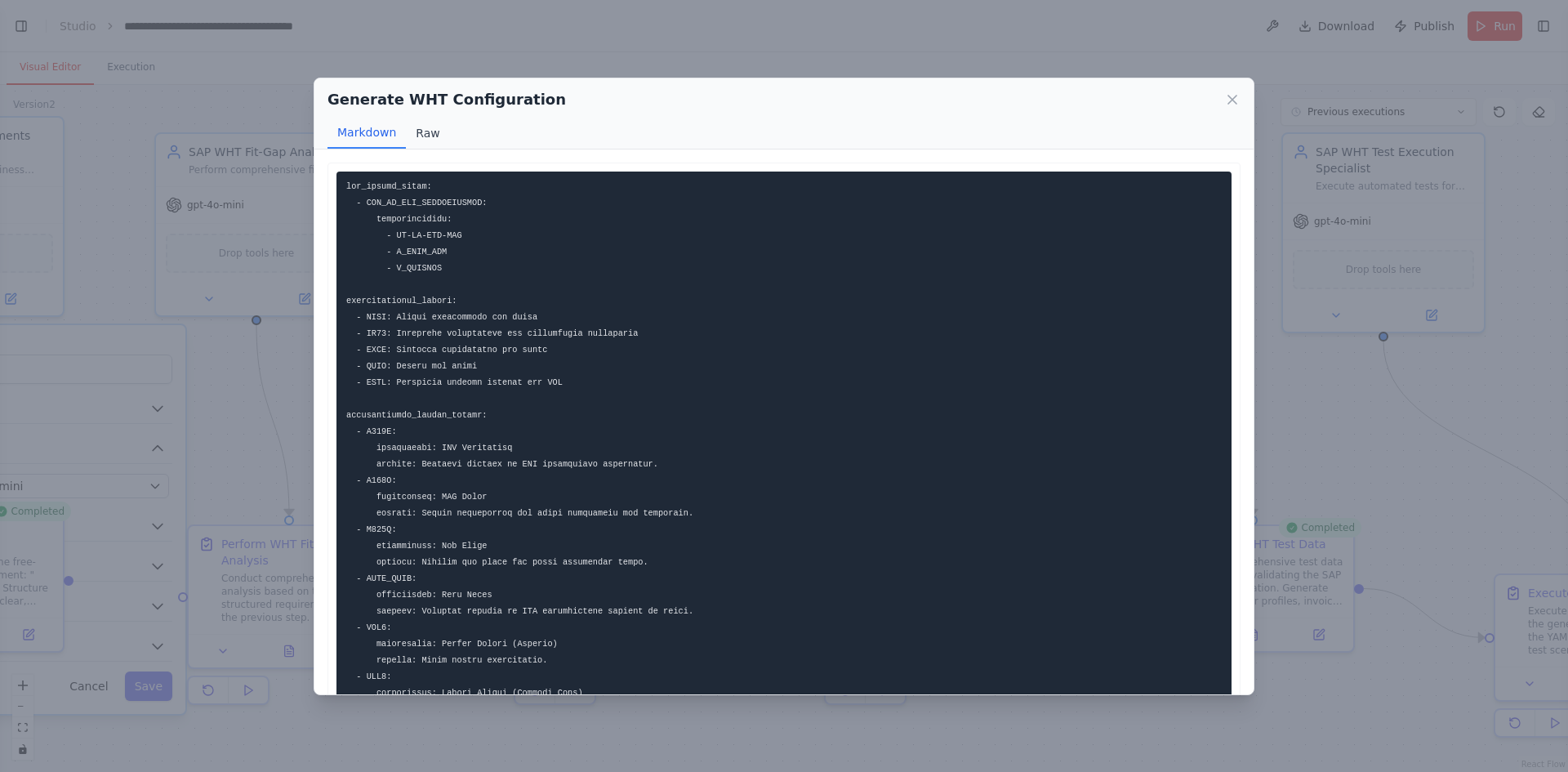
click at [437, 131] on button "Raw" at bounding box center [428, 133] width 44 height 31
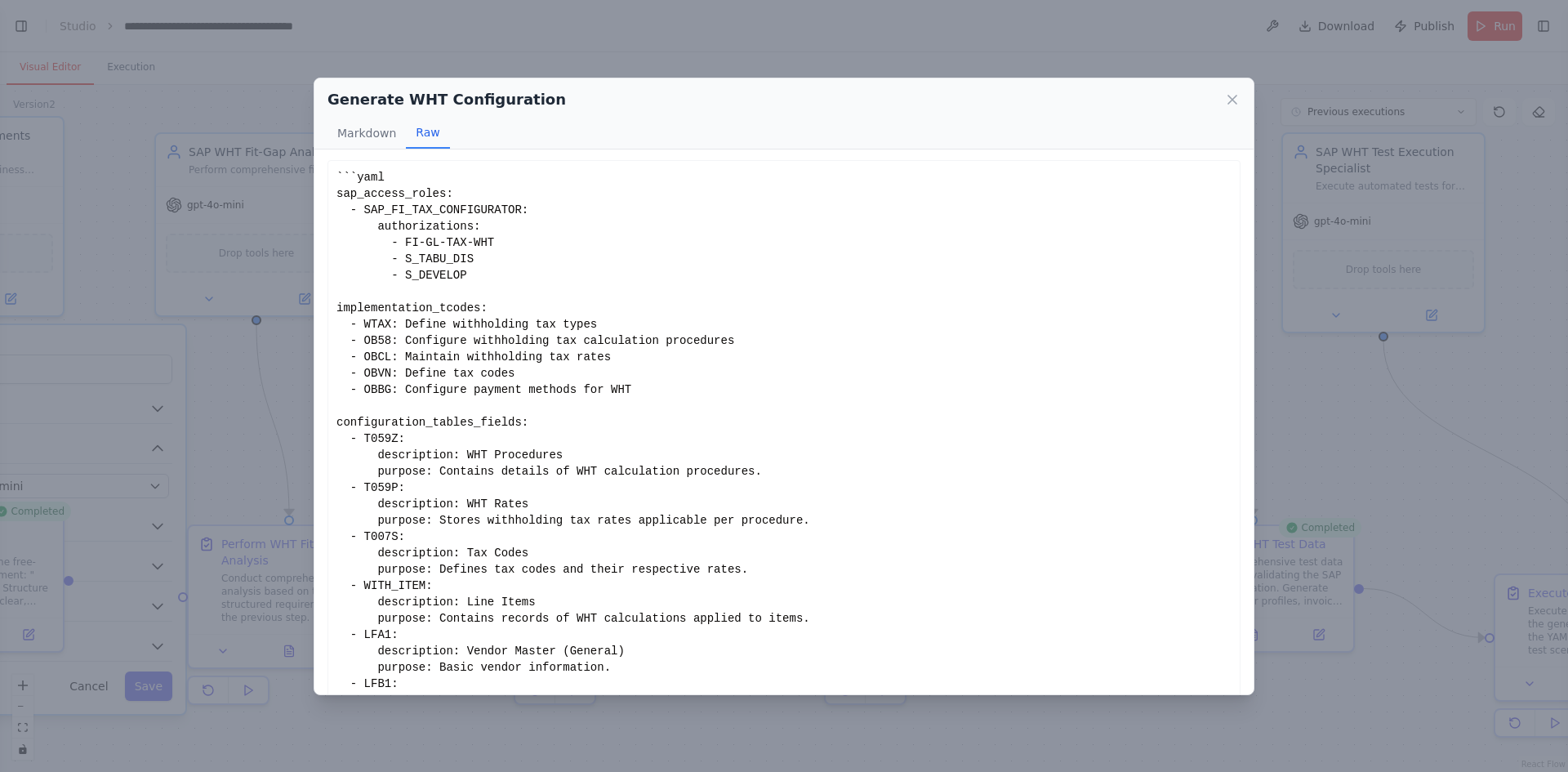
scroll to position [55, 0]
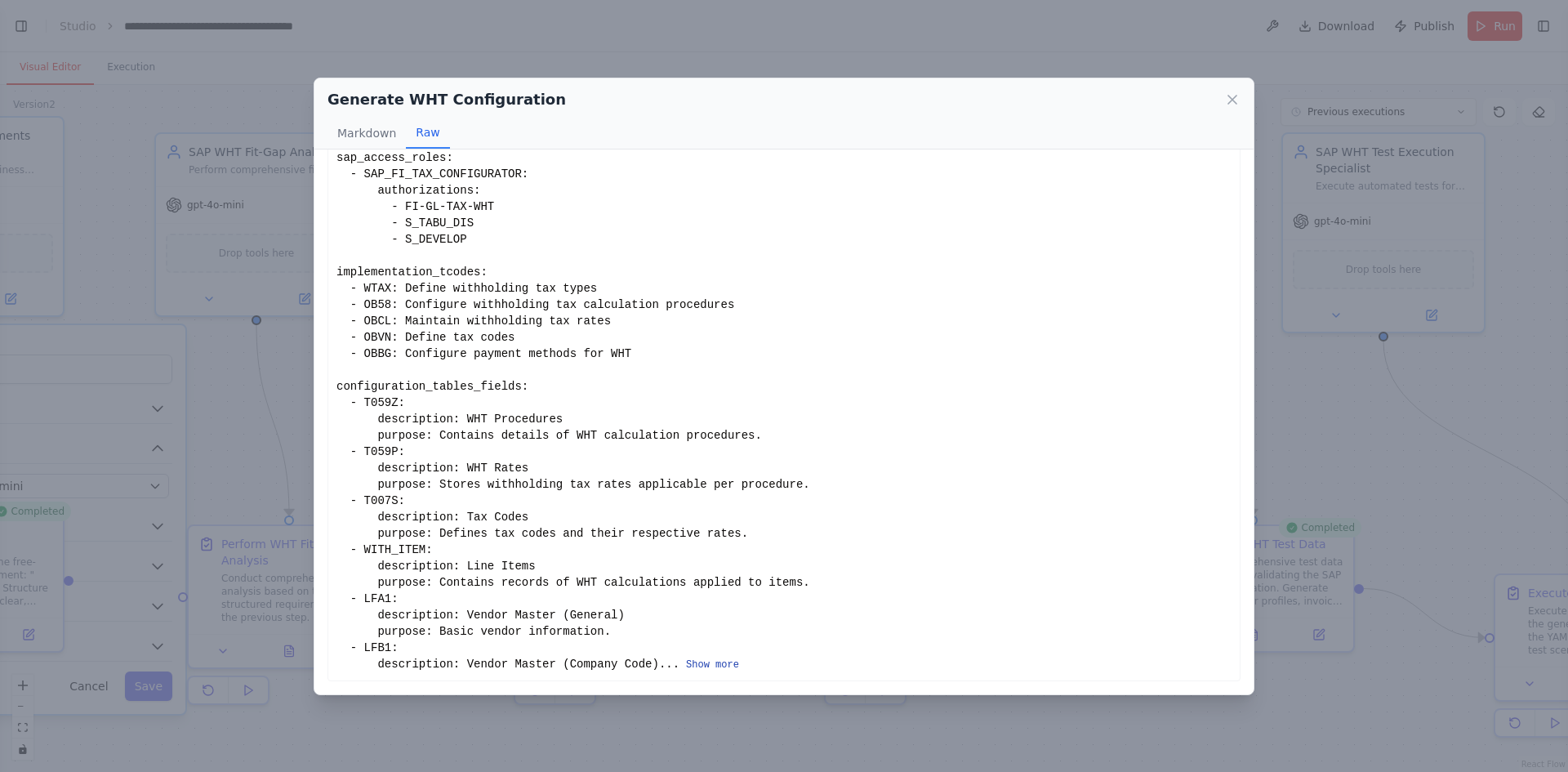
click at [686, 660] on button "Show more" at bounding box center [713, 665] width 53 height 13
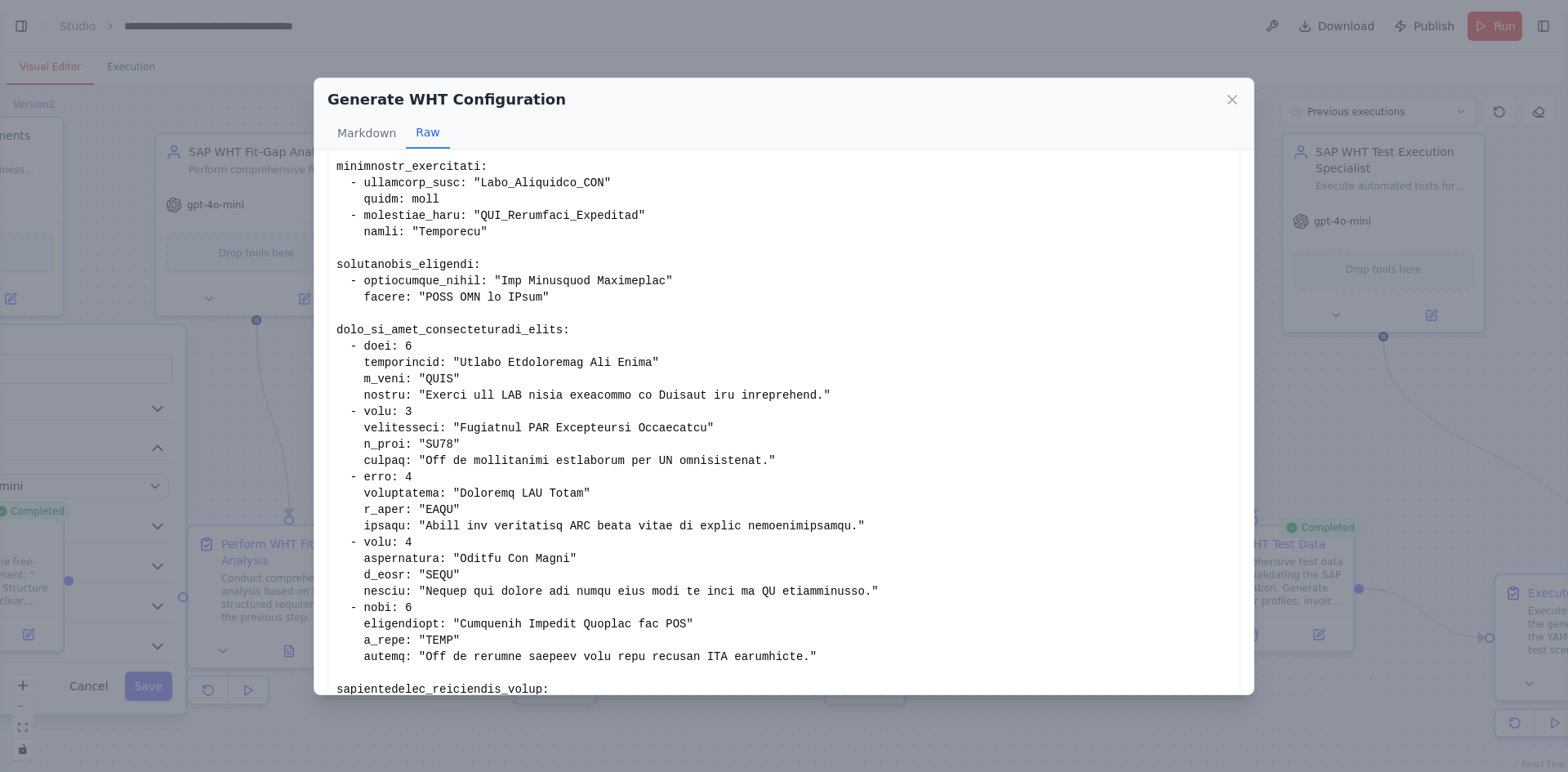
scroll to position [1159, 0]
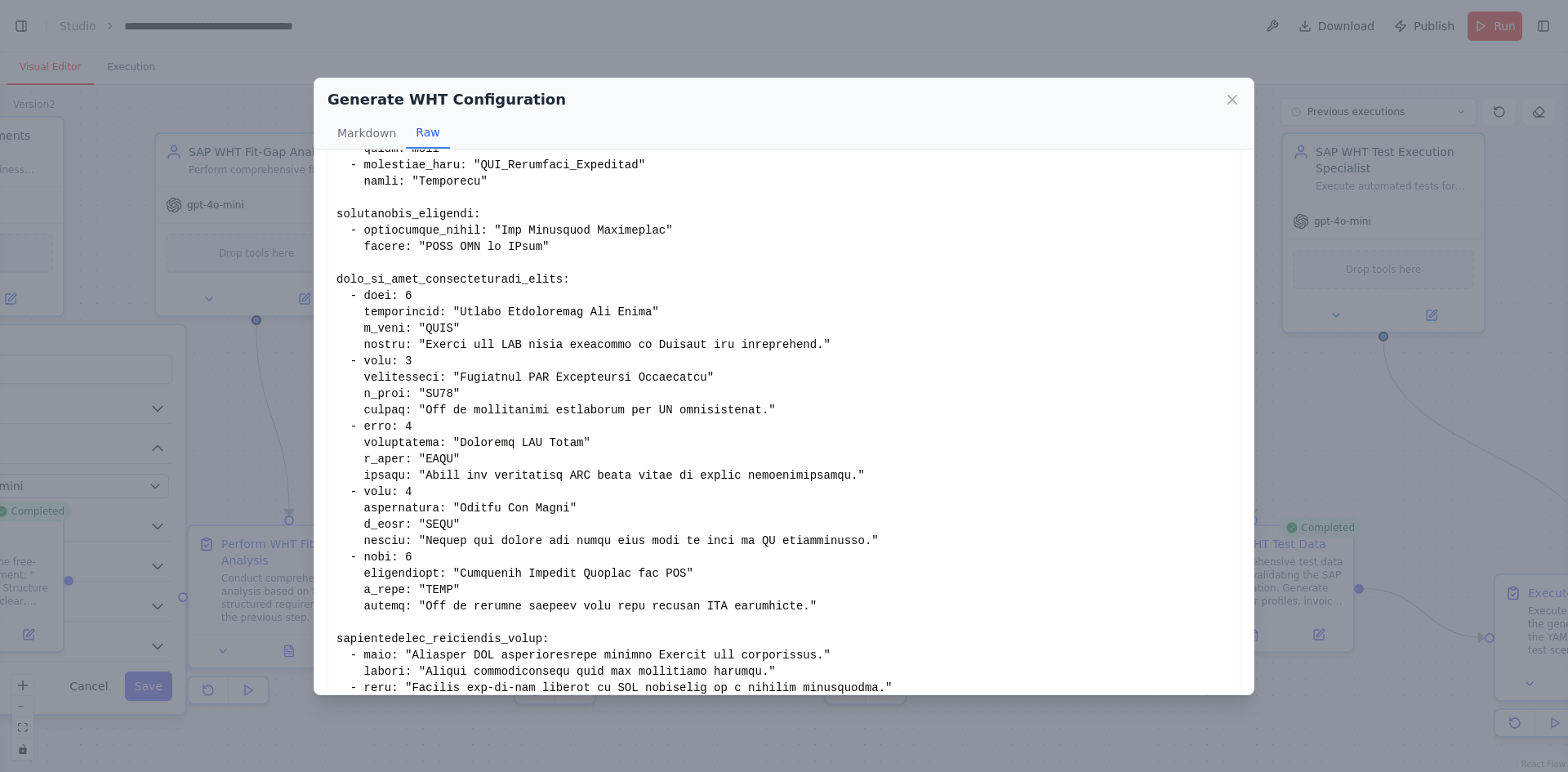
click at [1222, 88] on div "Generate WHT Configuration" at bounding box center [784, 99] width 913 height 23
click at [1225, 97] on icon at bounding box center [1232, 99] width 16 height 16
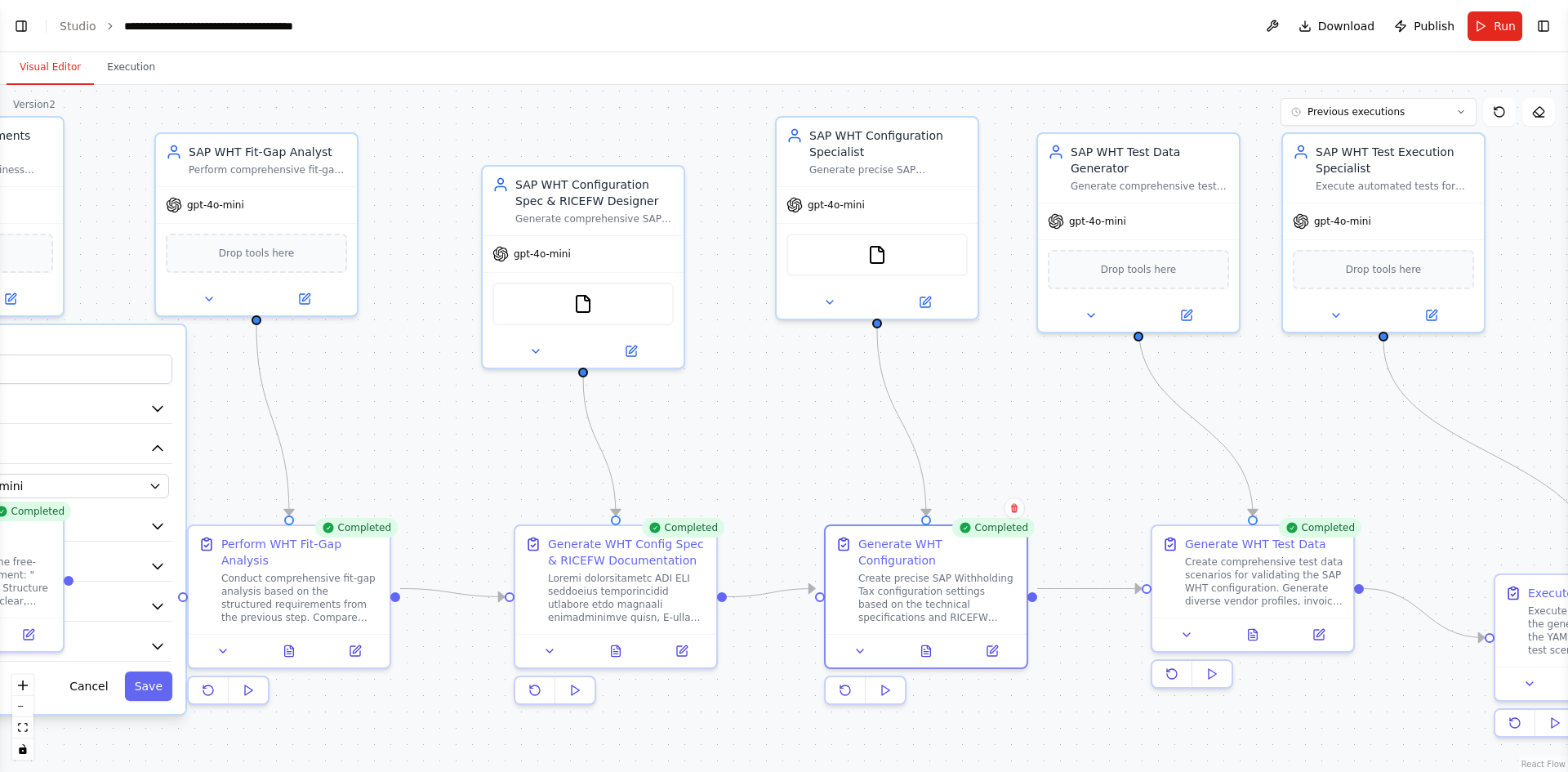
drag, startPoint x: 1056, startPoint y: 442, endPoint x: 731, endPoint y: 424, distance: 325.5
drag, startPoint x: 731, startPoint y: 424, endPoint x: 1256, endPoint y: 635, distance: 565.8
drag, startPoint x: 1256, startPoint y: 635, endPoint x: 1252, endPoint y: 627, distance: 8.9
click at [1252, 627] on icon at bounding box center [1253, 631] width 9 height 10
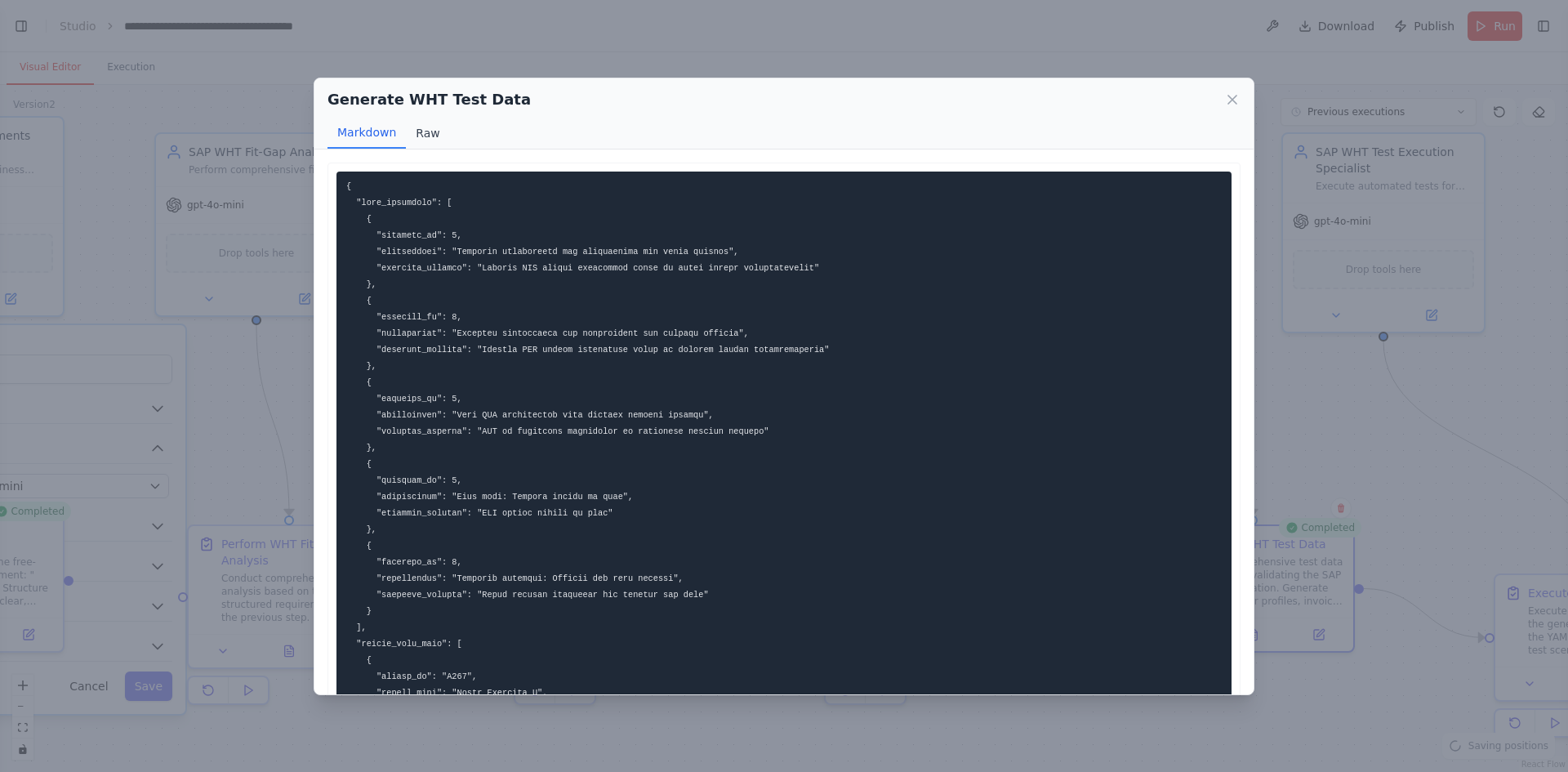
click at [429, 132] on button "Raw" at bounding box center [428, 133] width 44 height 31
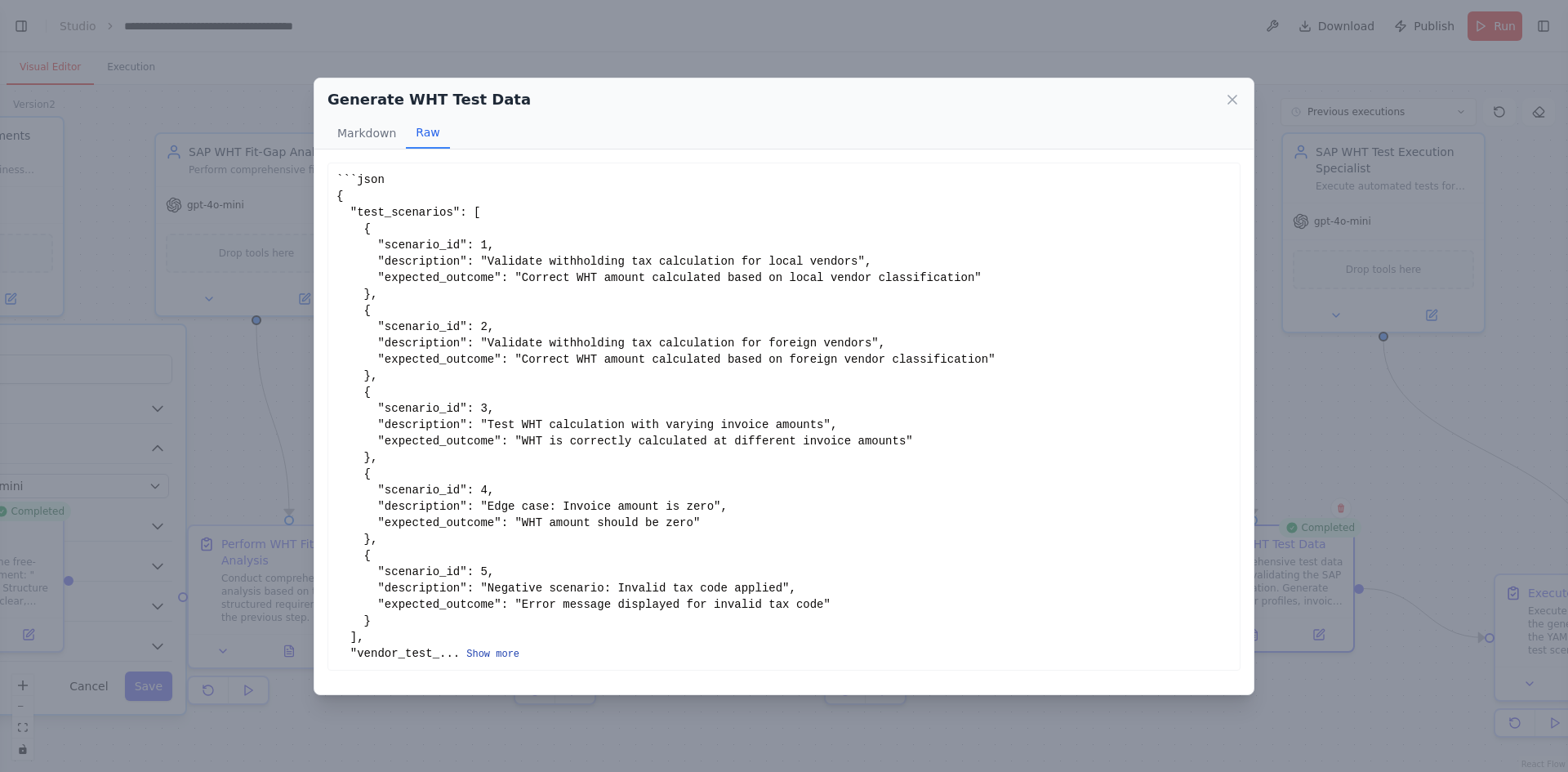
drag, startPoint x: 492, startPoint y: 656, endPoint x: 461, endPoint y: 656, distance: 31.0
click at [466, 656] on button "Show more" at bounding box center [493, 654] width 53 height 13
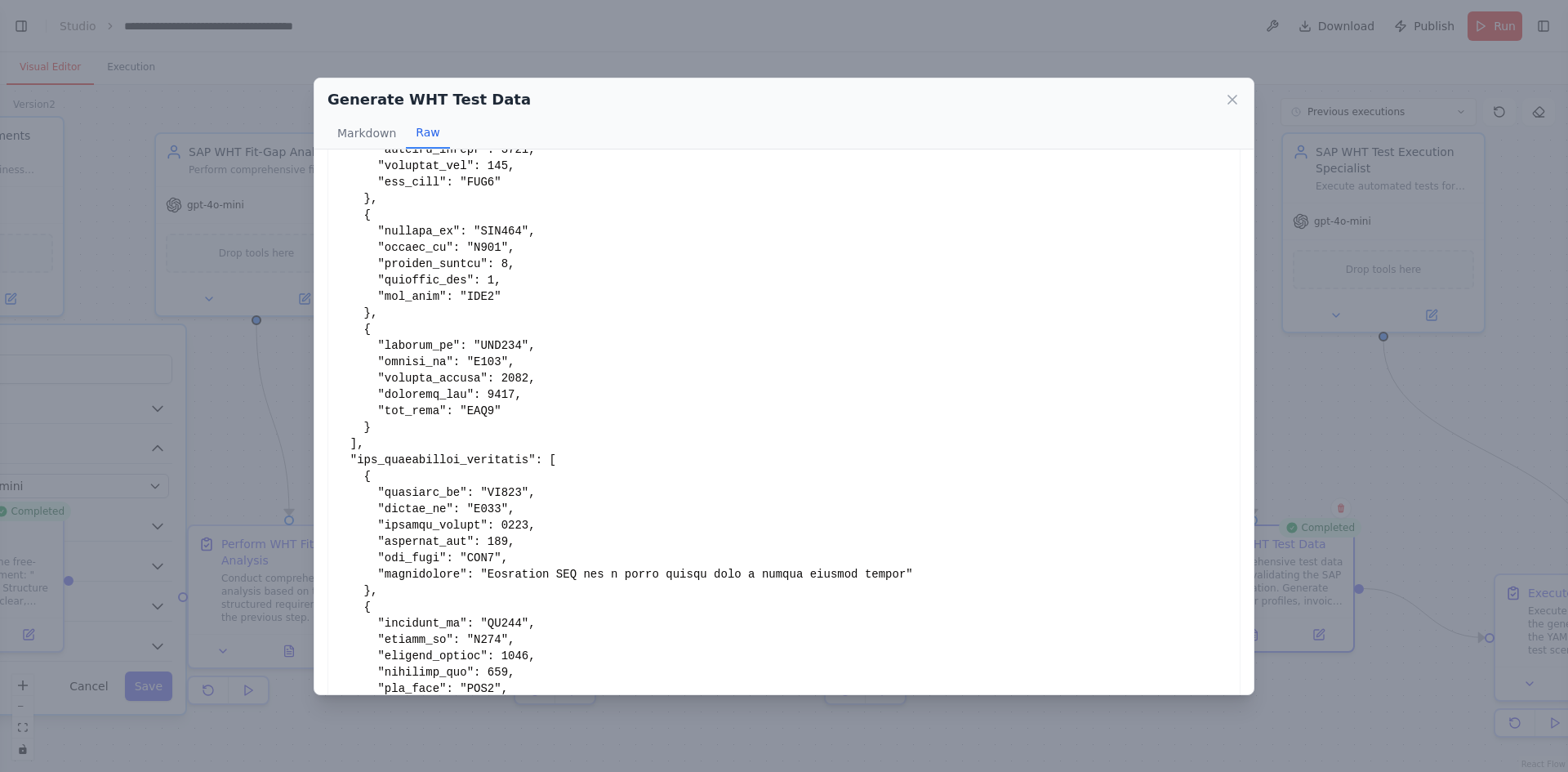
scroll to position [1013, 0]
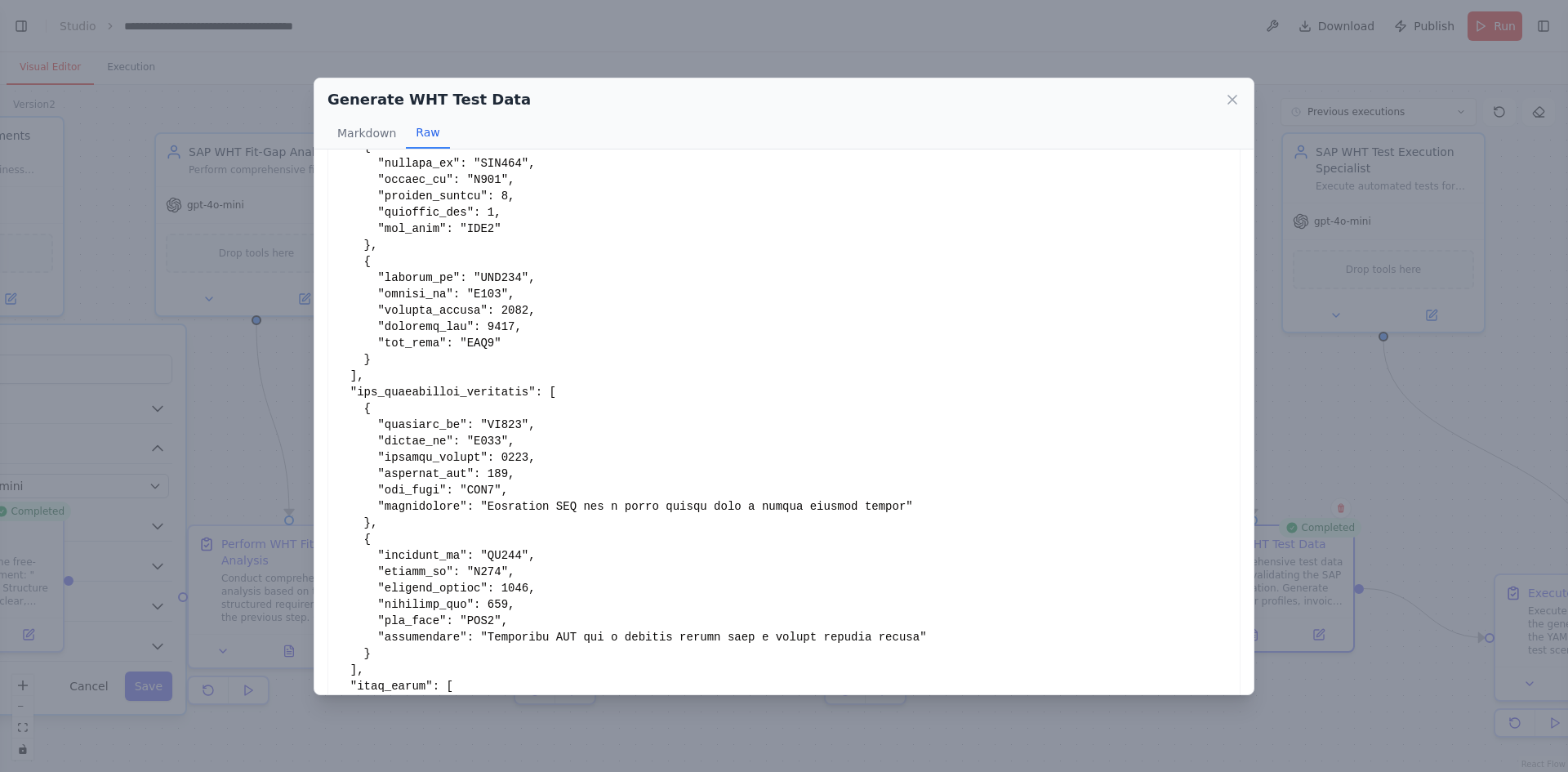
click at [1363, 407] on div "Generate WHT Test Data Markdown Raw Show less Not valid JSON" at bounding box center [784, 386] width 1568 height 772
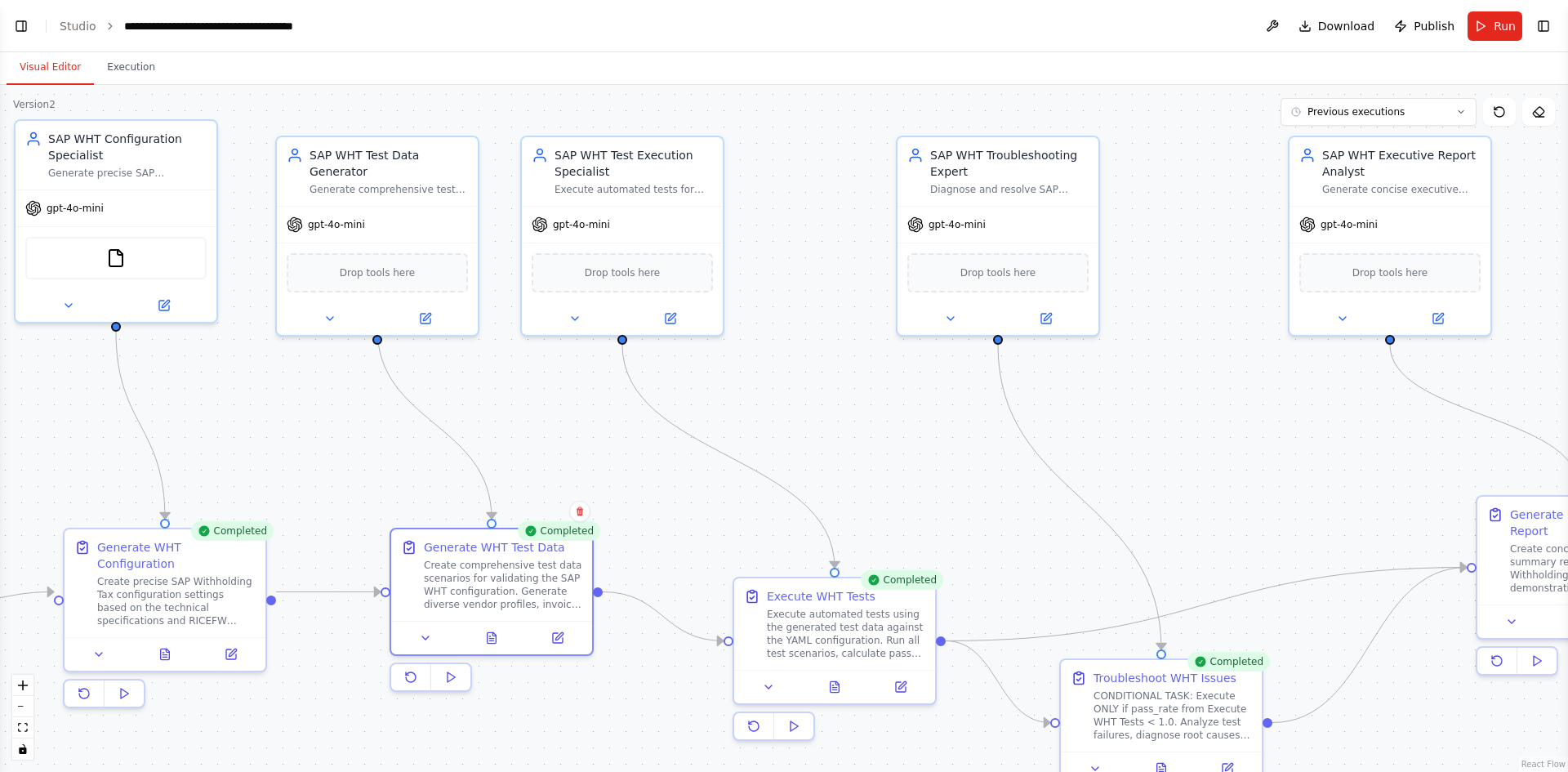
drag, startPoint x: 1270, startPoint y: 434, endPoint x: 509, endPoint y: 437, distance: 761.0
click at [509, 437] on div ".deletable-edge-delete-btn { width: 20px; height: 20px; border: 0px solid #ffff…" at bounding box center [784, 428] width 1568 height 687
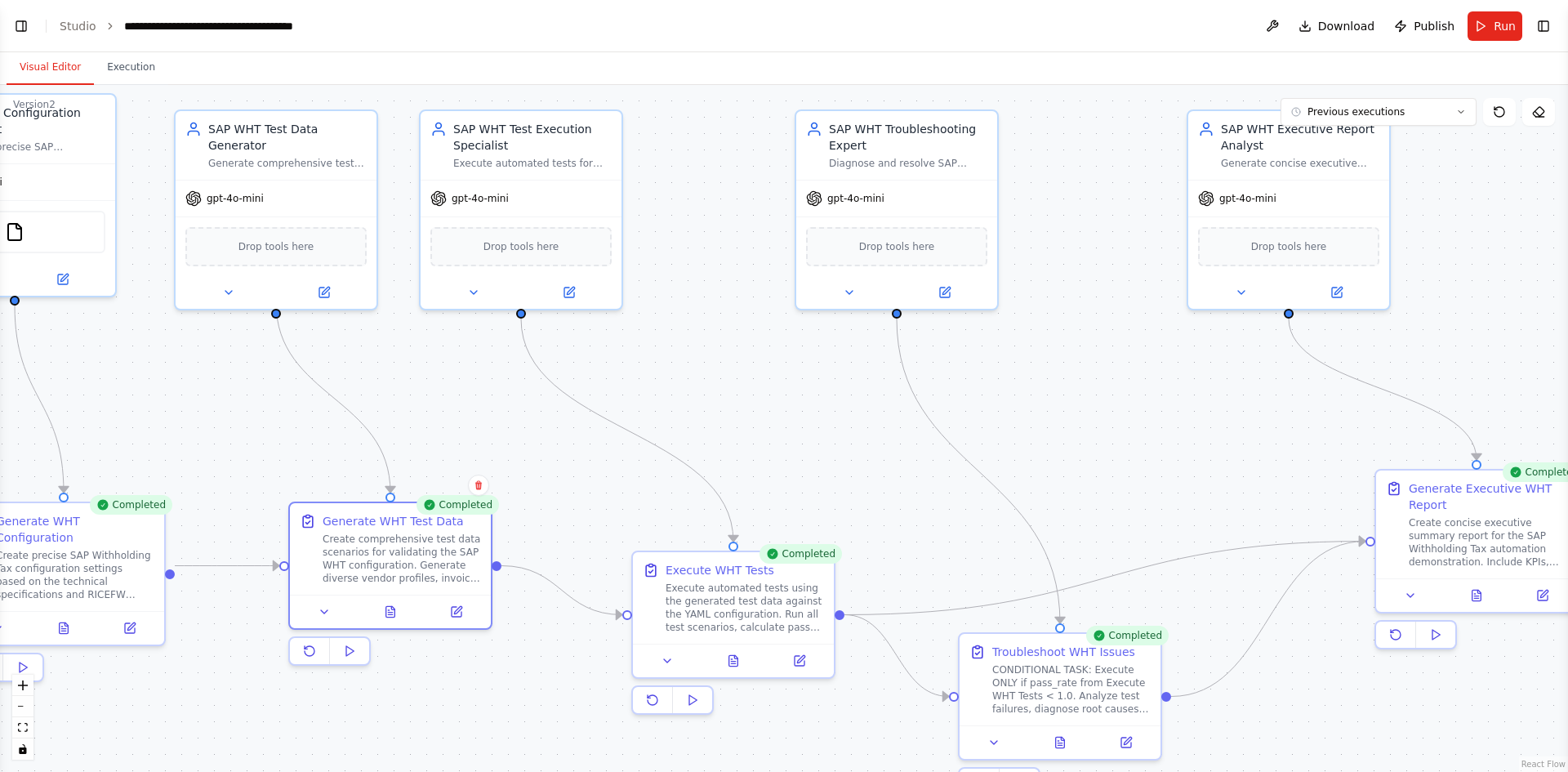
click at [750, 400] on div ".deletable-edge-delete-btn { width: 20px; height: 20px; border: 0px solid #ffff…" at bounding box center [784, 428] width 1568 height 687
click at [734, 661] on icon at bounding box center [734, 656] width 9 height 10
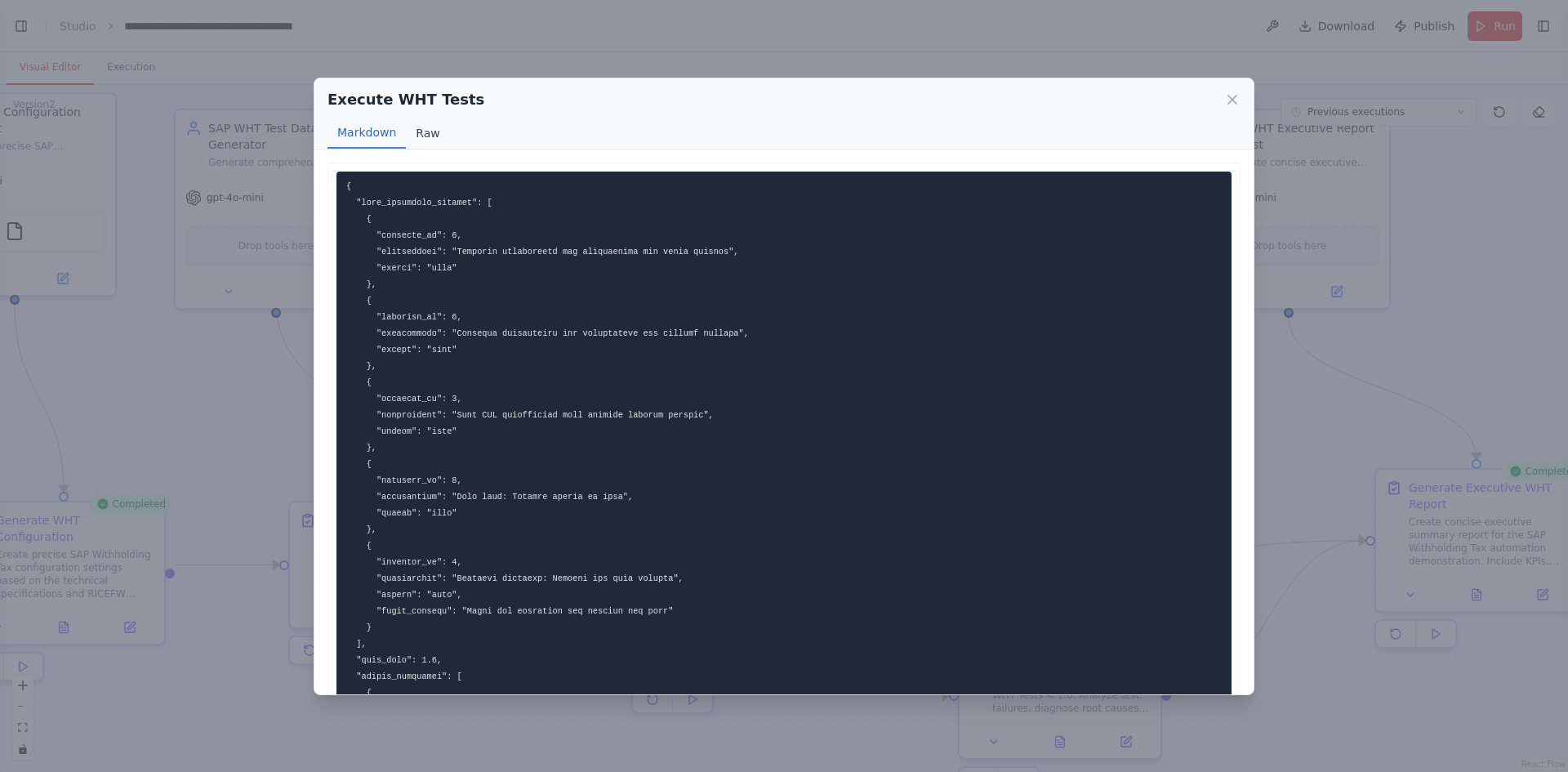
click at [425, 143] on button "Raw" at bounding box center [428, 133] width 44 height 31
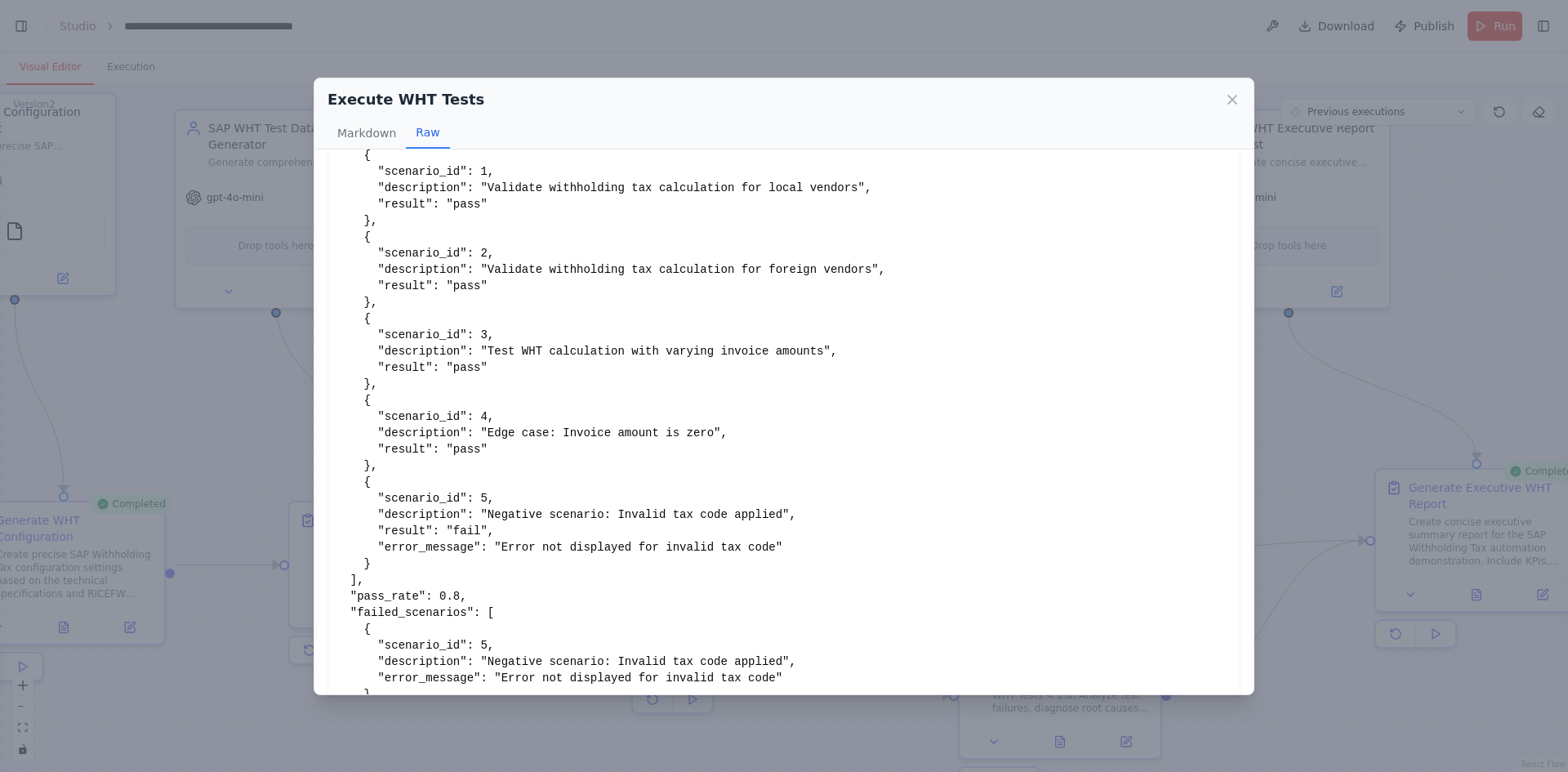
scroll to position [136, 0]
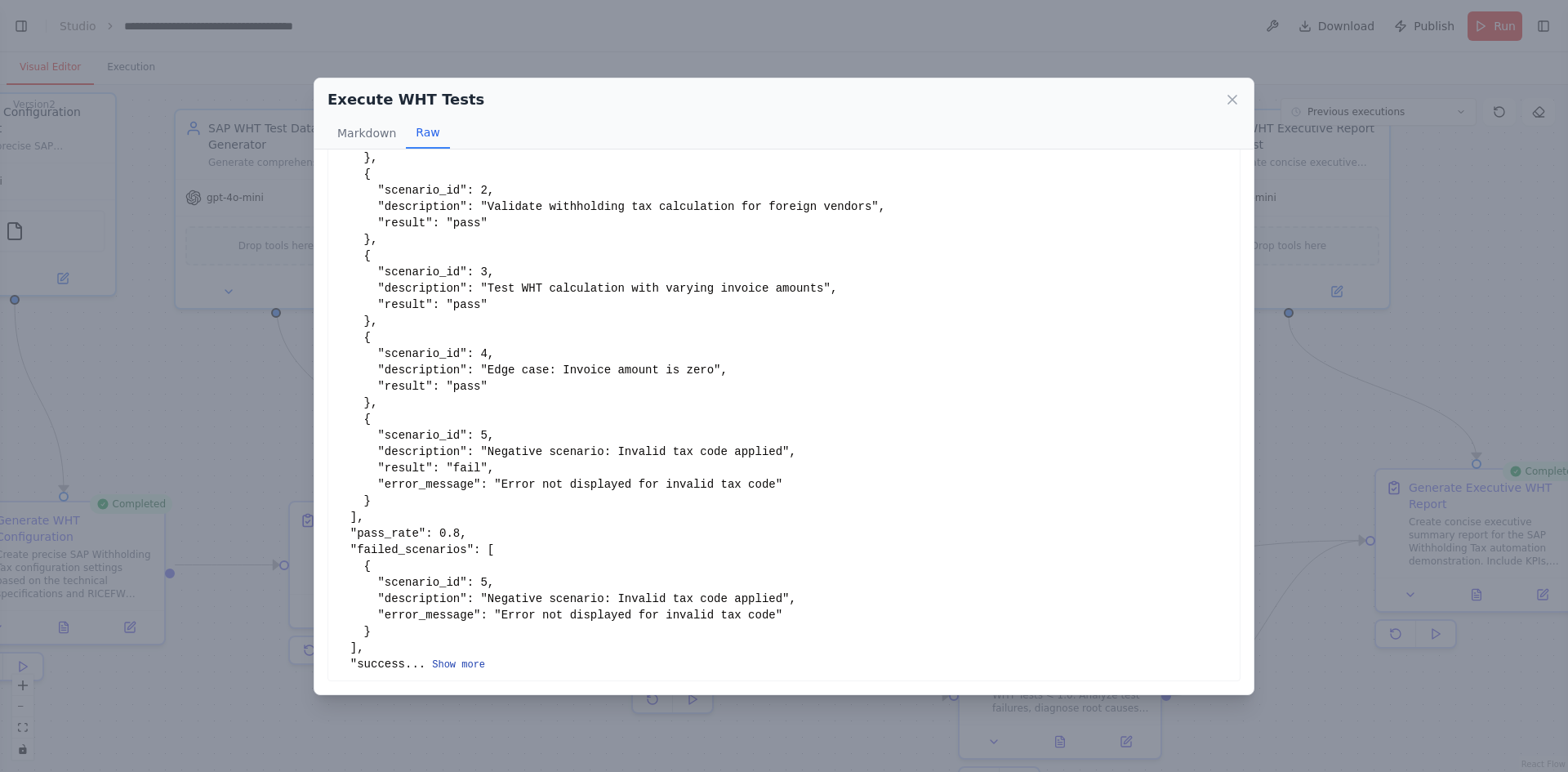
click at [449, 659] on button "Show more" at bounding box center [459, 665] width 53 height 13
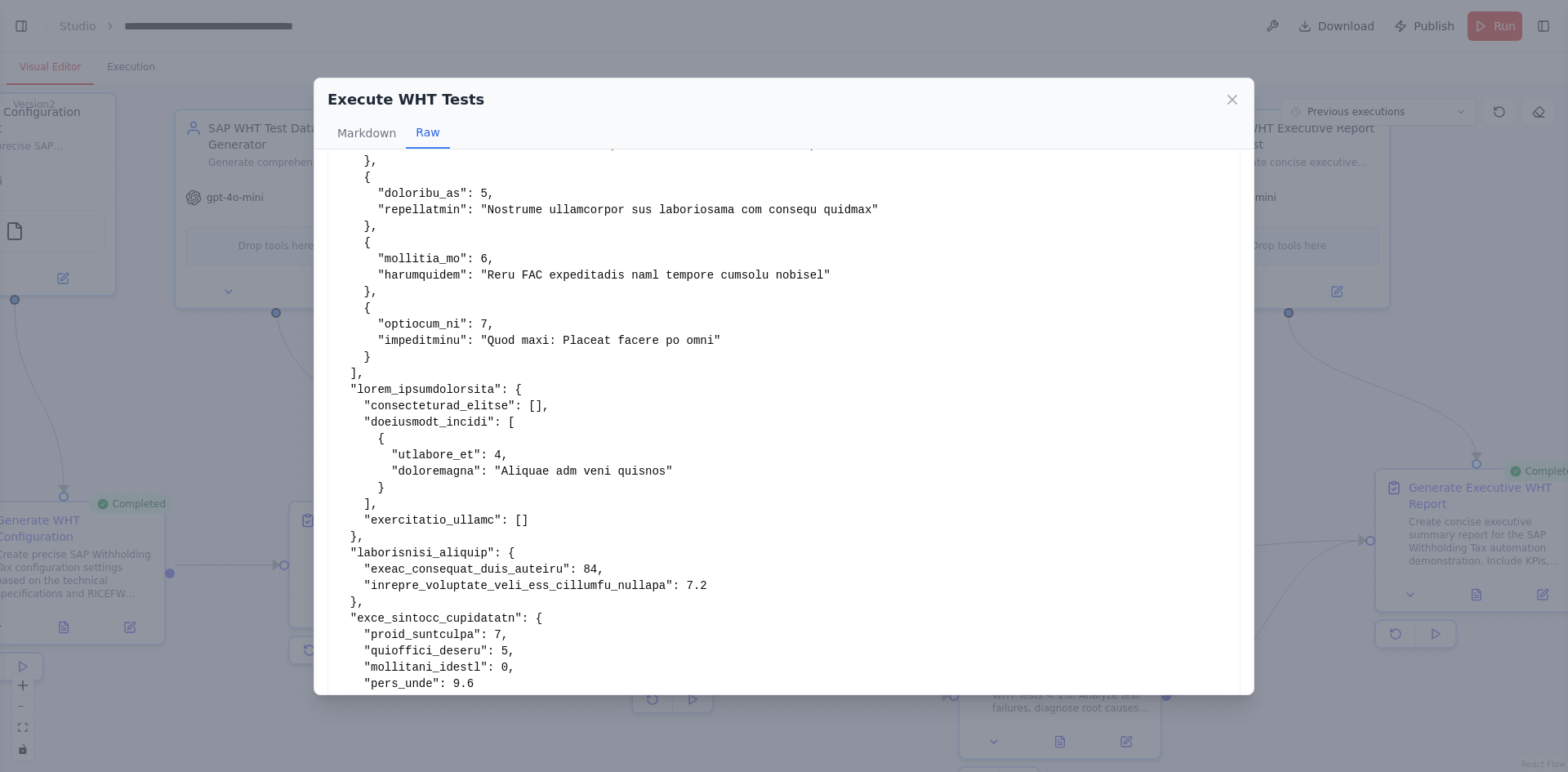
scroll to position [708, 0]
drag, startPoint x: 501, startPoint y: 669, endPoint x: 474, endPoint y: 669, distance: 27.0
click at [474, 669] on div "Show less" at bounding box center [784, 101] width 895 height 1274
click at [476, 684] on div "Show less" at bounding box center [784, 101] width 895 height 1274
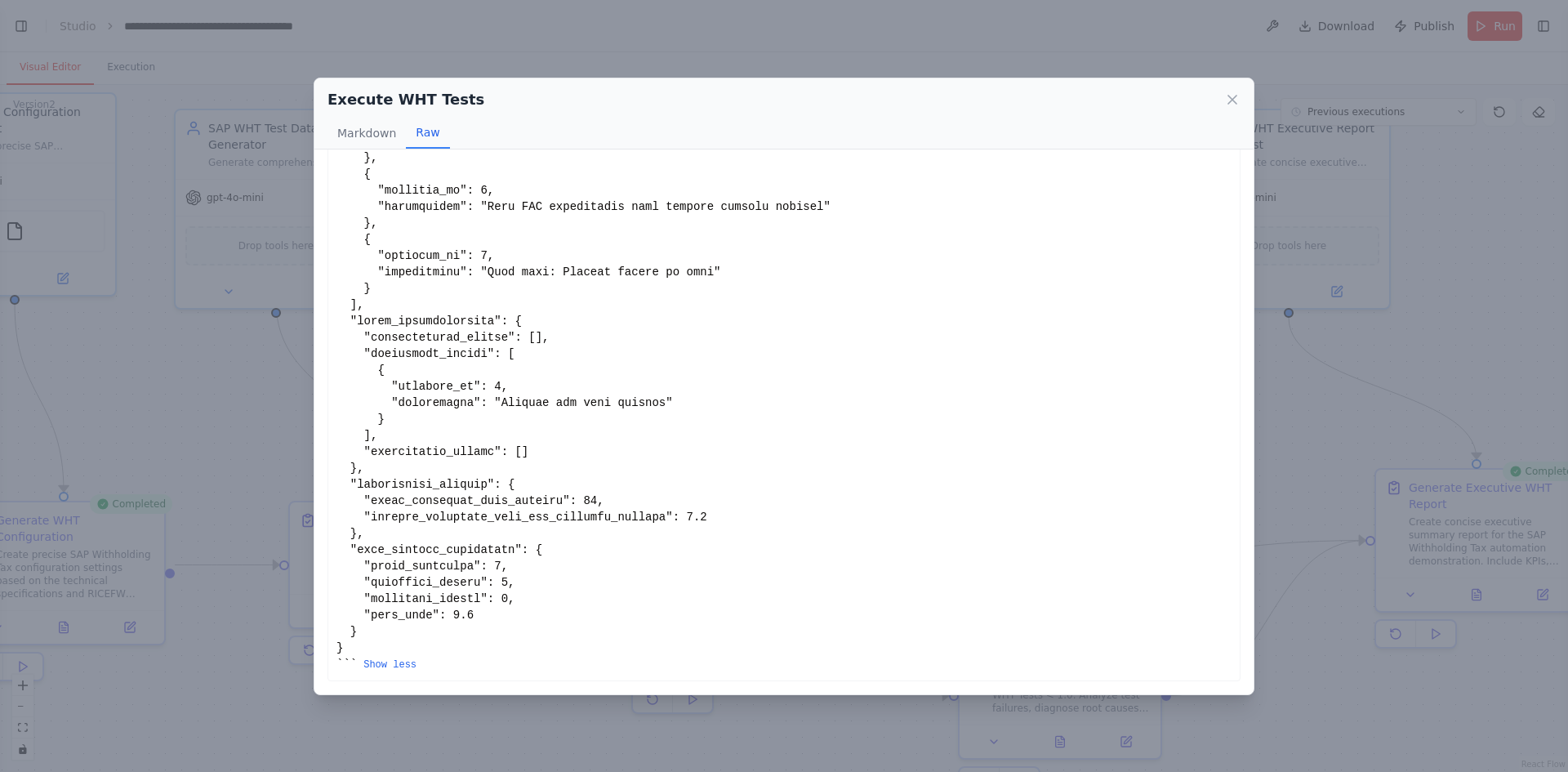
click at [1231, 89] on div "Execute WHT Tests" at bounding box center [784, 99] width 913 height 23
click at [1240, 92] on div "Execute WHT Tests Markdown Raw" at bounding box center [784, 114] width 939 height 71
click at [1222, 99] on div "Execute WHT Tests" at bounding box center [784, 99] width 913 height 23
click at [1227, 100] on icon at bounding box center [1232, 99] width 16 height 16
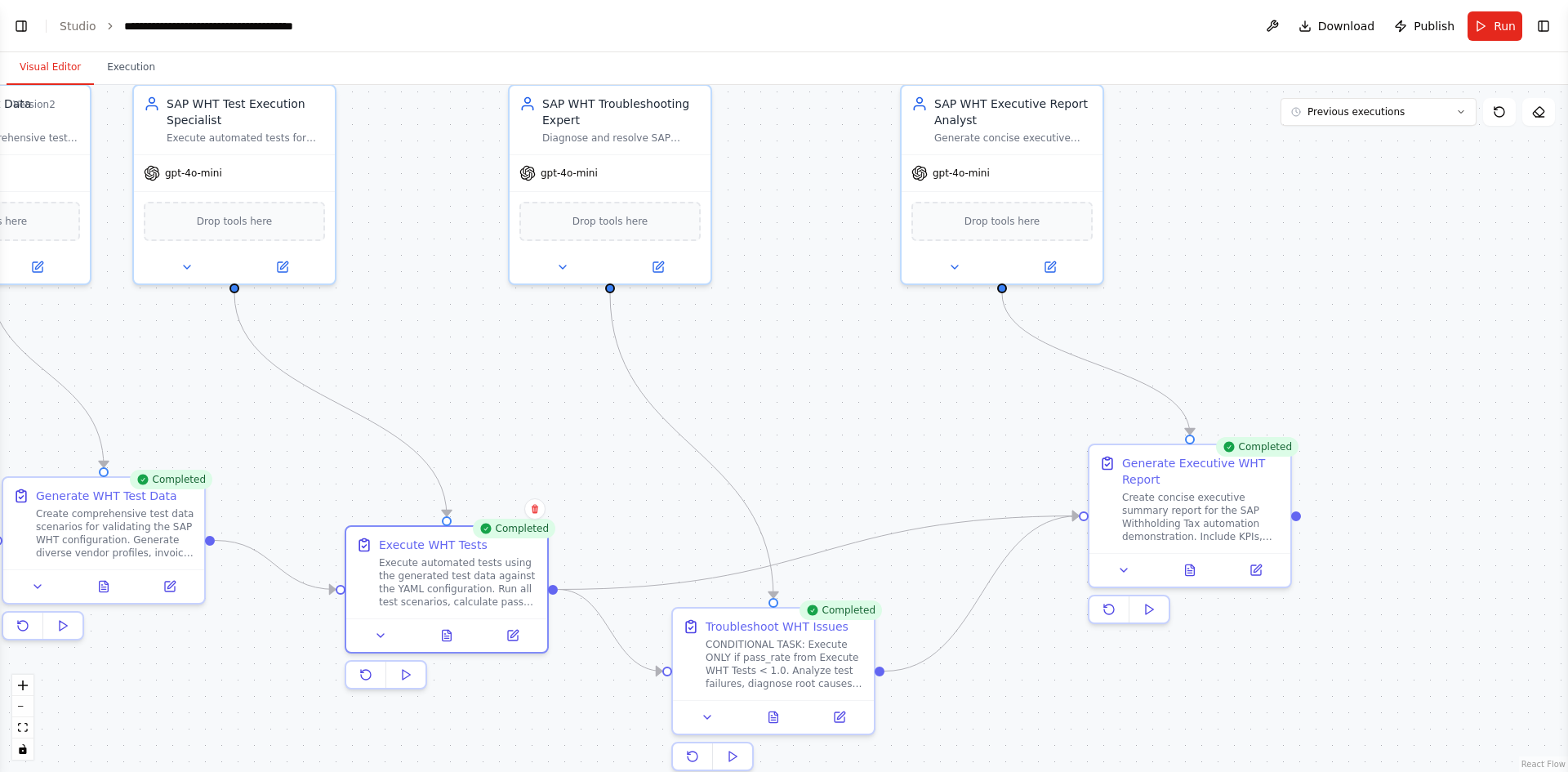
drag, startPoint x: 1210, startPoint y: 432, endPoint x: 923, endPoint y: 407, distance: 288.1
click at [923, 407] on div ".deletable-edge-delete-btn { width: 20px; height: 20px; border: 0px solid #ffff…" at bounding box center [784, 428] width 1568 height 687
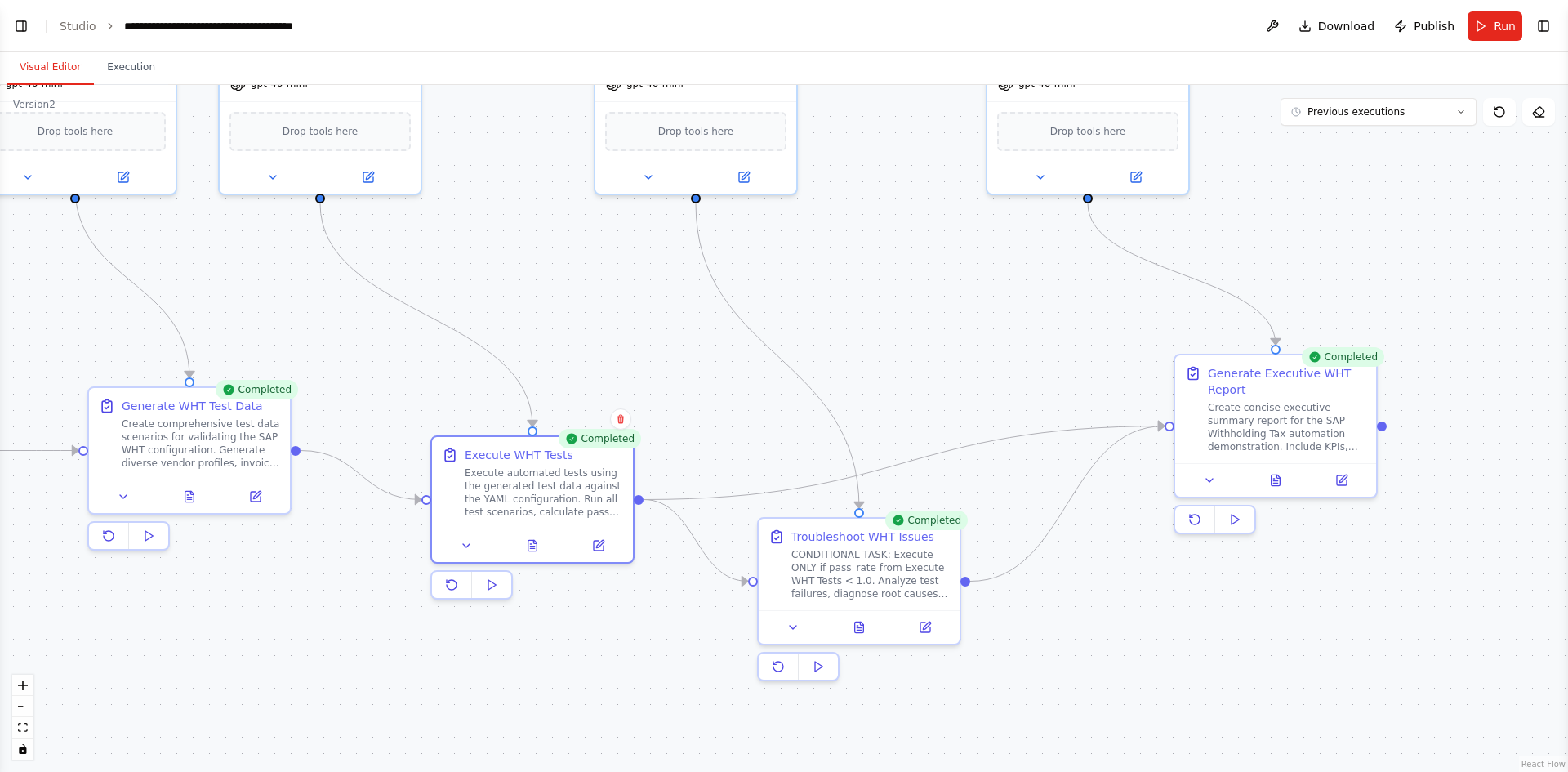
drag, startPoint x: 778, startPoint y: 347, endPoint x: 864, endPoint y: 254, distance: 126.7
click at [864, 254] on div ".deletable-edge-delete-btn { width: 20px; height: 20px; border: 0px solid #ffff…" at bounding box center [784, 428] width 1568 height 687
click at [848, 621] on button at bounding box center [859, 621] width 69 height 20
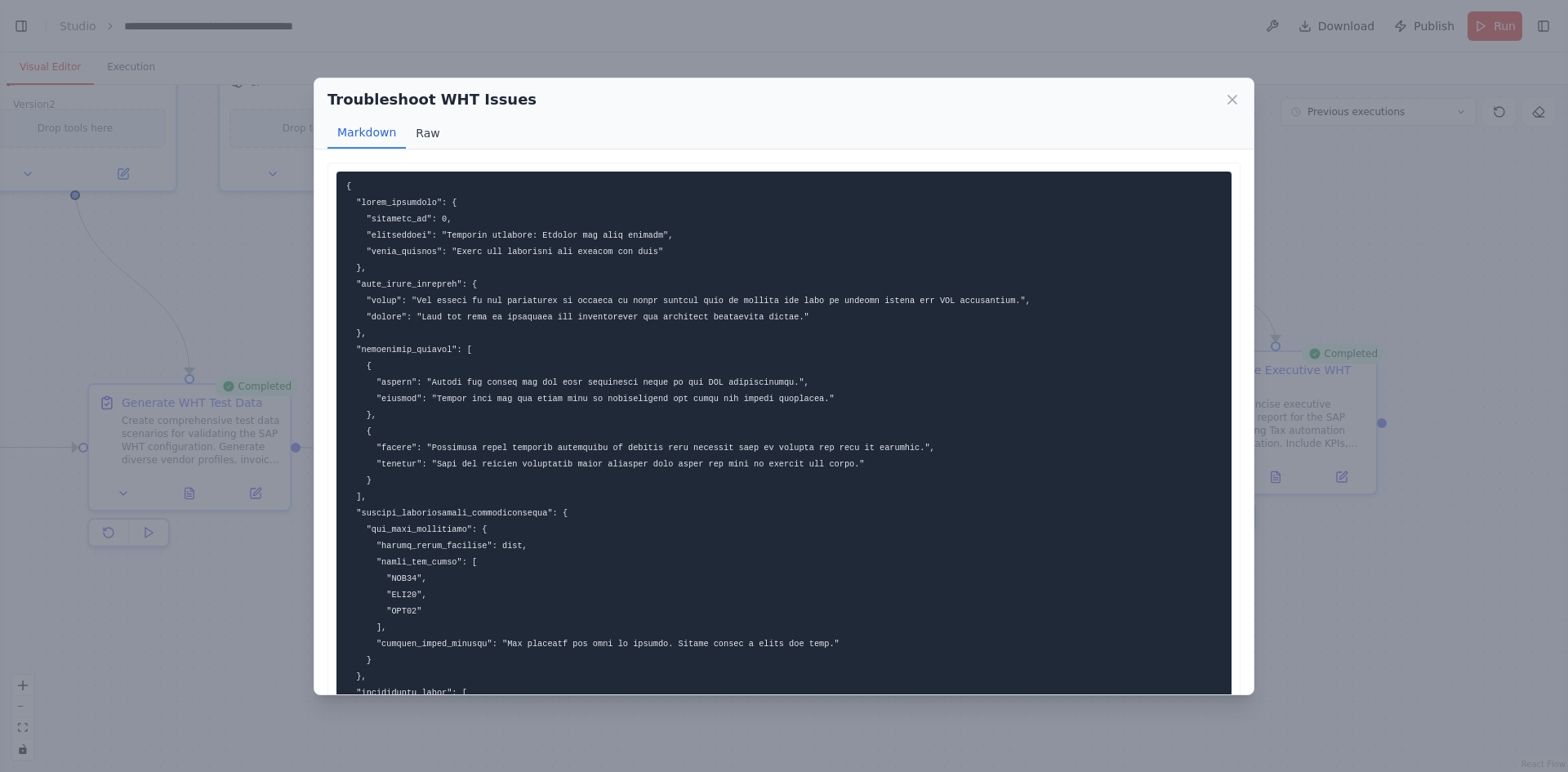
click at [419, 129] on button "Raw" at bounding box center [428, 133] width 44 height 31
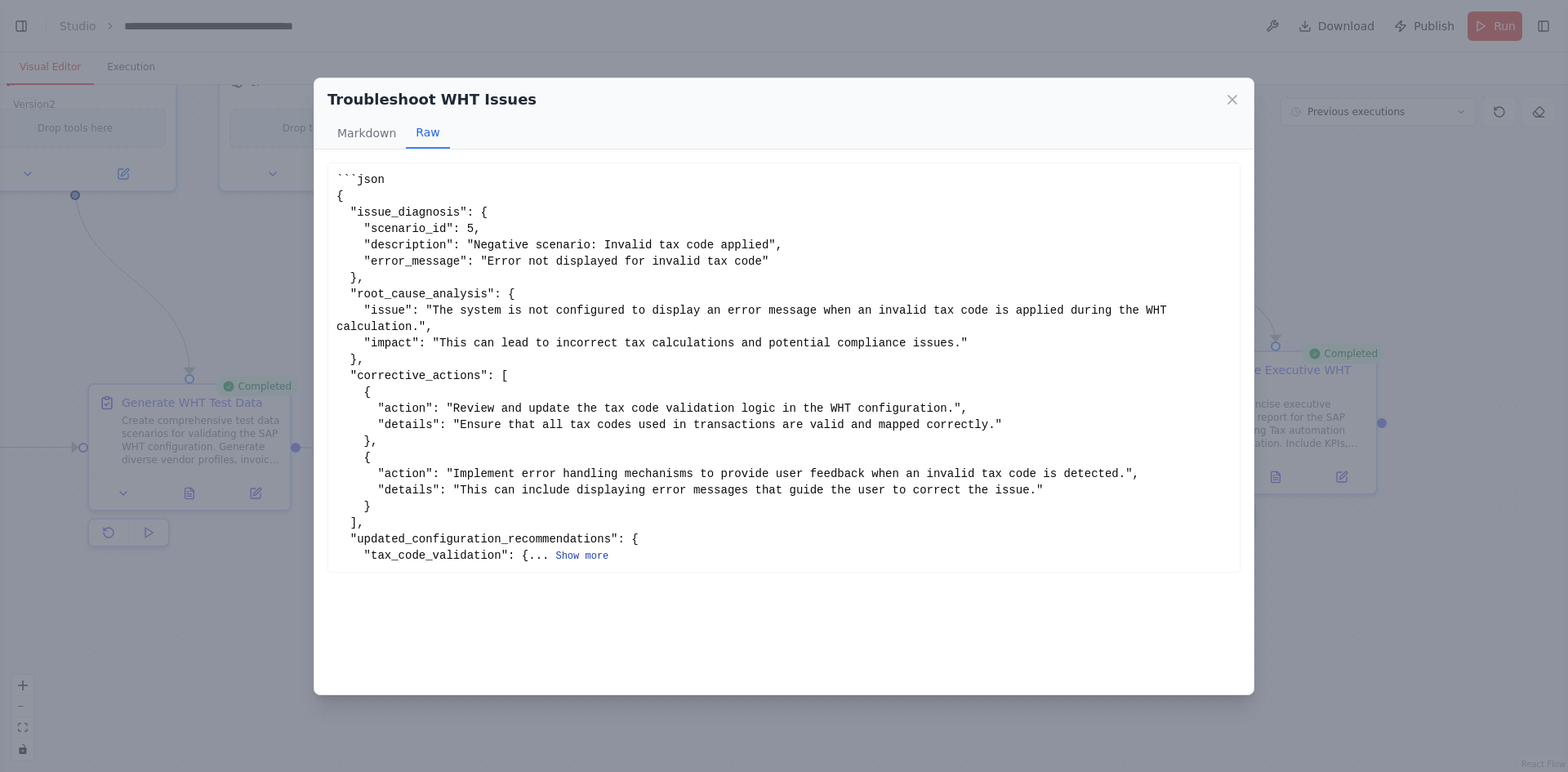
click at [555, 551] on button "Show more" at bounding box center [582, 556] width 53 height 13
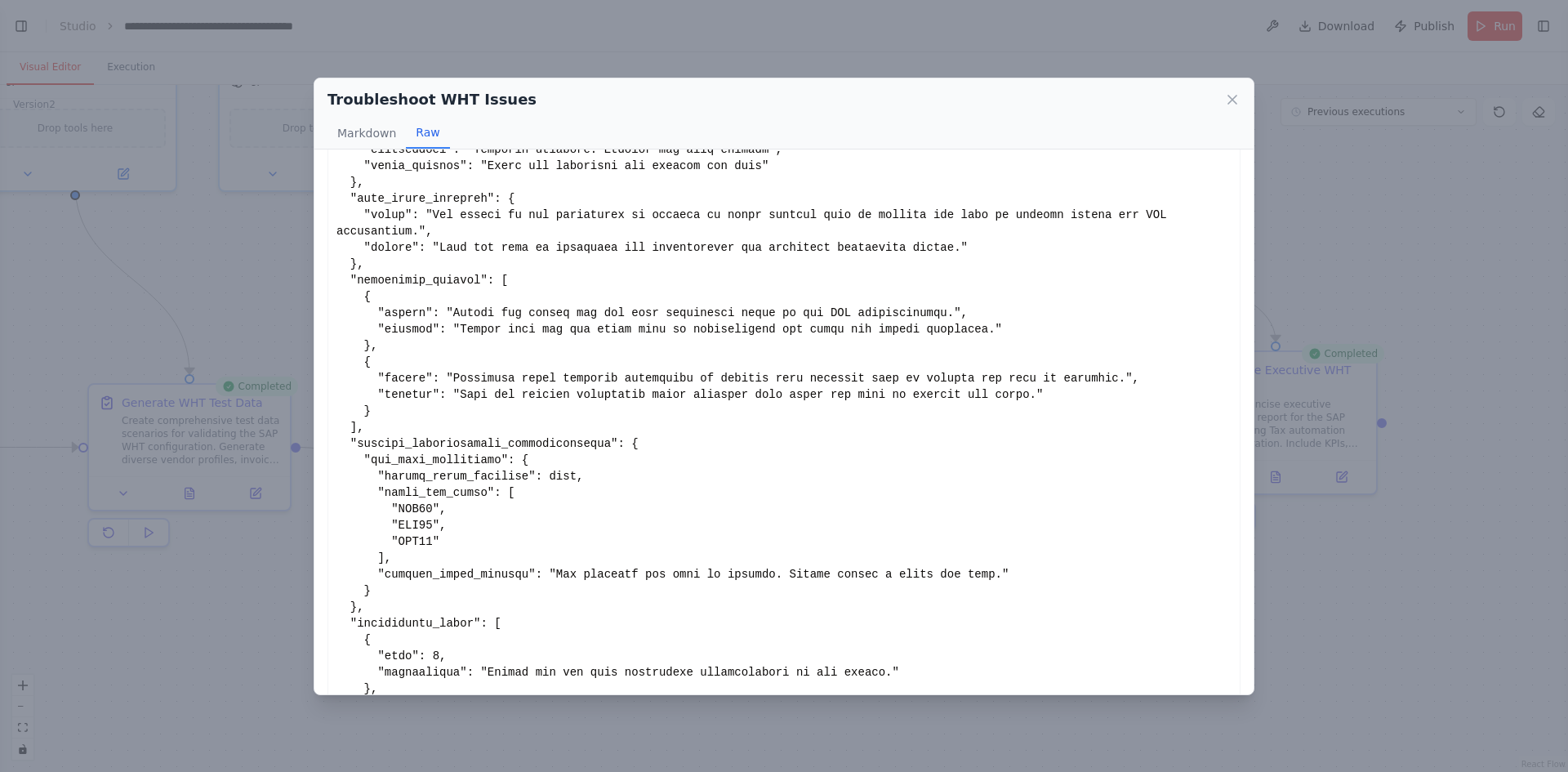
scroll to position [137, 0]
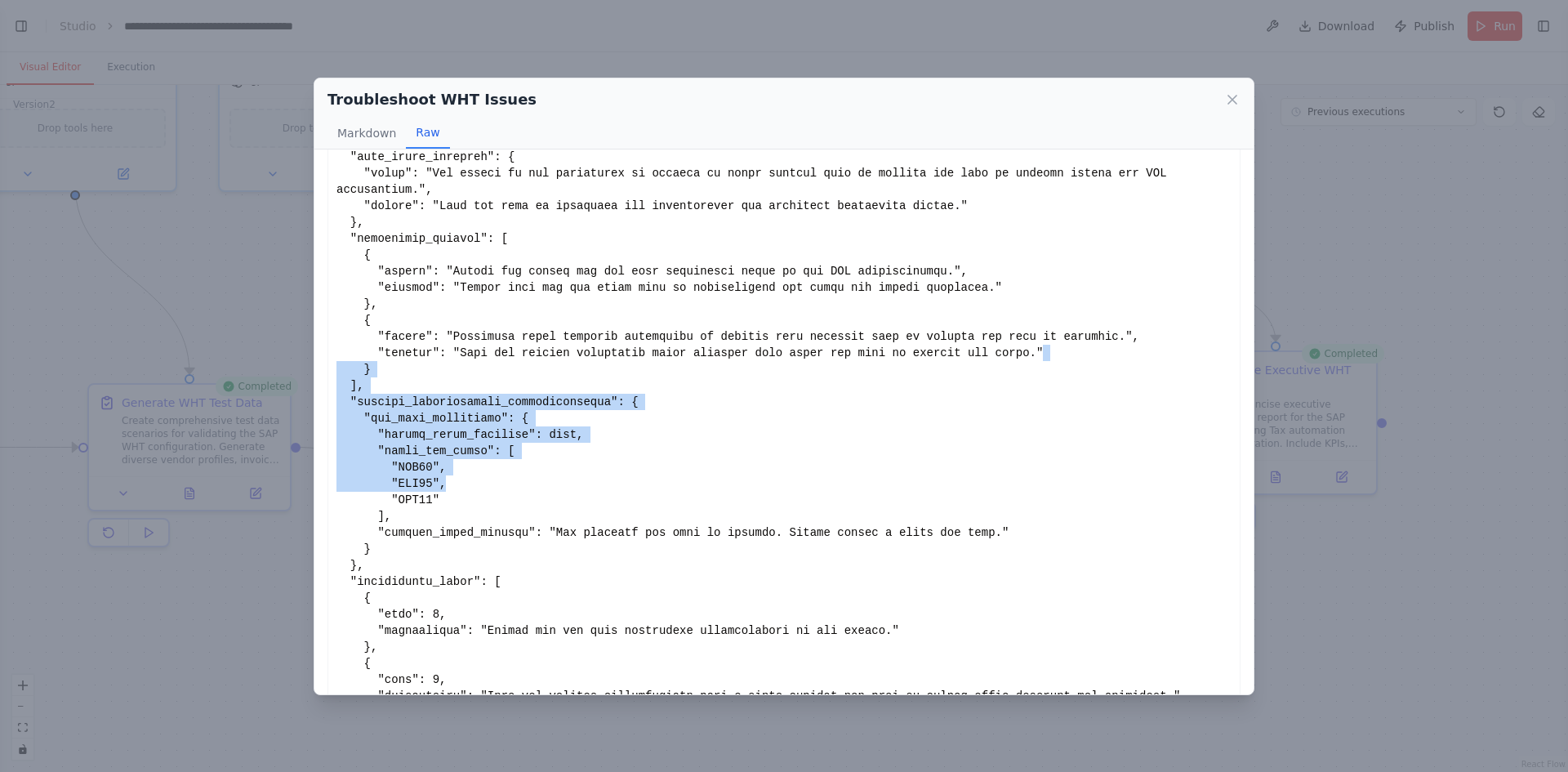
drag, startPoint x: 1255, startPoint y: 334, endPoint x: 1244, endPoint y: 473, distance: 139.4
click at [1244, 473] on div "Troubleshoot WHT Issues Markdown Raw Show less Not valid JSON" at bounding box center [784, 386] width 1568 height 772
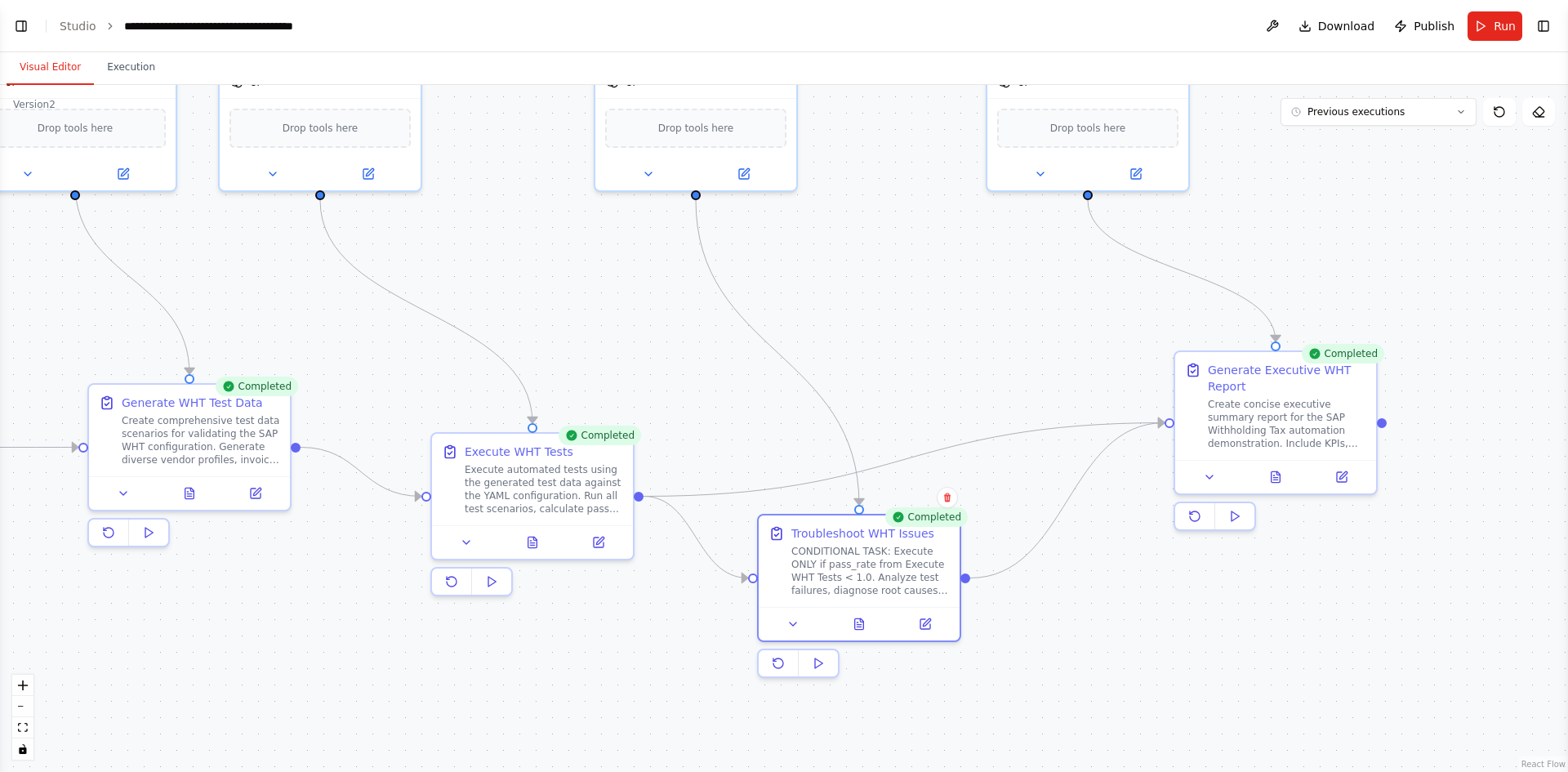
drag, startPoint x: 1003, startPoint y: 366, endPoint x: 695, endPoint y: 437, distance: 316.1
click at [695, 437] on div ".deletable-edge-delete-btn { width: 20px; height: 20px; border: 0px solid #ffff…" at bounding box center [784, 428] width 1568 height 687
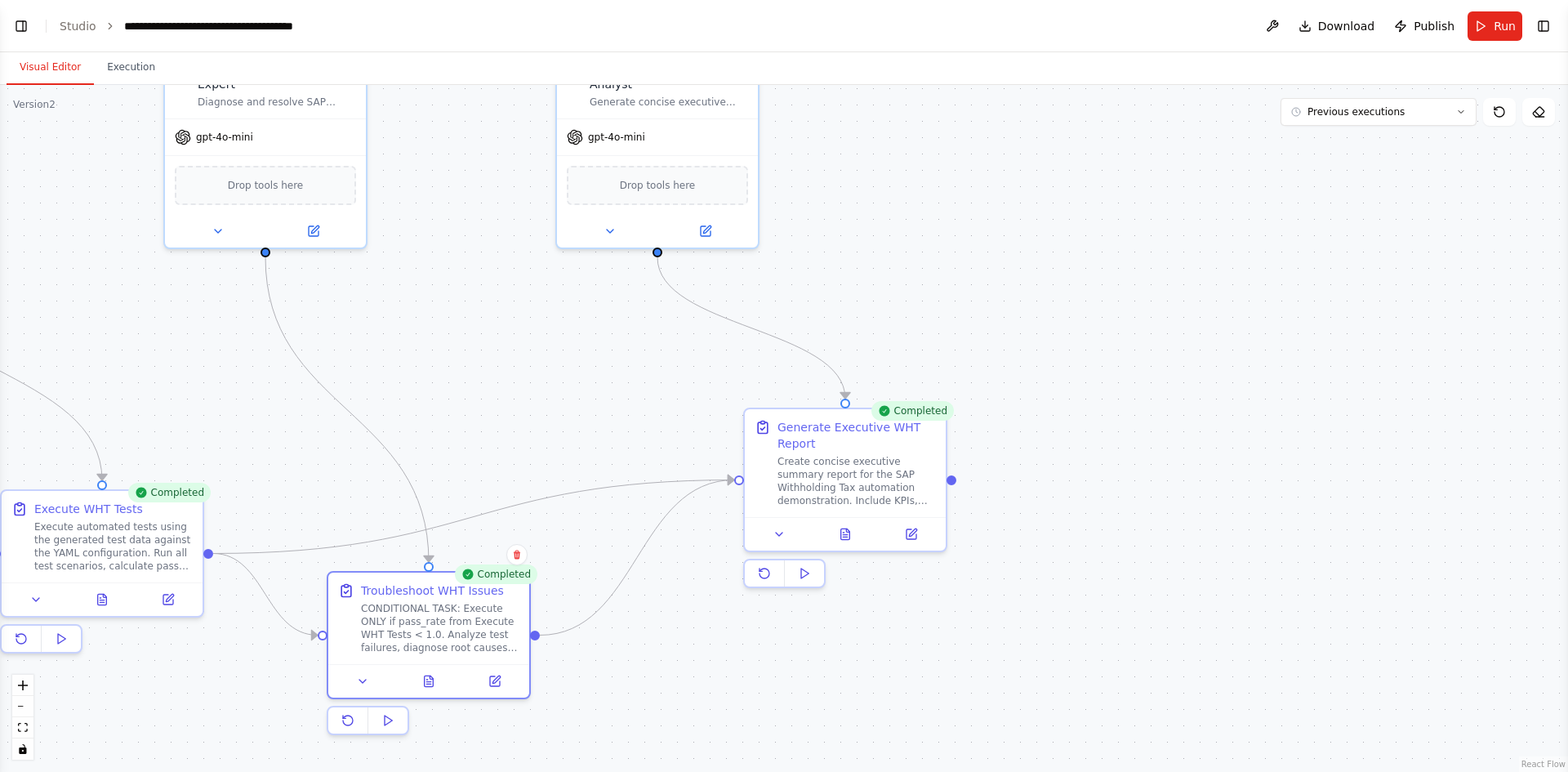
drag, startPoint x: 683, startPoint y: 392, endPoint x: 640, endPoint y: 549, distance: 162.8
click at [559, 378] on div ".deletable-edge-delete-btn { width: 20px; height: 20px; border: 0px solid #ffff…" at bounding box center [784, 428] width 1568 height 687
click at [843, 539] on button at bounding box center [844, 531] width 69 height 20
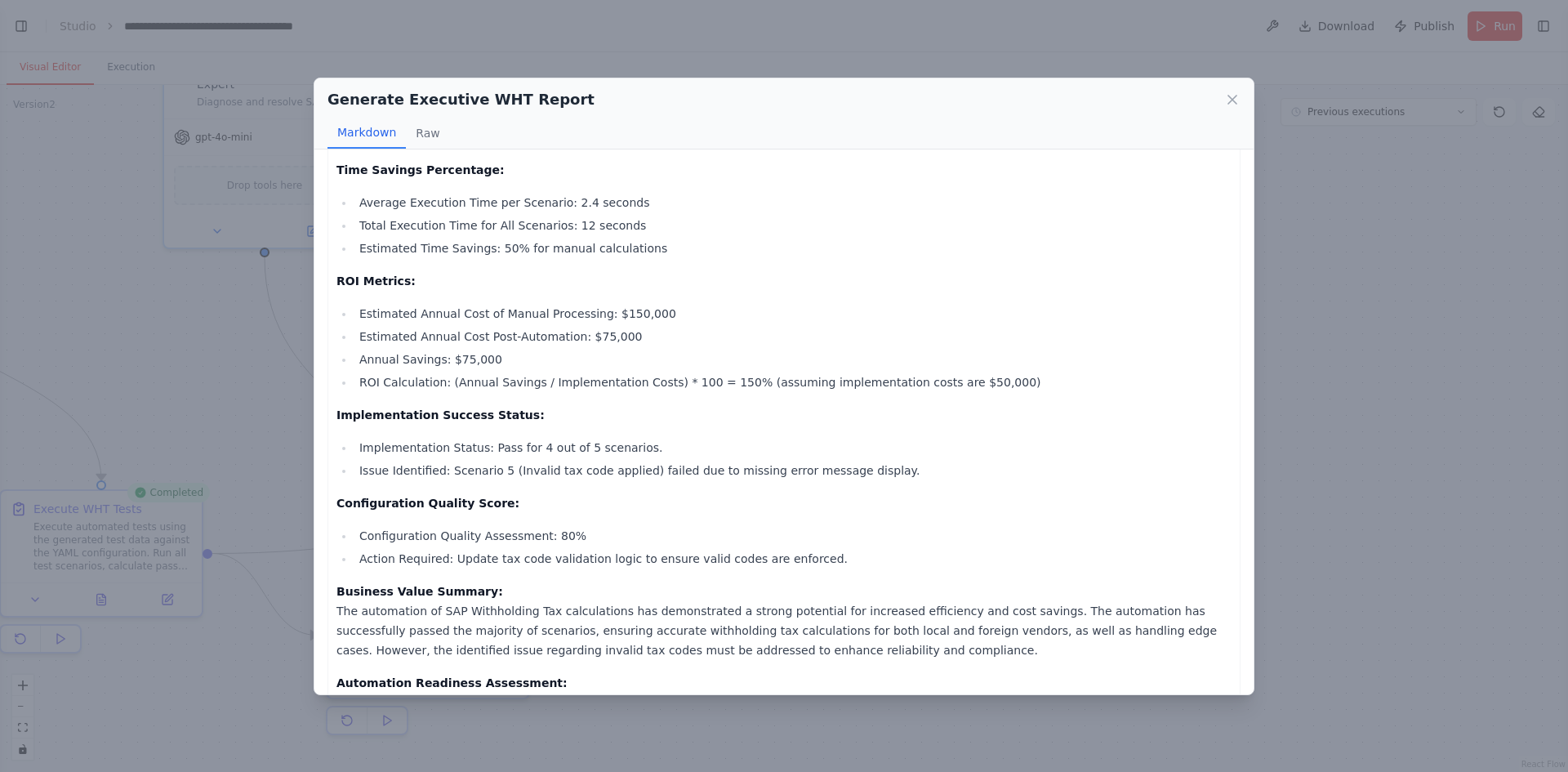
scroll to position [205, 0]
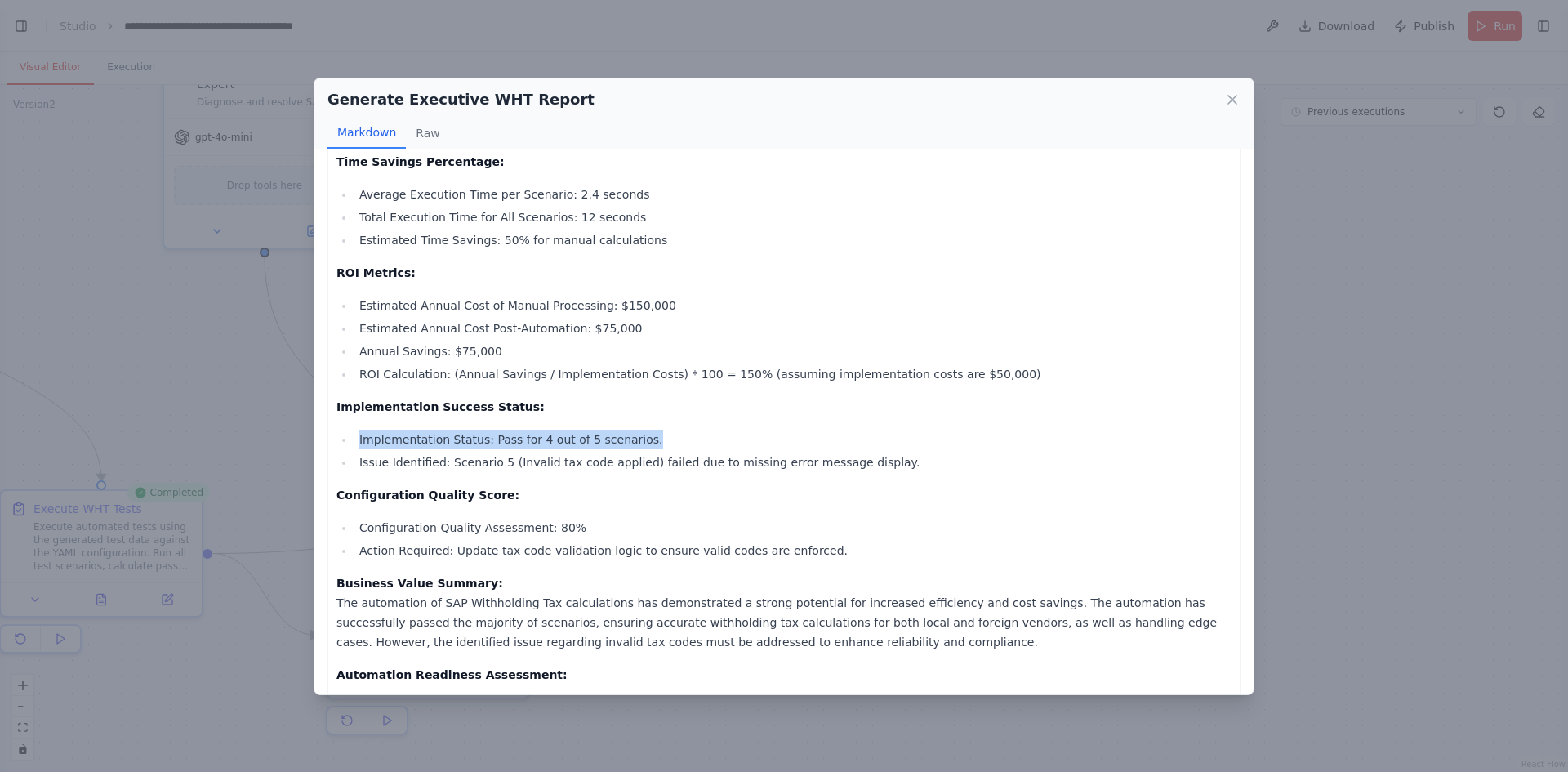
drag, startPoint x: 1240, startPoint y: 400, endPoint x: 1242, endPoint y: 434, distance: 34.1
click at [1242, 434] on div "Executive Summary Report for SAP Withholding Tax Automation Demonstration Date:…" at bounding box center [784, 422] width 939 height 545
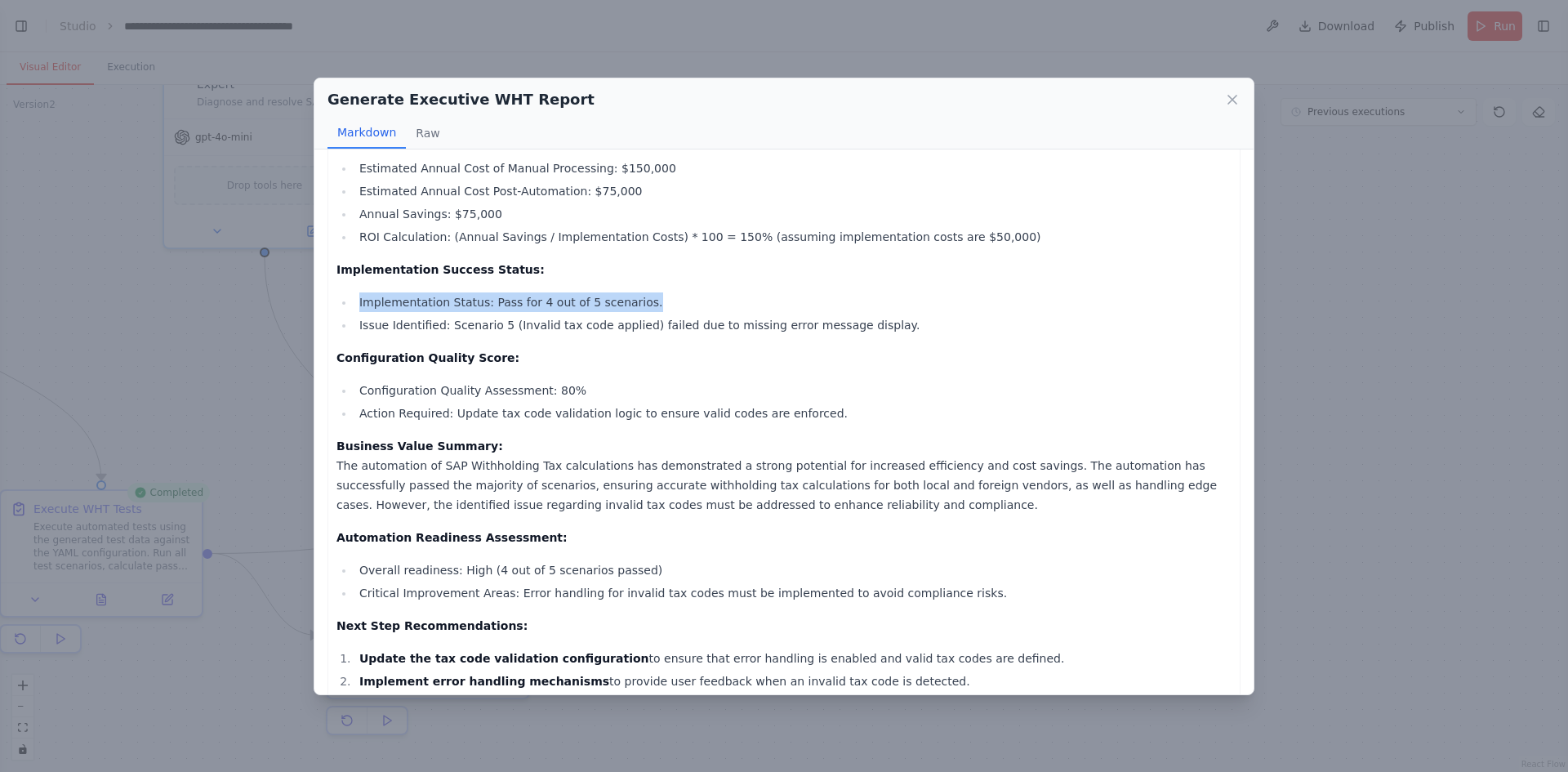
scroll to position [344, 0]
click at [1291, 558] on div "Generate Executive WHT Report Markdown Raw Executive Summary Report for SAP Wit…" at bounding box center [784, 386] width 1568 height 772
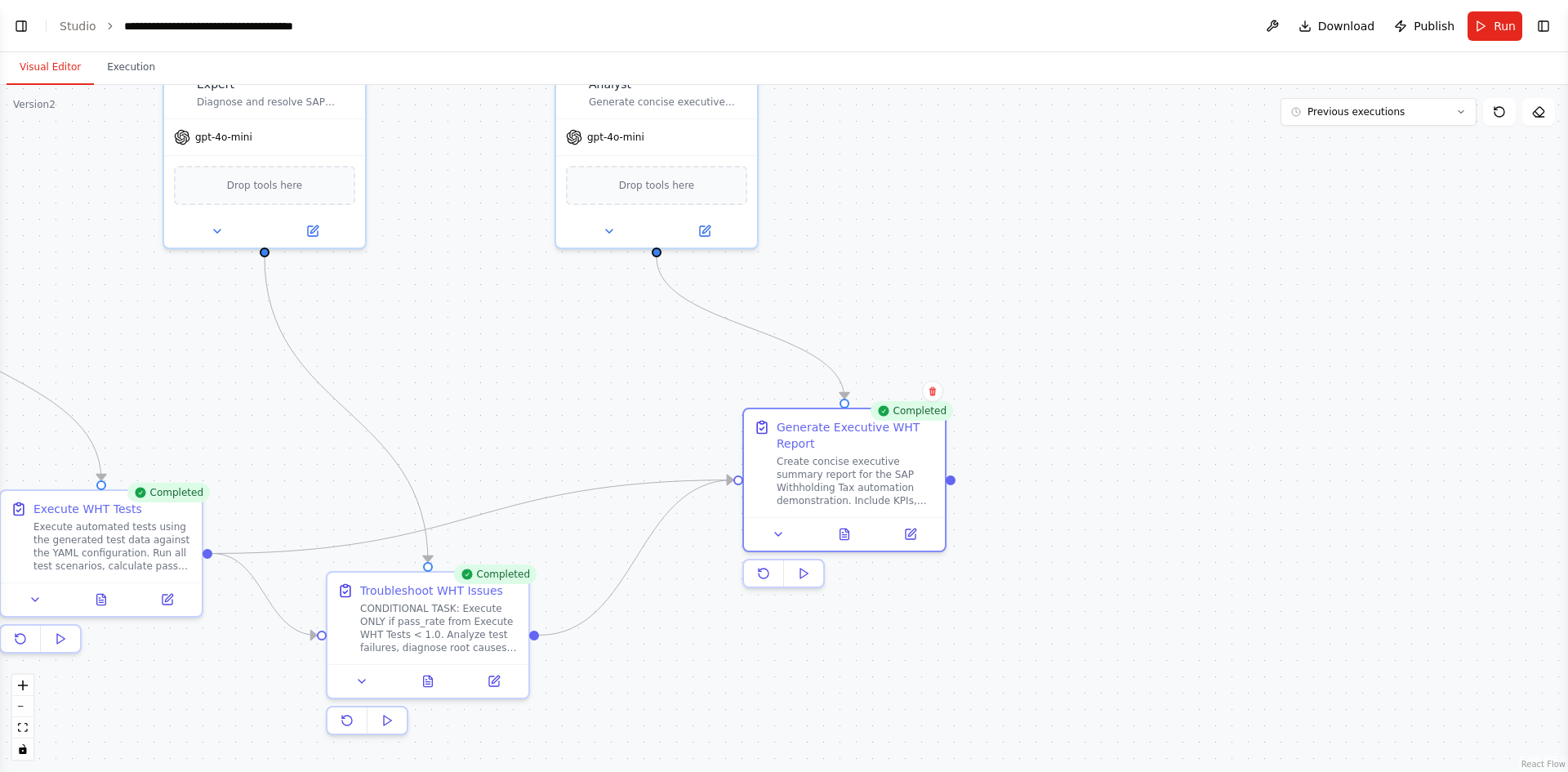
click at [1291, 558] on div ".deletable-edge-delete-btn { width: 20px; height: 20px; border: 0px solid #ffff…" at bounding box center [784, 428] width 1568 height 687
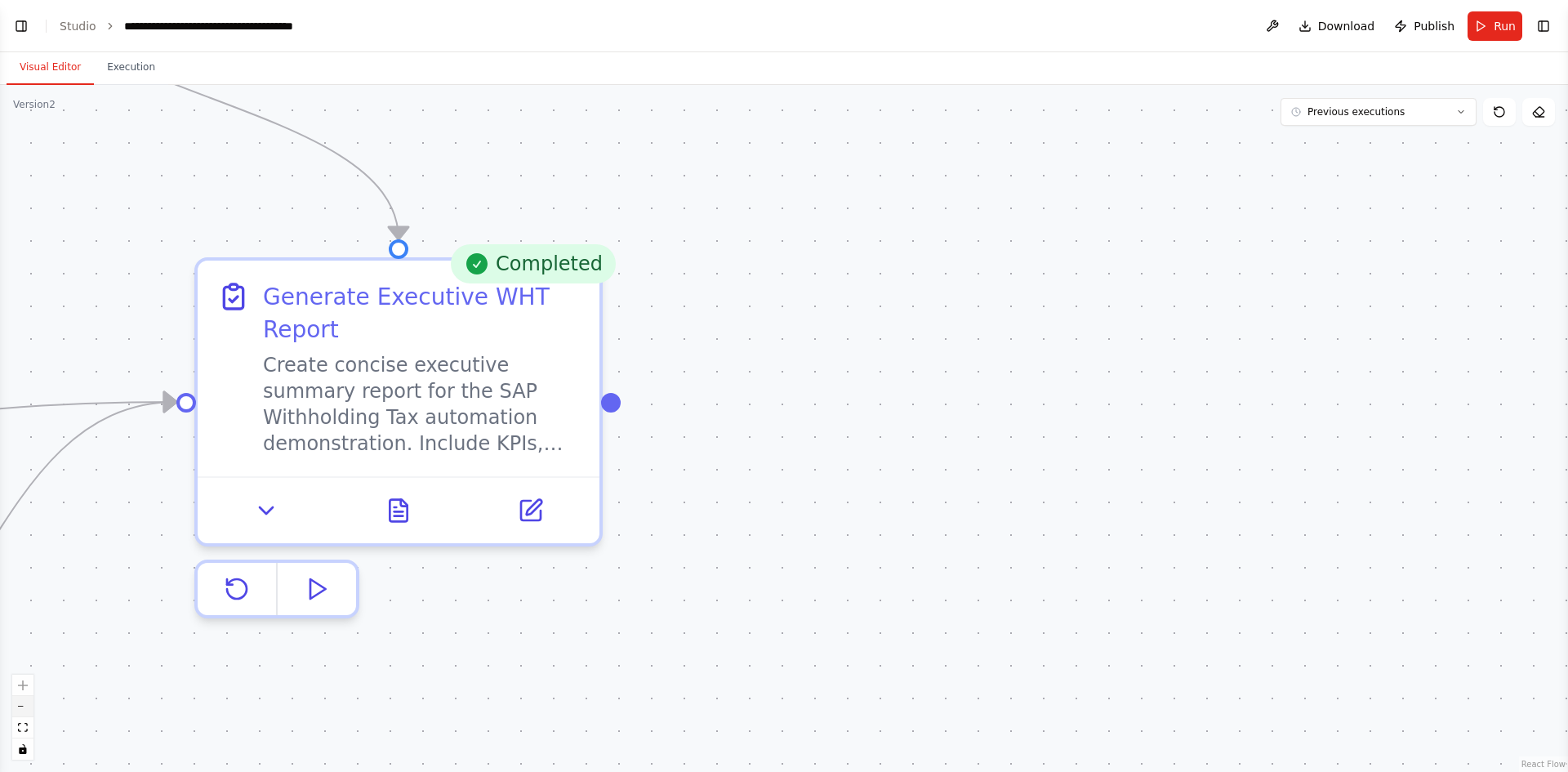
click at [27, 706] on icon "zoom out" at bounding box center [22, 707] width 9 height 2
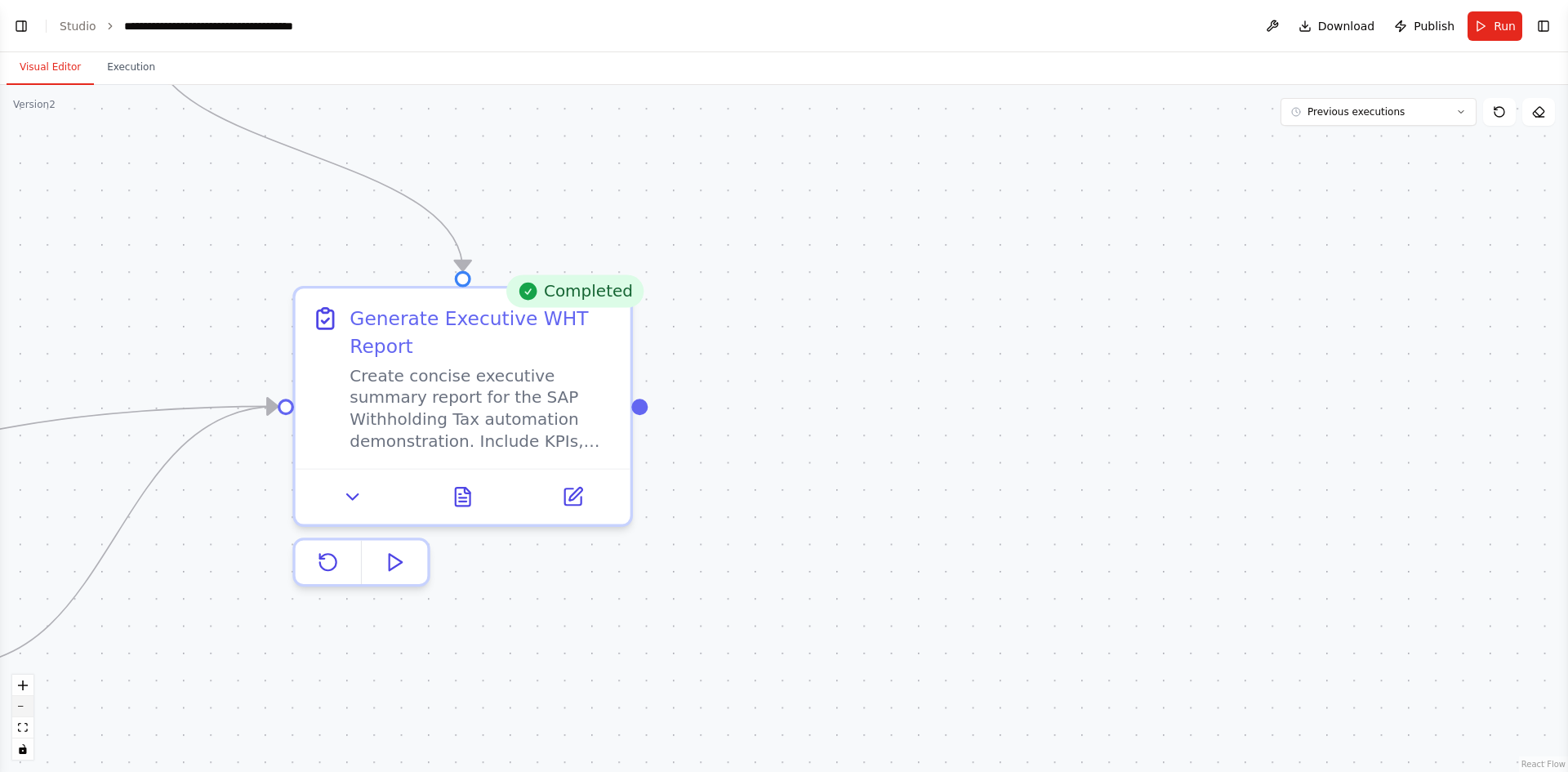
click at [27, 706] on icon "zoom out" at bounding box center [22, 707] width 9 height 2
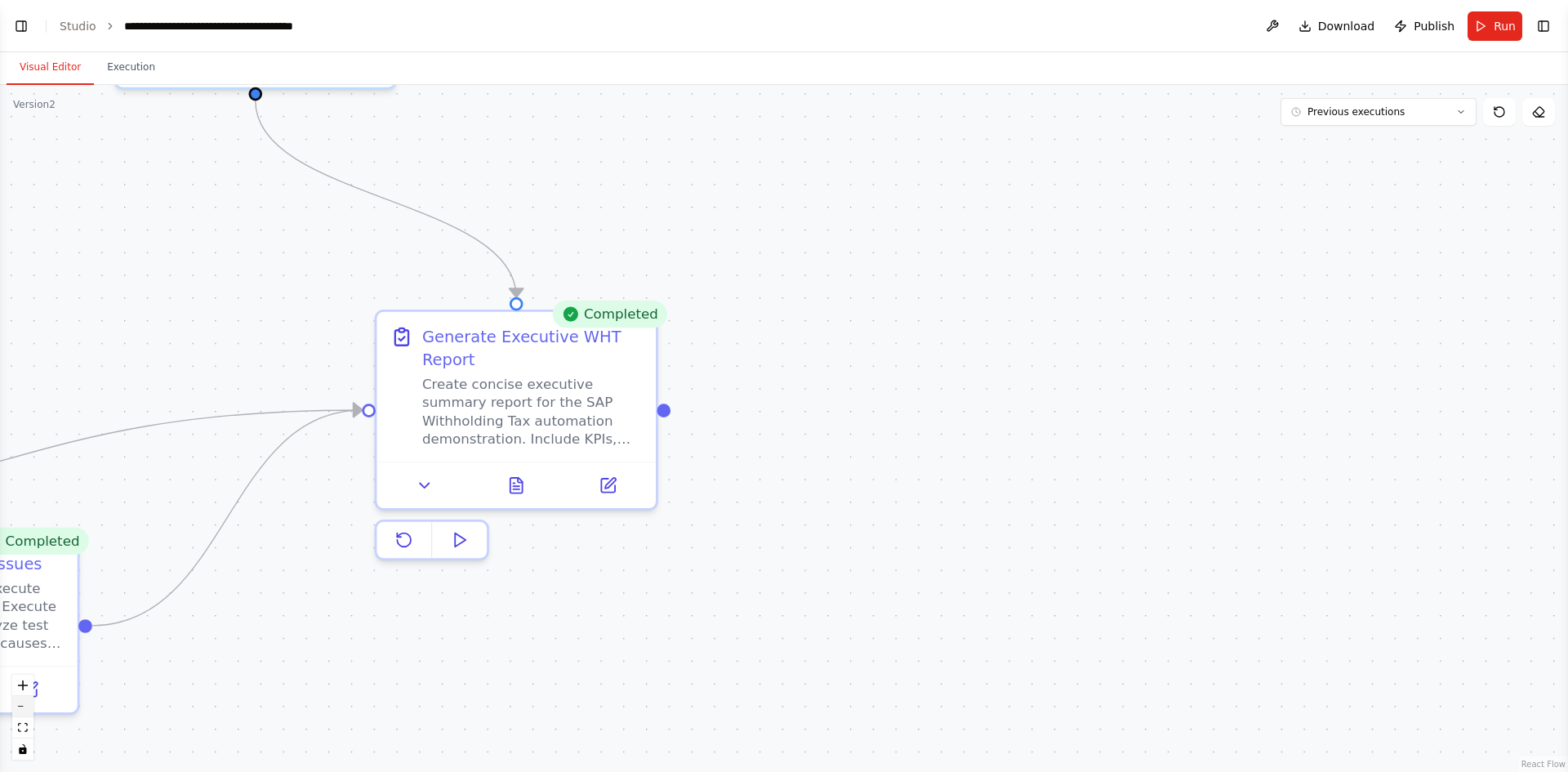
click at [27, 706] on icon "zoom out" at bounding box center [22, 707] width 9 height 2
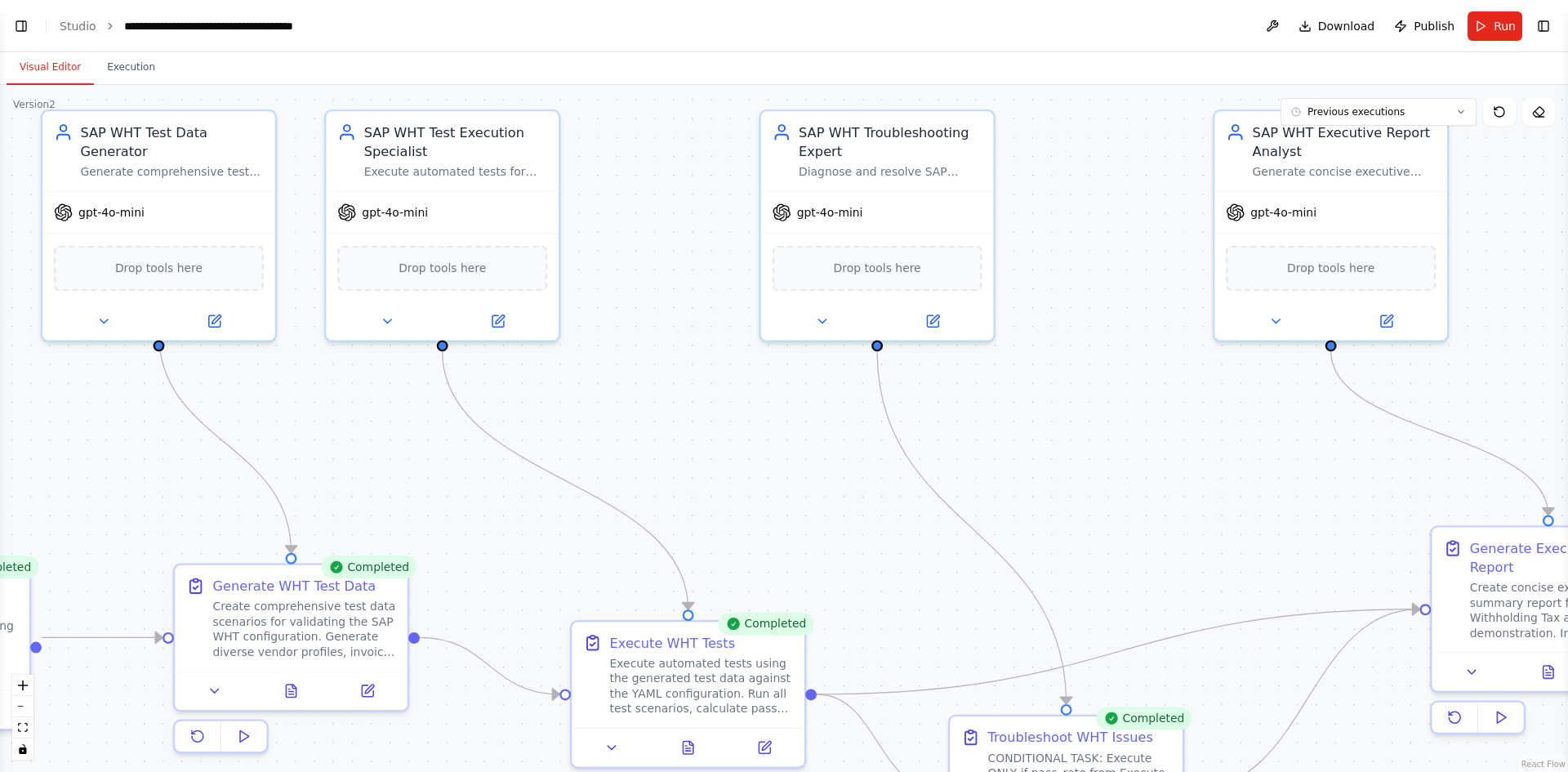
drag, startPoint x: 145, startPoint y: 395, endPoint x: 1132, endPoint y: 591, distance: 1006.3
click at [1132, 591] on div ".deletable-edge-delete-btn { width: 20px; height: 20px; border: 0px solid #ffff…" at bounding box center [784, 428] width 1568 height 687
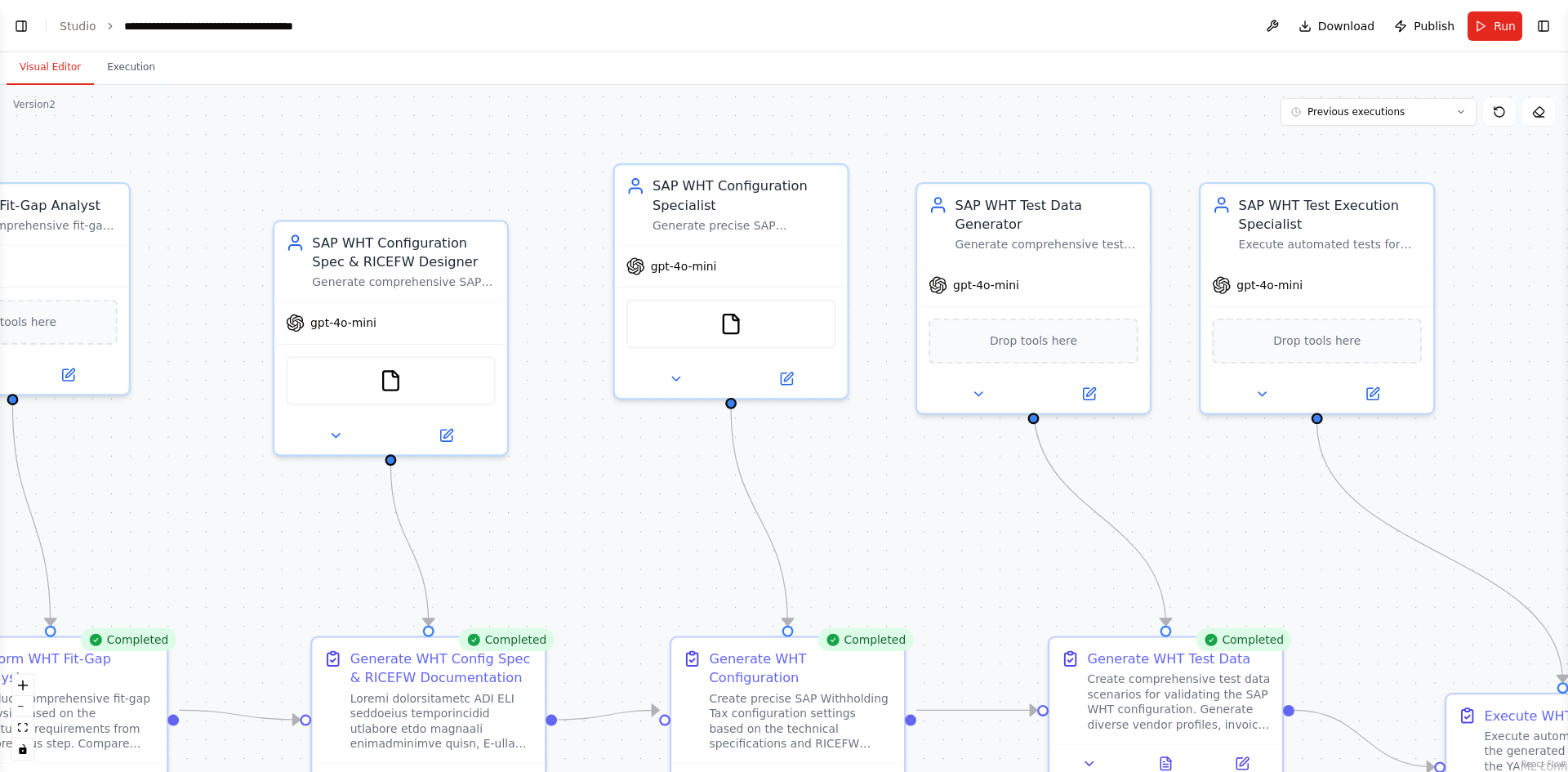
drag, startPoint x: 368, startPoint y: 466, endPoint x: 1251, endPoint y: 533, distance: 885.5
click at [1251, 533] on div ".deletable-edge-delete-btn { width: 20px; height: 20px; border: 0px solid #ffff…" at bounding box center [784, 428] width 1568 height 687
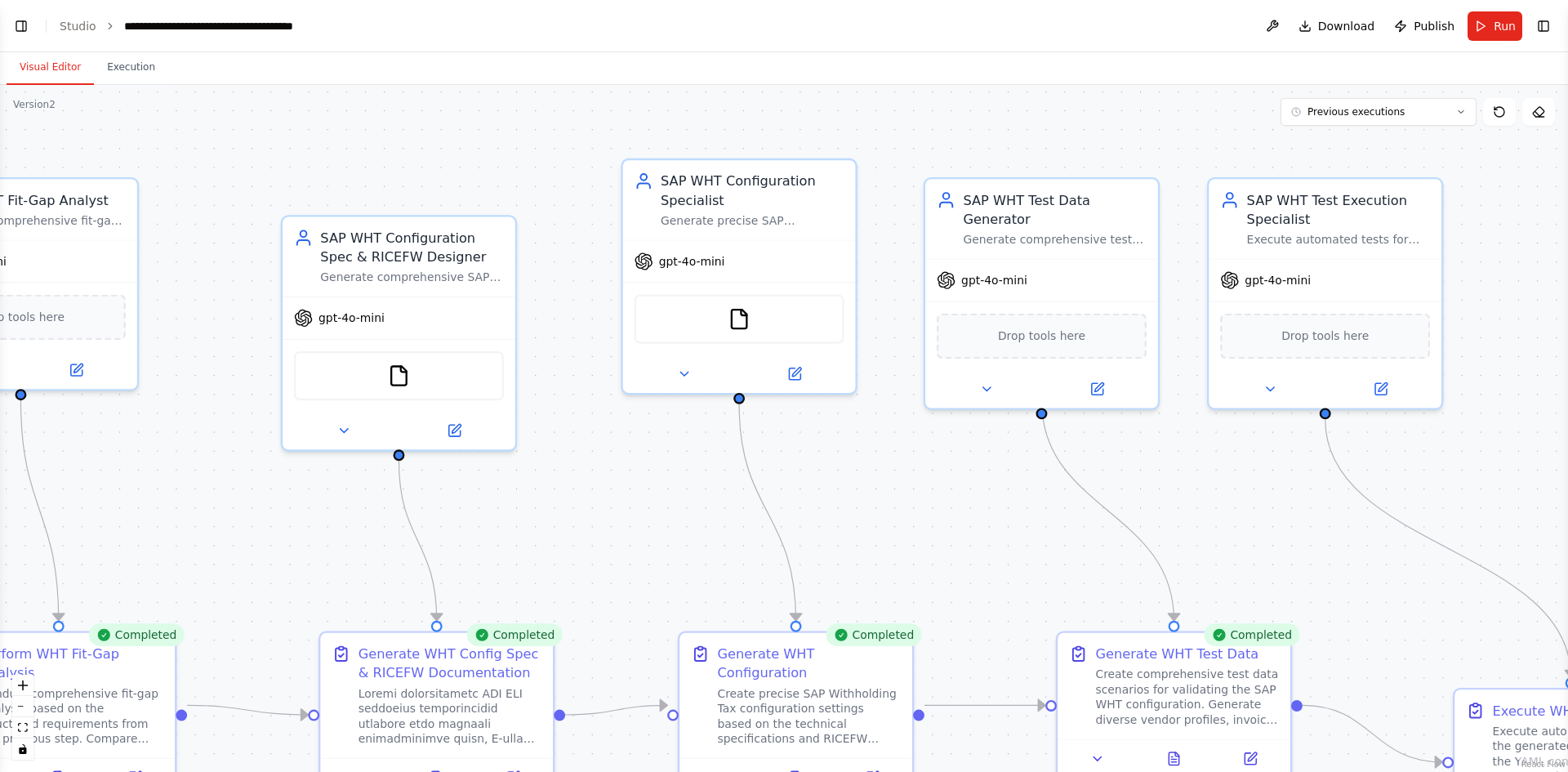
drag, startPoint x: 482, startPoint y: 582, endPoint x: 1164, endPoint y: 448, distance: 695.0
click at [1164, 448] on div ".deletable-edge-delete-btn { width: 20px; height: 20px; border: 0px solid #ffff…" at bounding box center [784, 428] width 1568 height 687
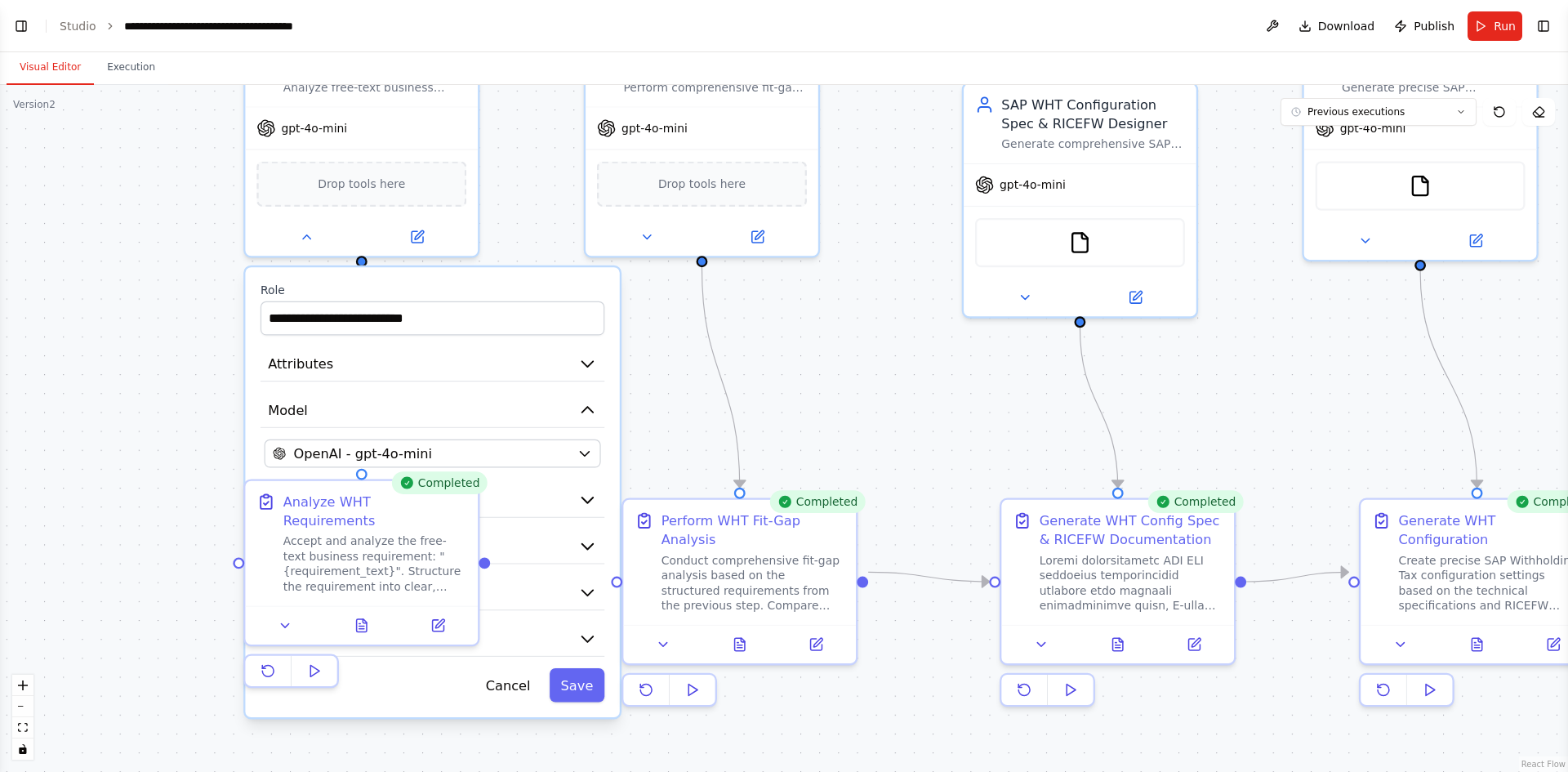
click at [791, 353] on div ".deletable-edge-delete-btn { width: 20px; height: 20px; border: 0px solid #ffff…" at bounding box center [784, 428] width 1568 height 687
click at [285, 615] on icon at bounding box center [286, 622] width 15 height 15
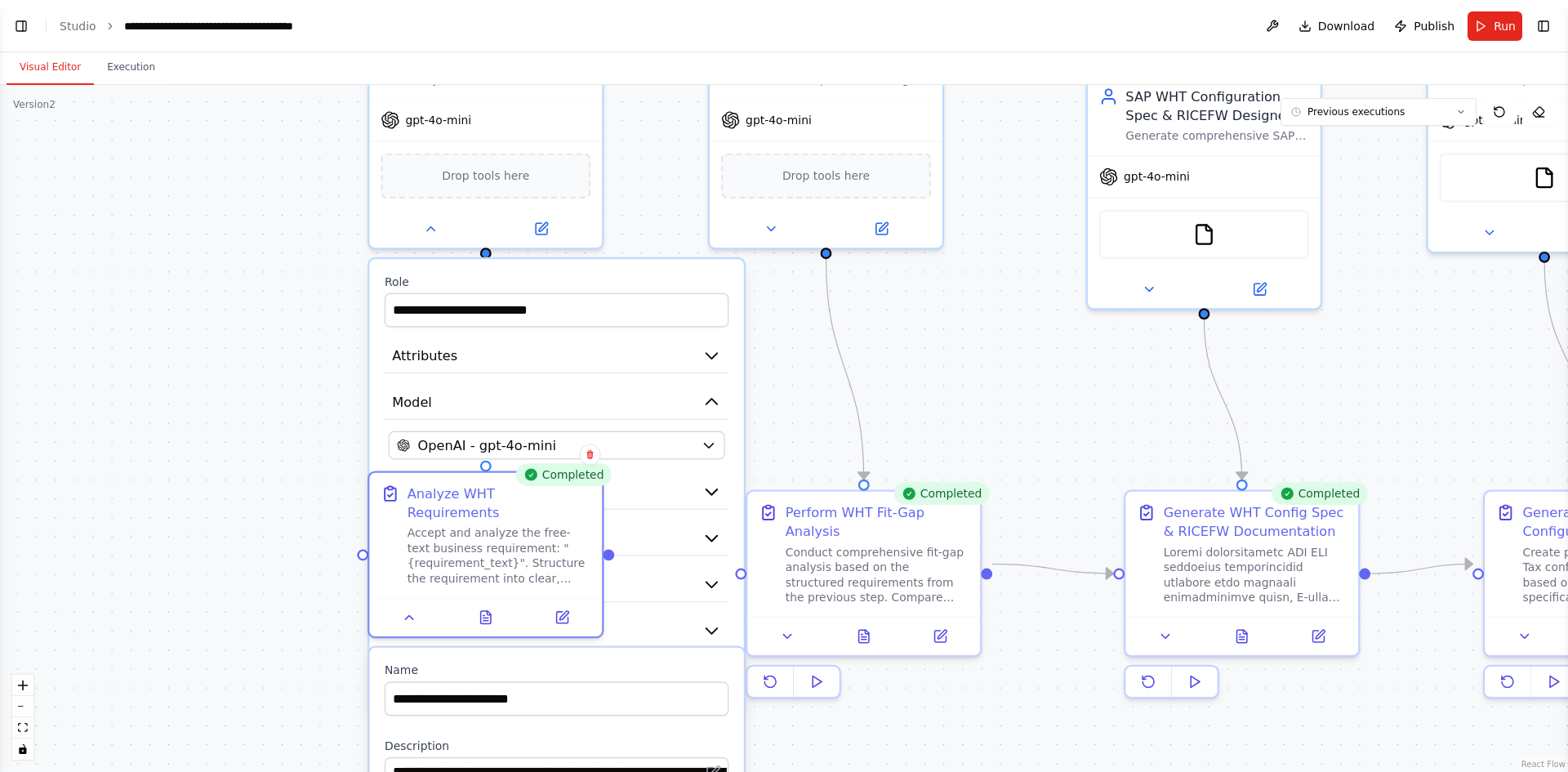
drag, startPoint x: 857, startPoint y: 383, endPoint x: 984, endPoint y: 374, distance: 127.3
click at [984, 374] on div ".deletable-edge-delete-btn { width: 20px; height: 20px; border: 0px solid #ffff…" at bounding box center [784, 428] width 1568 height 687
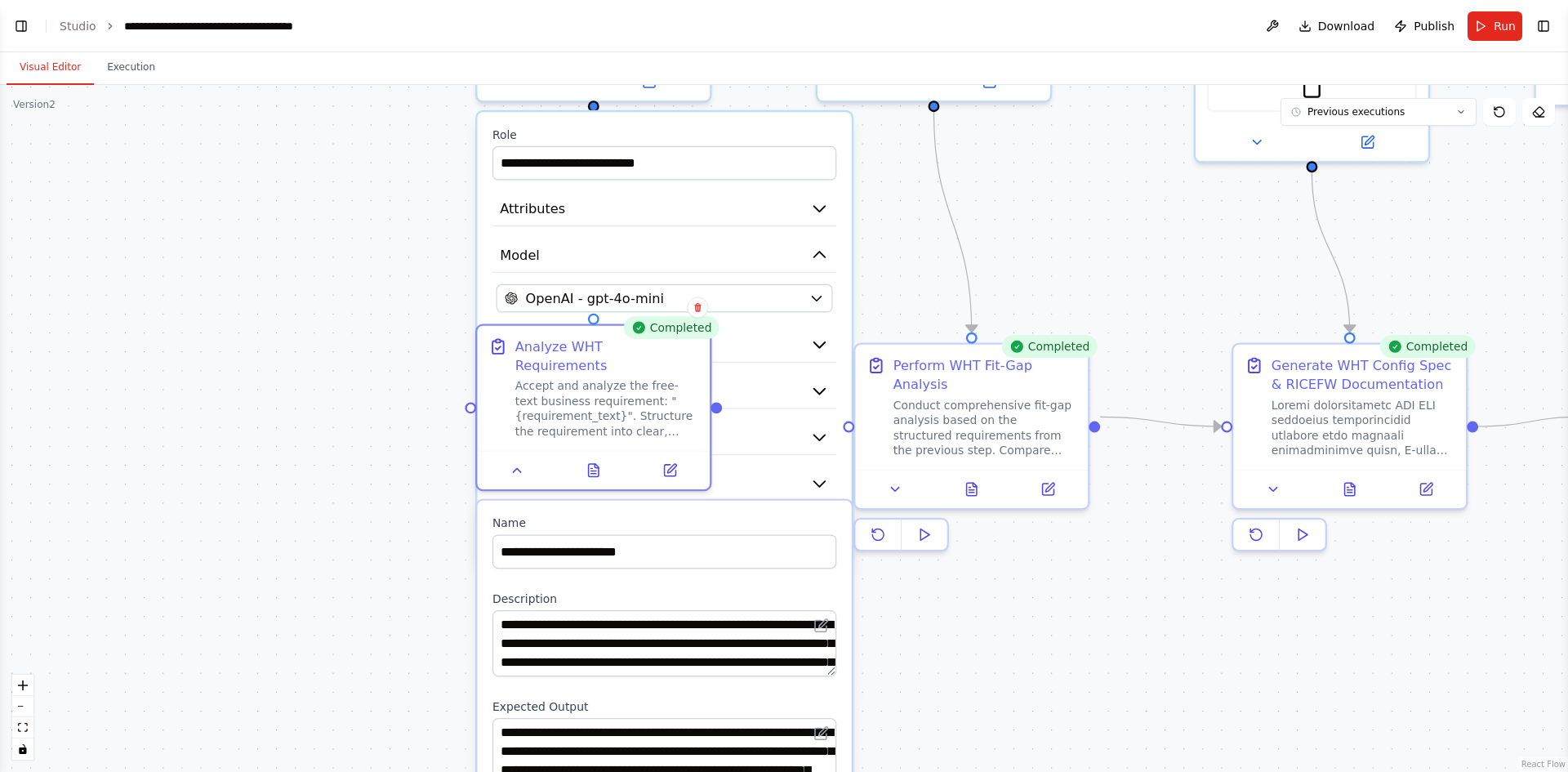
drag, startPoint x: 984, startPoint y: 374, endPoint x: 1081, endPoint y: 205, distance: 194.9
click at [1092, 194] on div ".deletable-edge-delete-btn { width: 20px; height: 20px; border: 0px solid #ffff…" at bounding box center [784, 428] width 1568 height 687
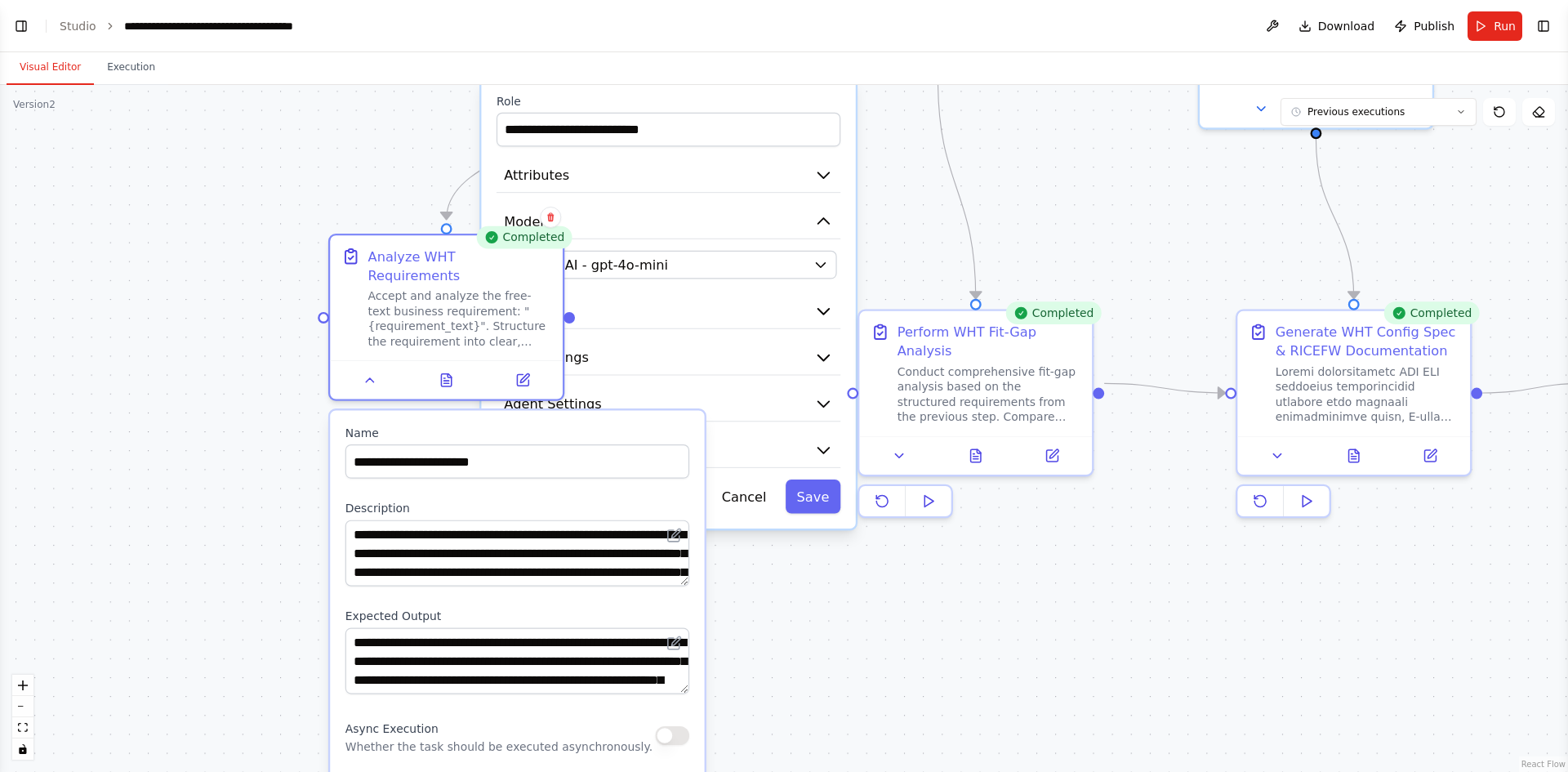
drag, startPoint x: 801, startPoint y: 524, endPoint x: 649, endPoint y: 452, distance: 168.2
click at [649, 452] on div "**********" at bounding box center [517, 775] width 374 height 732
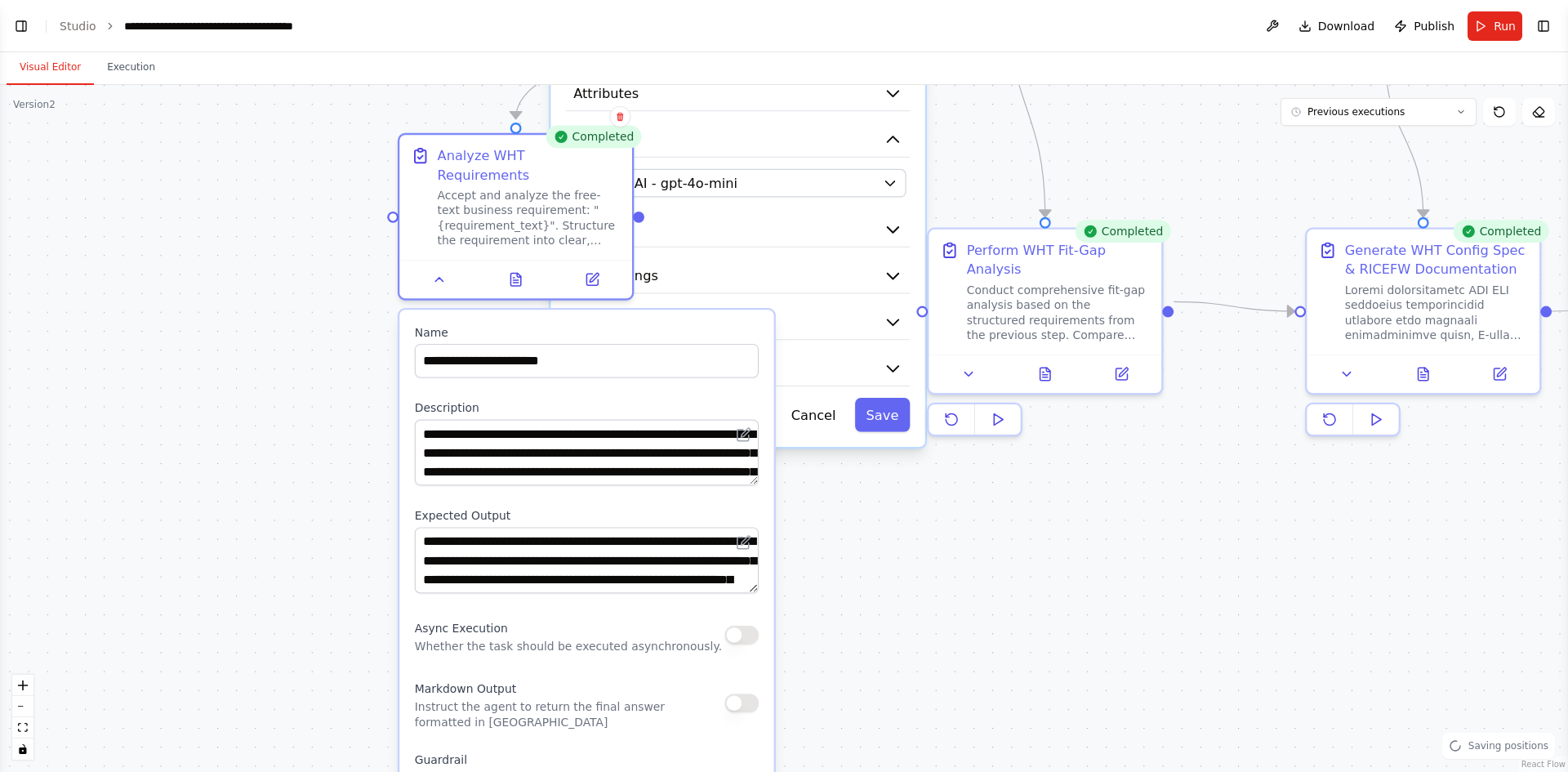
drag, startPoint x: 896, startPoint y: 670, endPoint x: 948, endPoint y: 567, distance: 115.4
click at [948, 567] on div ".deletable-edge-delete-btn { width: 20px; height: 20px; border: 0px solid #ffff…" at bounding box center [784, 428] width 1568 height 687
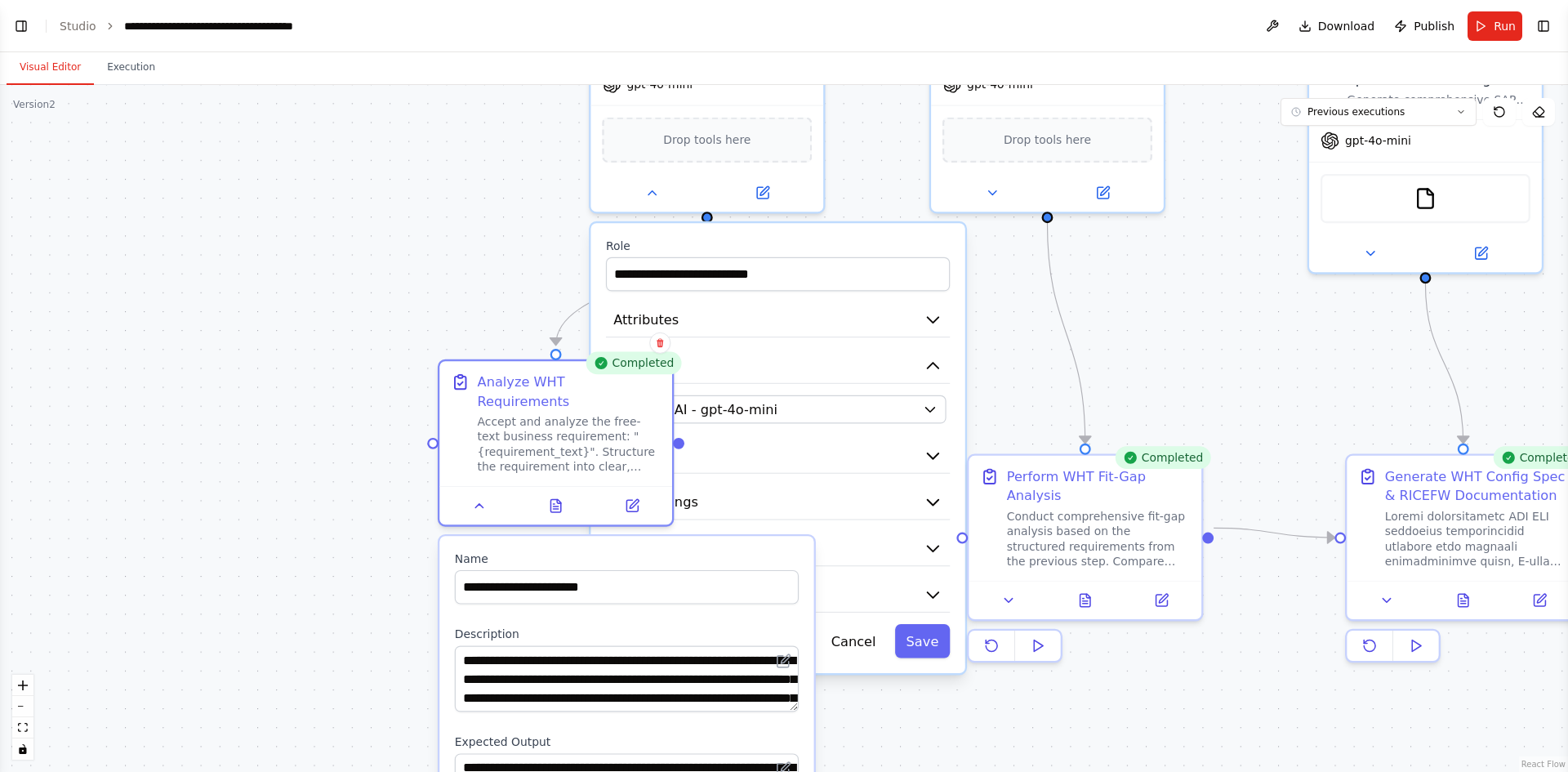
drag, startPoint x: 912, startPoint y: 515, endPoint x: 955, endPoint y: 751, distance: 239.9
click at [955, 751] on div ".deletable-edge-delete-btn { width: 20px; height: 20px; border: 0px solid #ffff…" at bounding box center [784, 428] width 1568 height 687
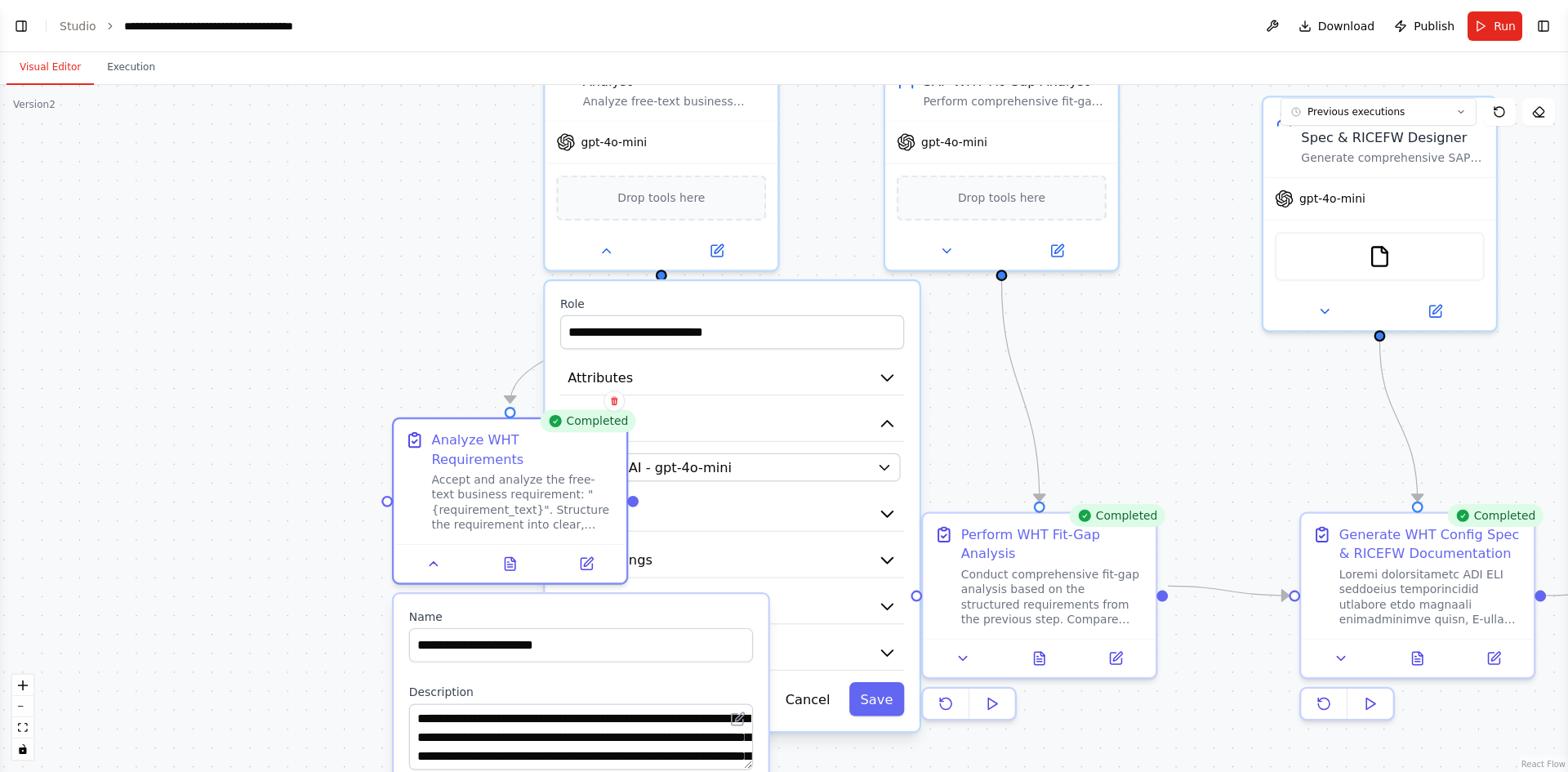
drag, startPoint x: 1196, startPoint y: 324, endPoint x: 1151, endPoint y: 395, distance: 84.1
click at [1151, 395] on div ".deletable-edge-delete-btn { width: 20px; height: 20px; border: 0px solid #ffff…" at bounding box center [784, 428] width 1568 height 687
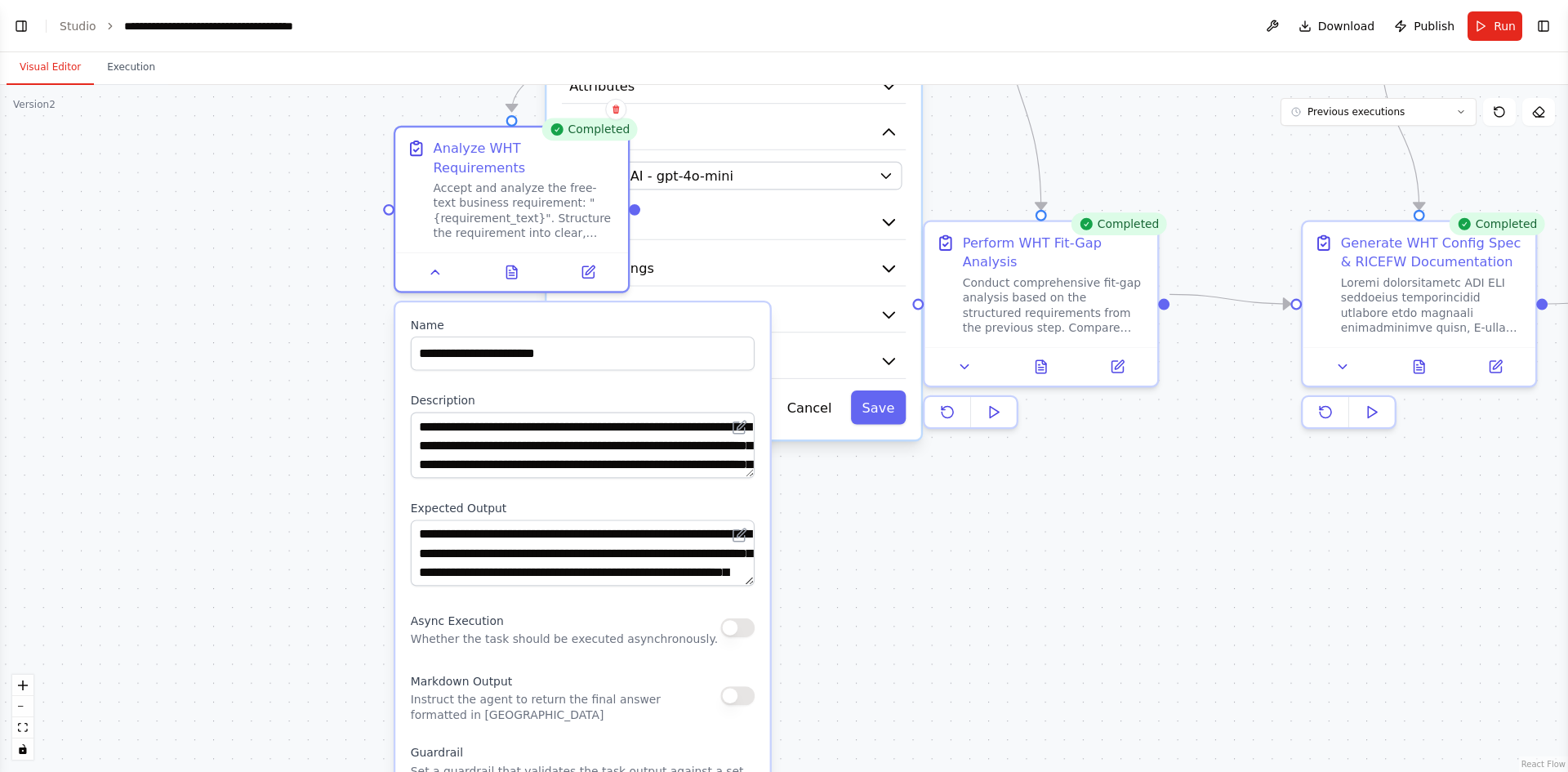
drag, startPoint x: 1190, startPoint y: 400, endPoint x: 1191, endPoint y: 96, distance: 304.0
click at [1191, 96] on div ".deletable-edge-delete-btn { width: 20px; height: 20px; border: 0px solid #ffff…" at bounding box center [784, 428] width 1568 height 687
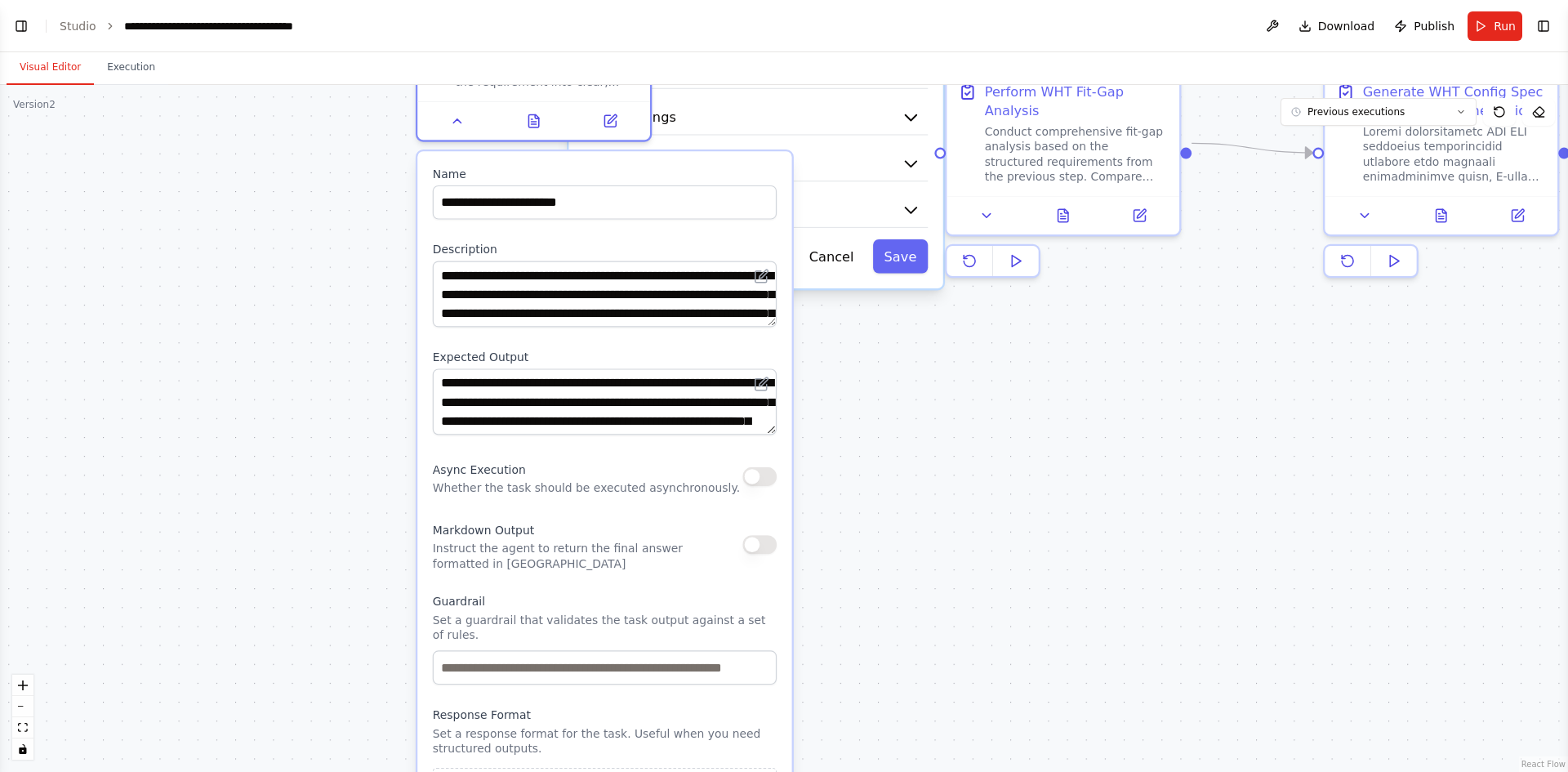
drag, startPoint x: 1046, startPoint y: 572, endPoint x: 1068, endPoint y: 421, distance: 152.6
click at [1068, 421] on div ".deletable-edge-delete-btn { width: 20px; height: 20px; border: 0px solid #ffff…" at bounding box center [784, 428] width 1568 height 687
click at [973, 564] on div ".deletable-edge-delete-btn { width: 20px; height: 20px; border: 0px solid #ffff…" at bounding box center [784, 428] width 1568 height 687
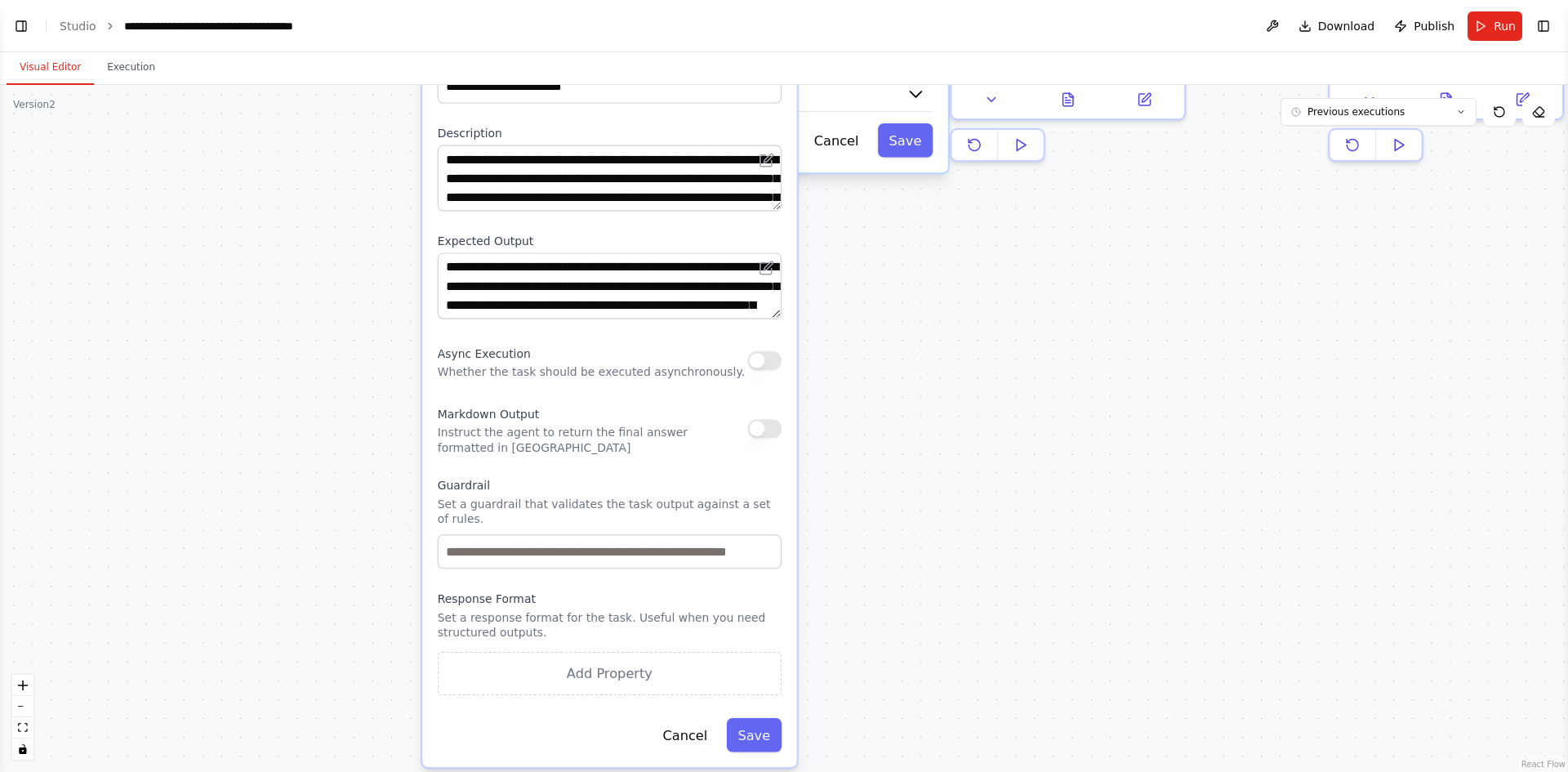
drag, startPoint x: 976, startPoint y: 549, endPoint x: 981, endPoint y: 432, distance: 117.1
click at [981, 432] on div ".deletable-edge-delete-btn { width: 20px; height: 20px; border: 0px solid #ffff…" at bounding box center [784, 428] width 1568 height 687
click at [670, 718] on button "Cancel" at bounding box center [685, 735] width 68 height 34
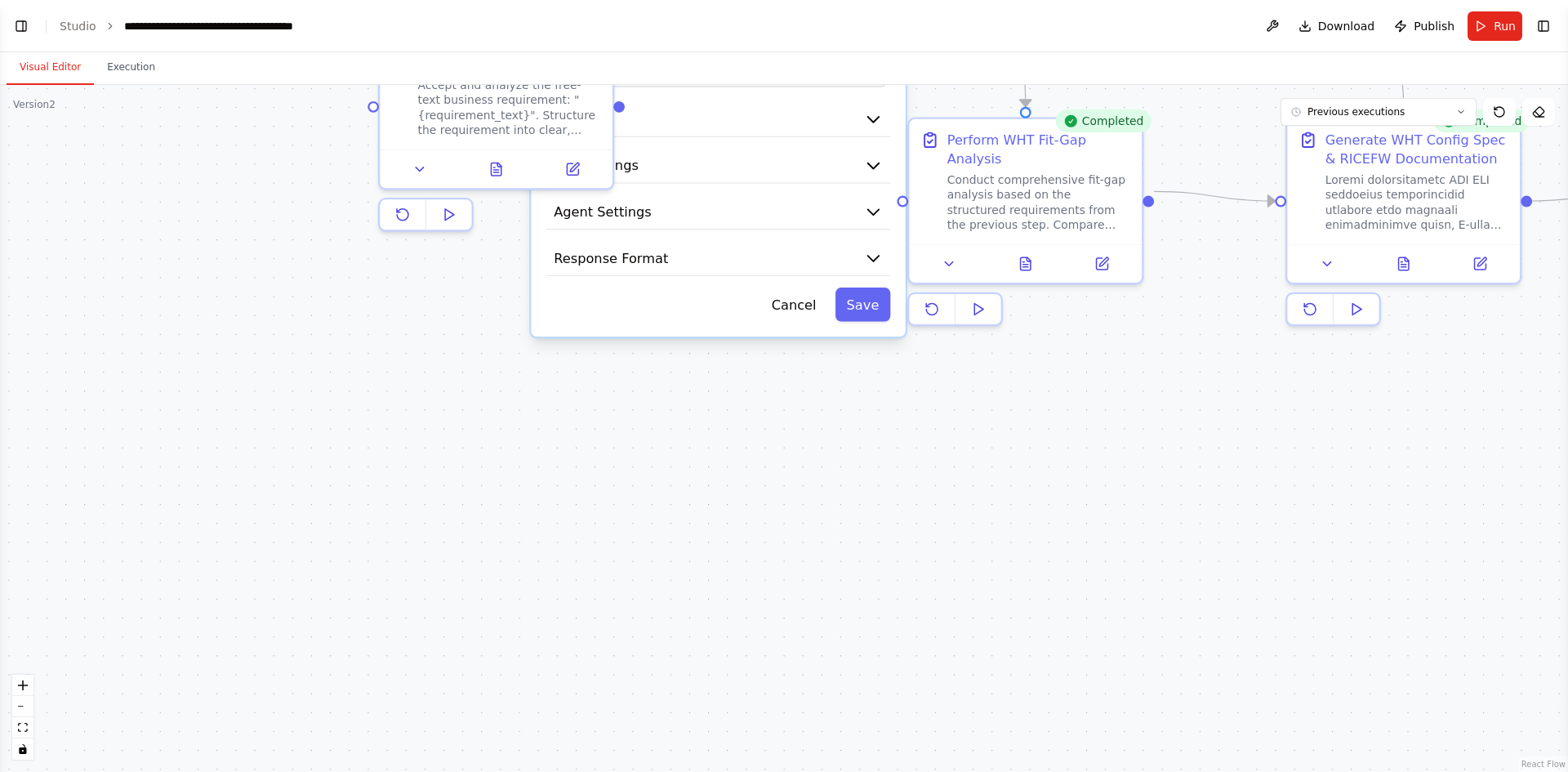
drag, startPoint x: 879, startPoint y: 408, endPoint x: 845, endPoint y: 665, distance: 259.2
click at [845, 665] on div ".deletable-edge-delete-btn { width: 20px; height: 20px; border: 0px solid #ffff…" at bounding box center [784, 428] width 1568 height 687
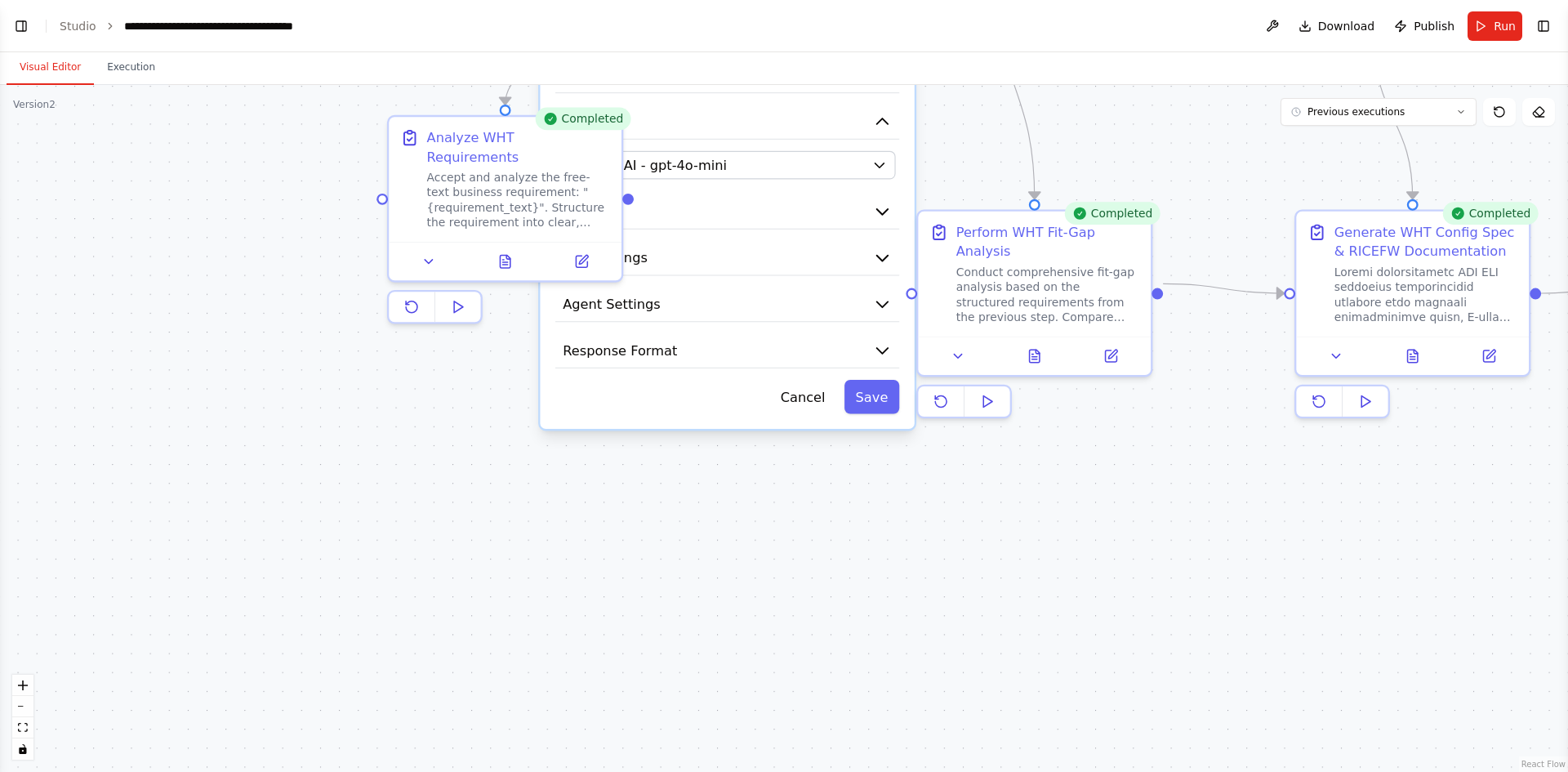
drag, startPoint x: 313, startPoint y: 420, endPoint x: 342, endPoint y: 589, distance: 171.5
click at [342, 589] on div ".deletable-edge-delete-btn { width: 20px; height: 20px; border: 0px solid #ffff…" at bounding box center [784, 428] width 1568 height 687
